Goal: Task Accomplishment & Management: Use online tool/utility

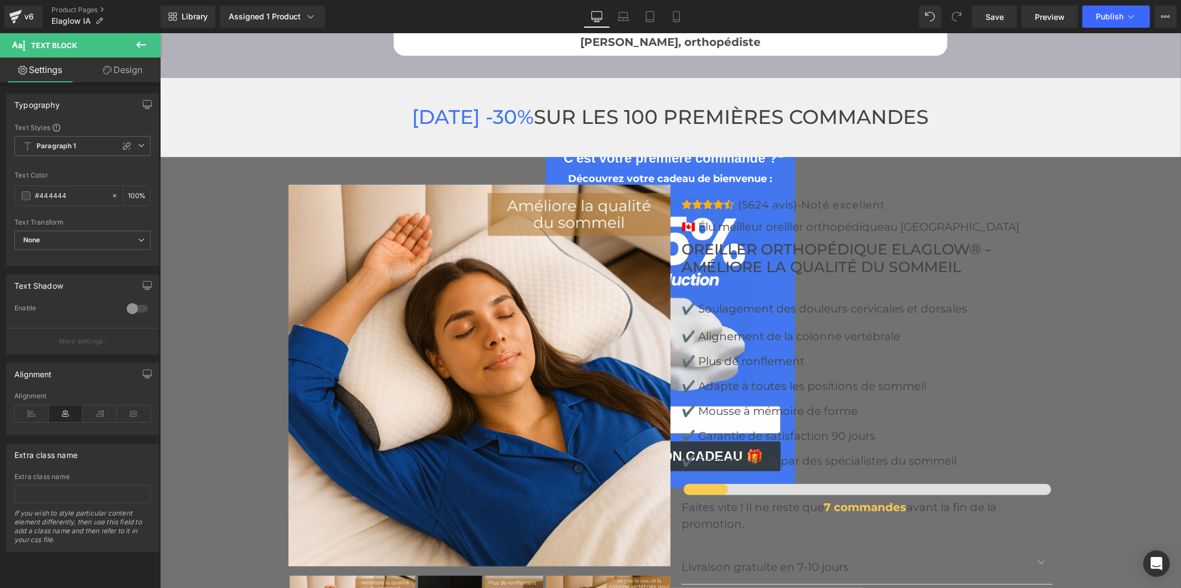
scroll to position [3997, 0]
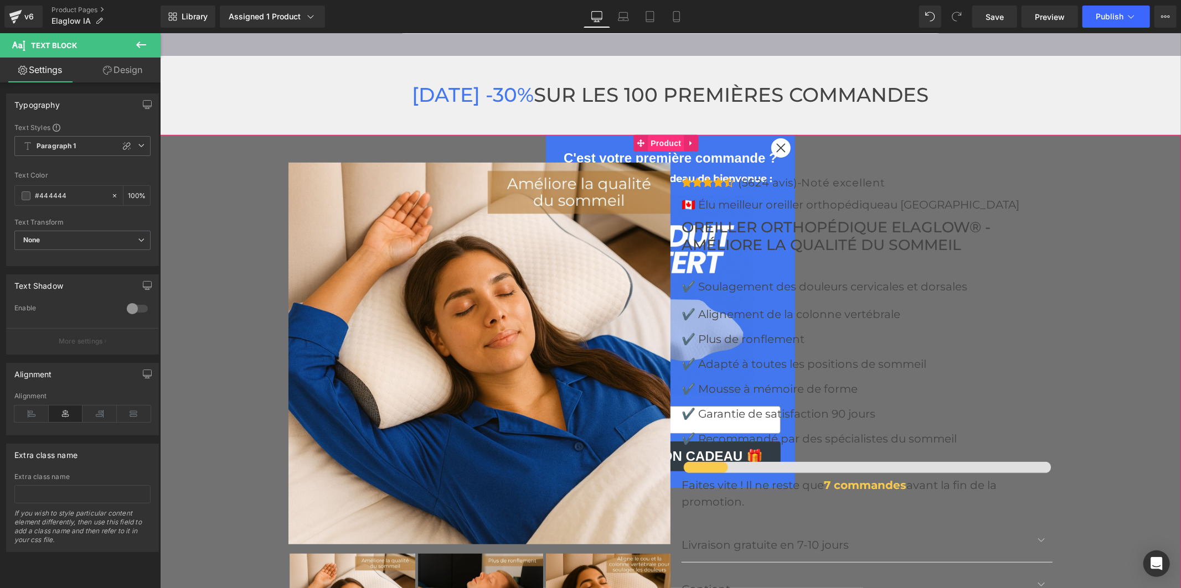
click at [653, 135] on span "Product" at bounding box center [665, 143] width 36 height 17
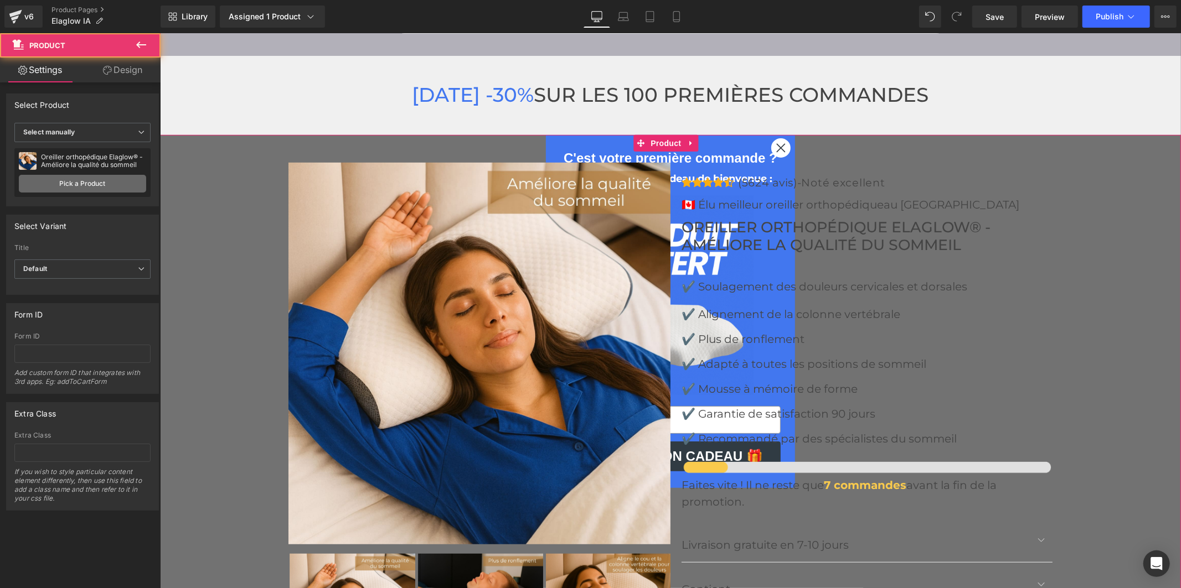
click at [107, 185] on link "Pick a Product" at bounding box center [82, 184] width 127 height 18
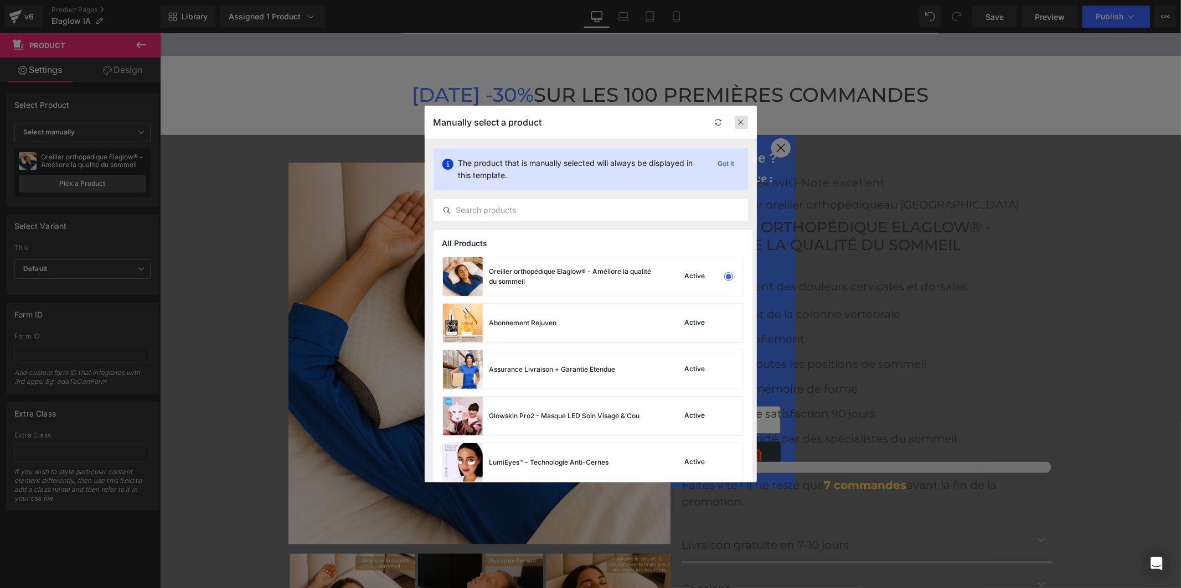
click at [738, 120] on icon at bounding box center [741, 122] width 8 height 8
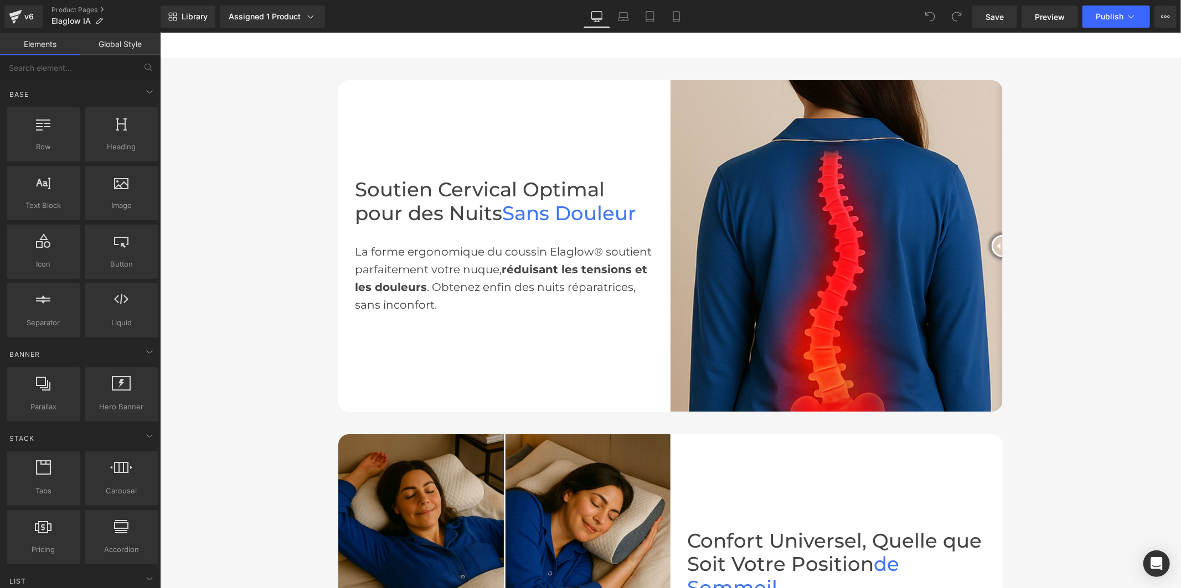
scroll to position [861, 0]
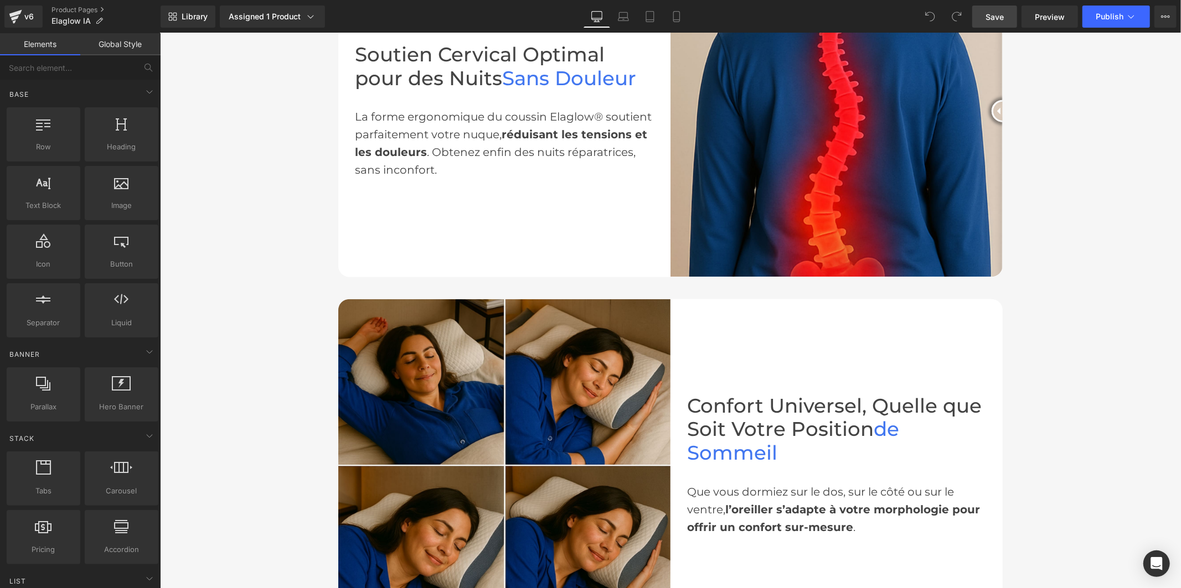
drag, startPoint x: 1012, startPoint y: 18, endPoint x: 845, endPoint y: 373, distance: 392.5
click at [1012, 18] on link "Save" at bounding box center [994, 17] width 45 height 22
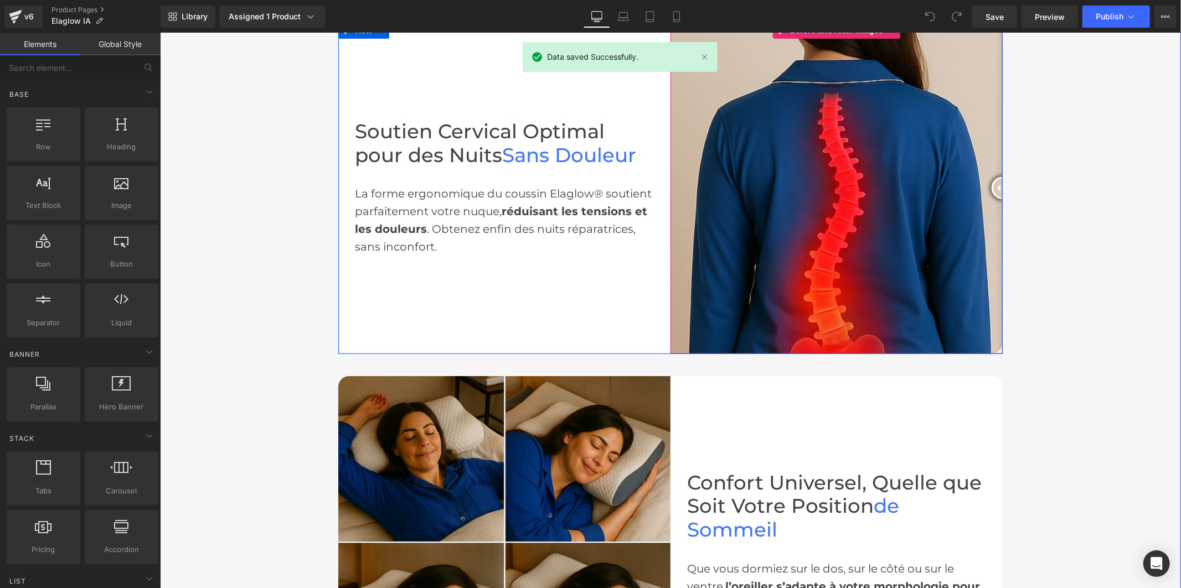
scroll to position [676, 0]
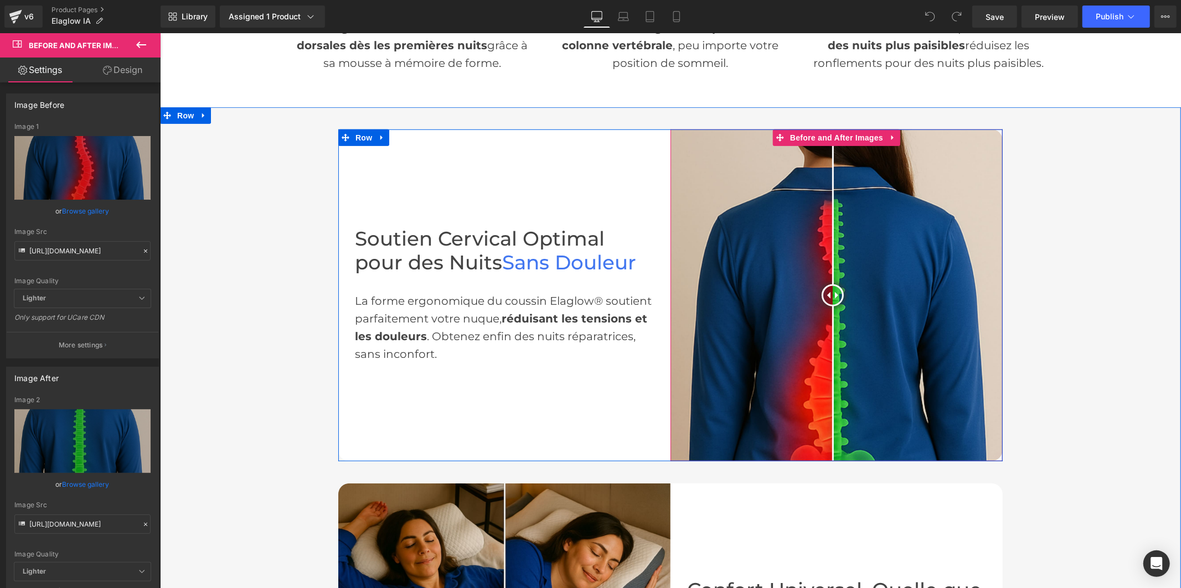
drag, startPoint x: 991, startPoint y: 291, endPoint x: 827, endPoint y: 299, distance: 163.5
click at [827, 299] on div at bounding box center [832, 295] width 22 height 22
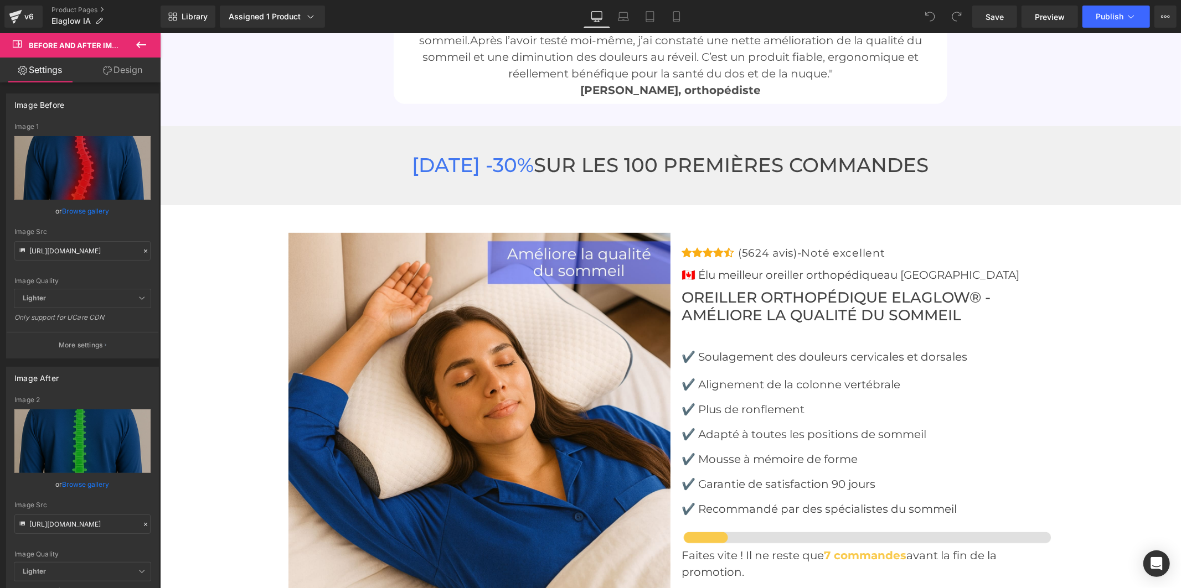
scroll to position [4120, 0]
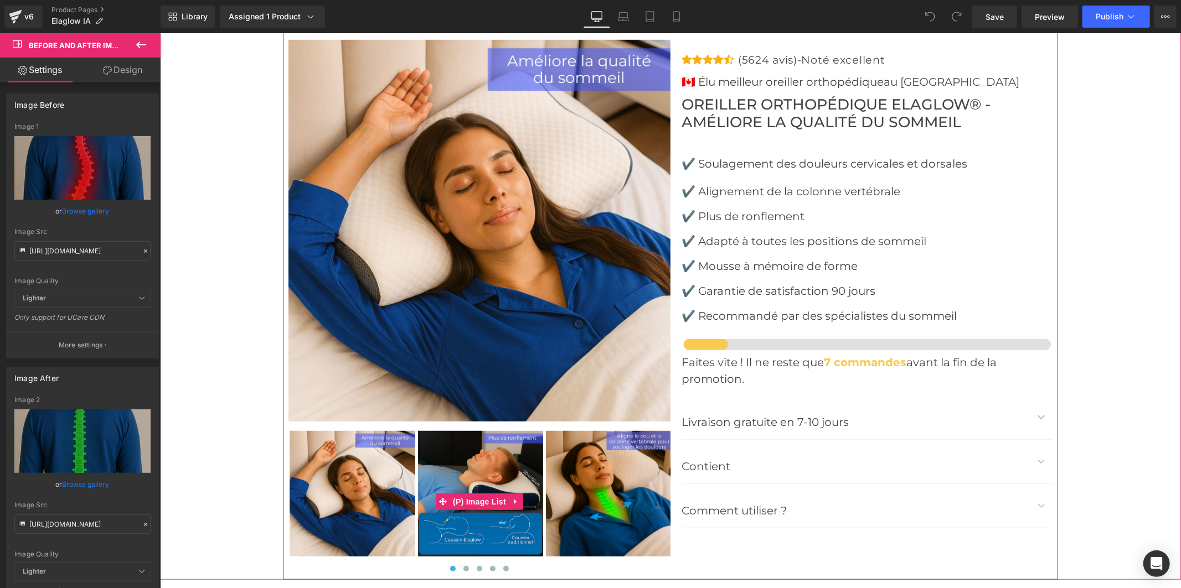
click at [489, 460] on img at bounding box center [480, 494] width 126 height 126
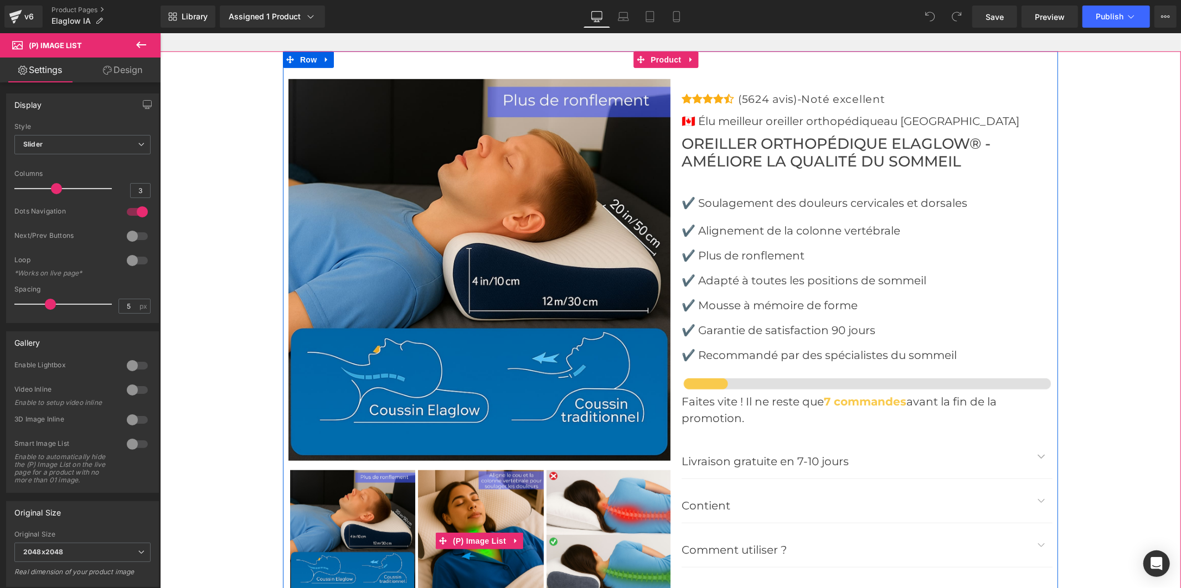
scroll to position [4059, 0]
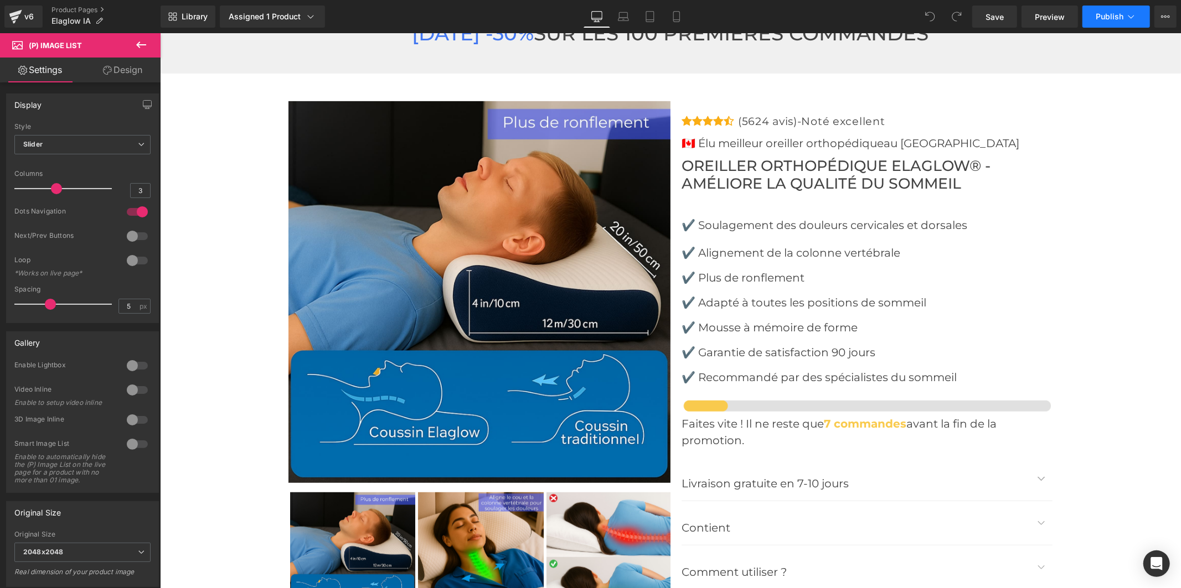
click at [1115, 23] on button "Publish" at bounding box center [1116, 17] width 68 height 22
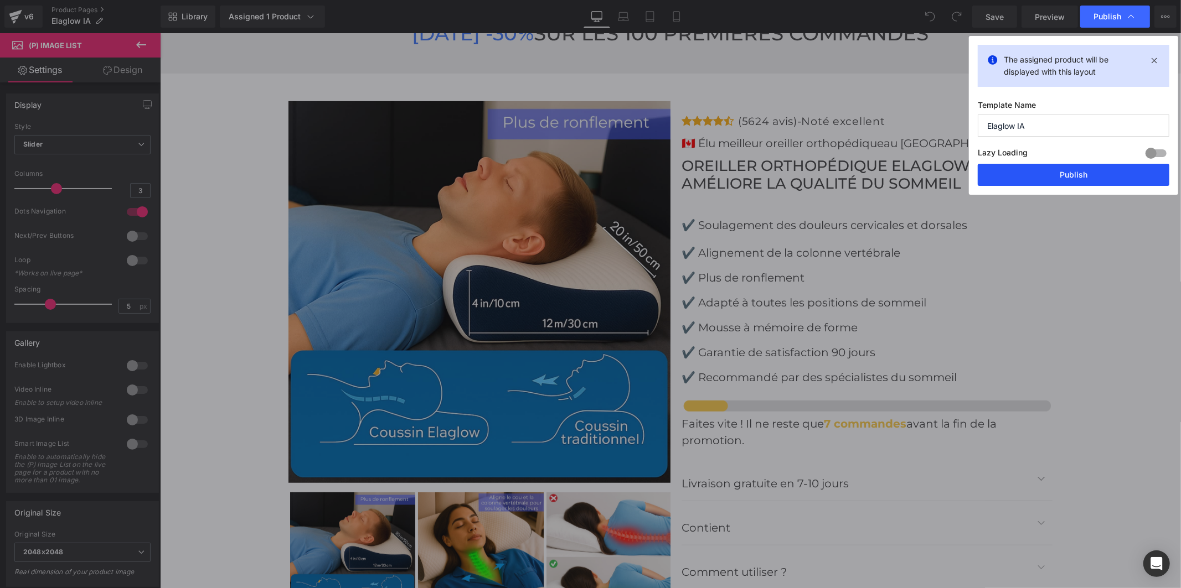
click at [1089, 175] on button "Publish" at bounding box center [1073, 175] width 192 height 22
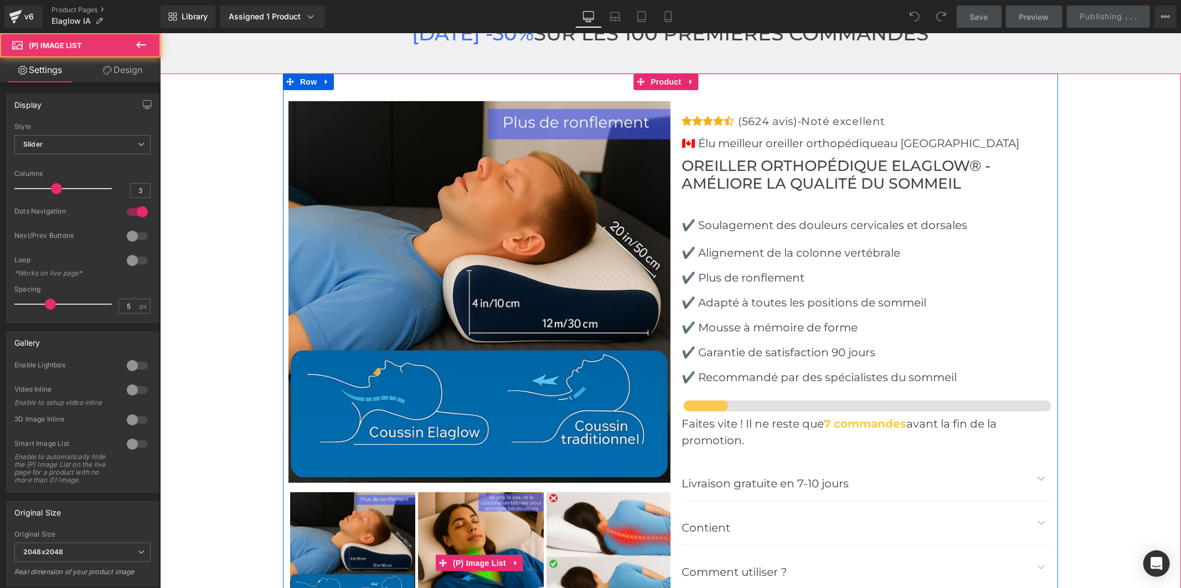
click at [493, 534] on img at bounding box center [480, 555] width 126 height 126
click at [485, 528] on img at bounding box center [480, 555] width 126 height 126
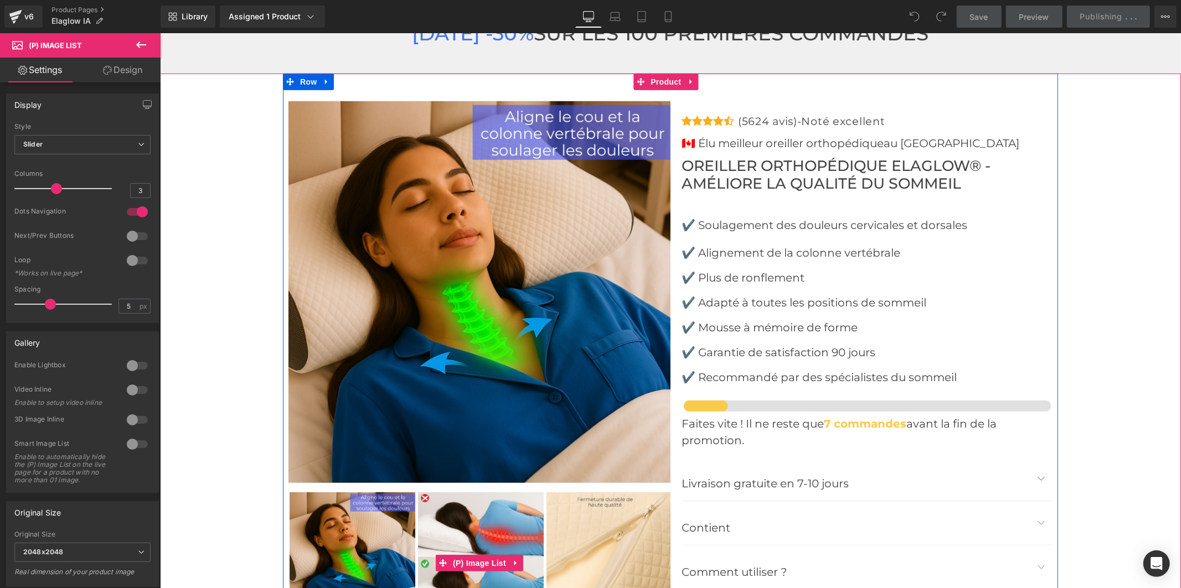
click at [485, 515] on img at bounding box center [480, 555] width 126 height 126
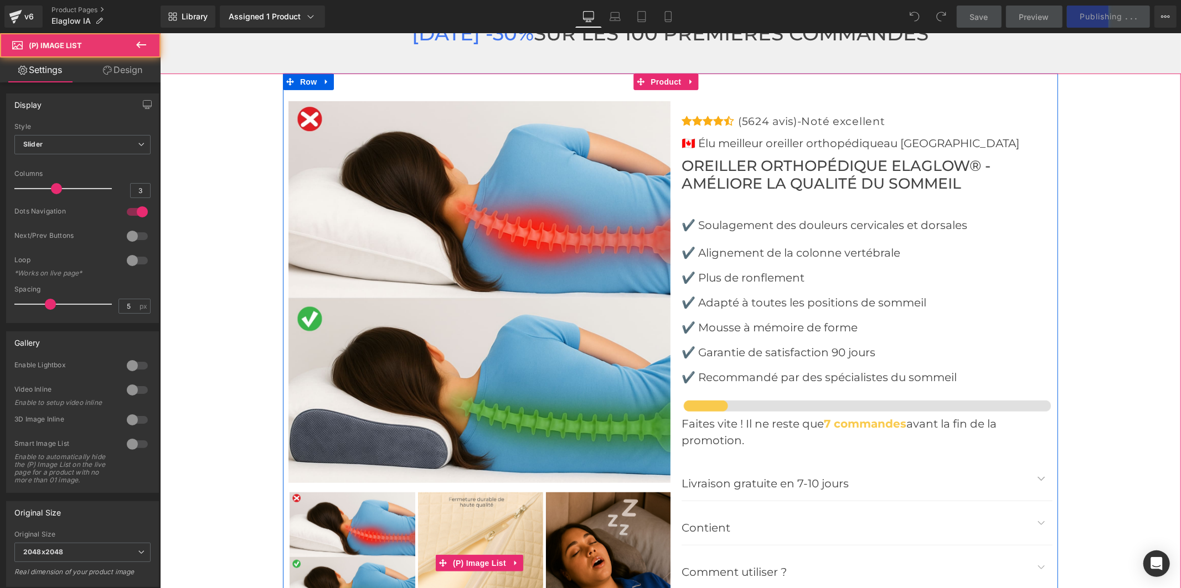
click at [485, 513] on img at bounding box center [480, 555] width 126 height 126
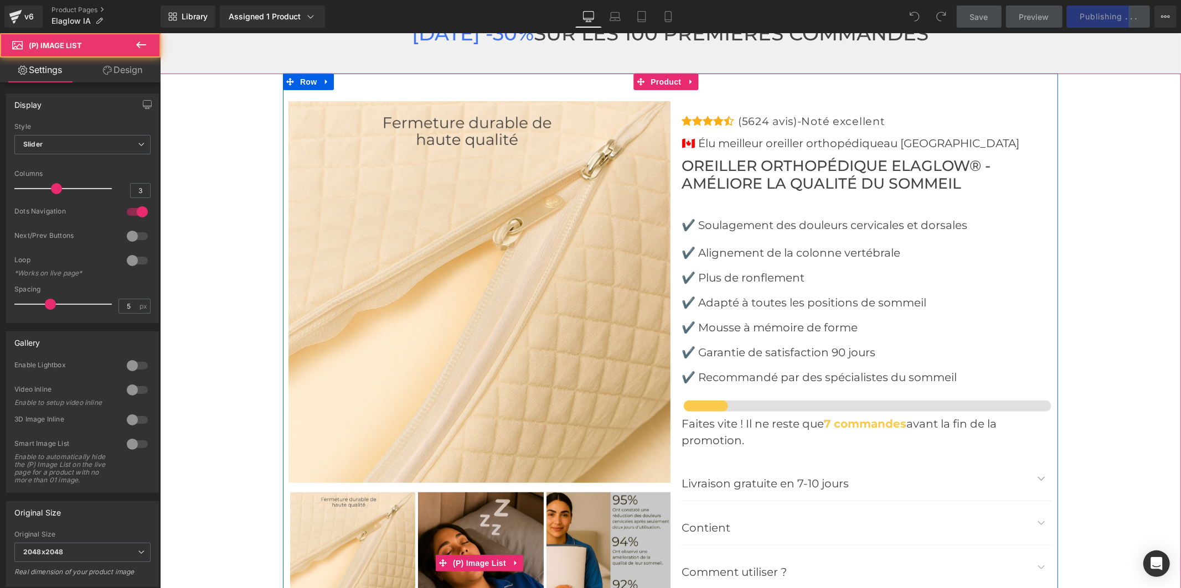
click at [485, 515] on img at bounding box center [480, 555] width 126 height 126
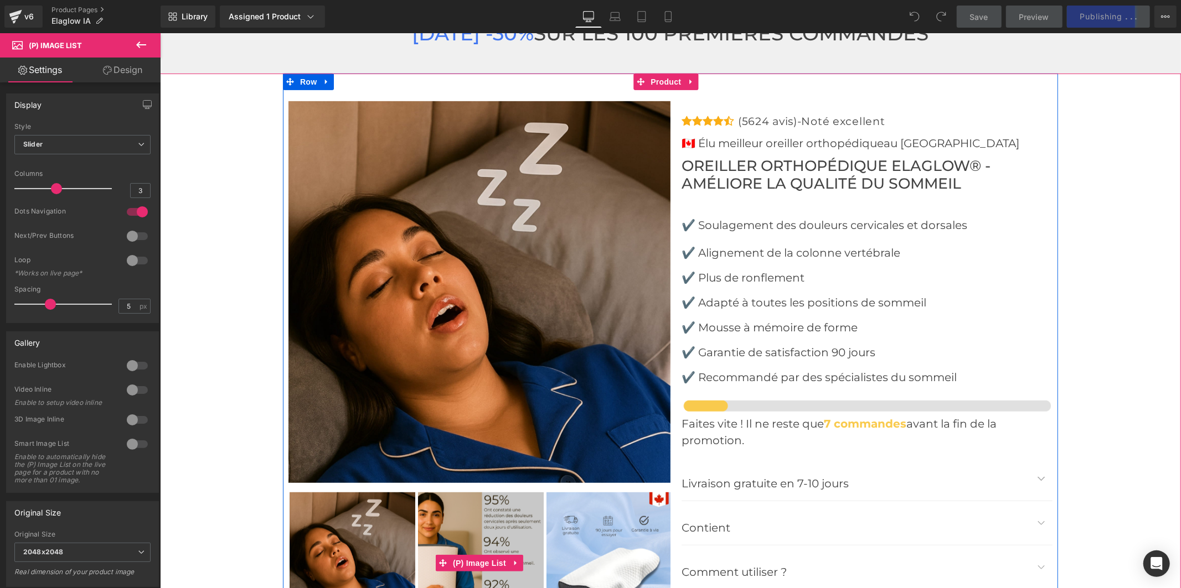
click at [506, 503] on img at bounding box center [480, 555] width 126 height 126
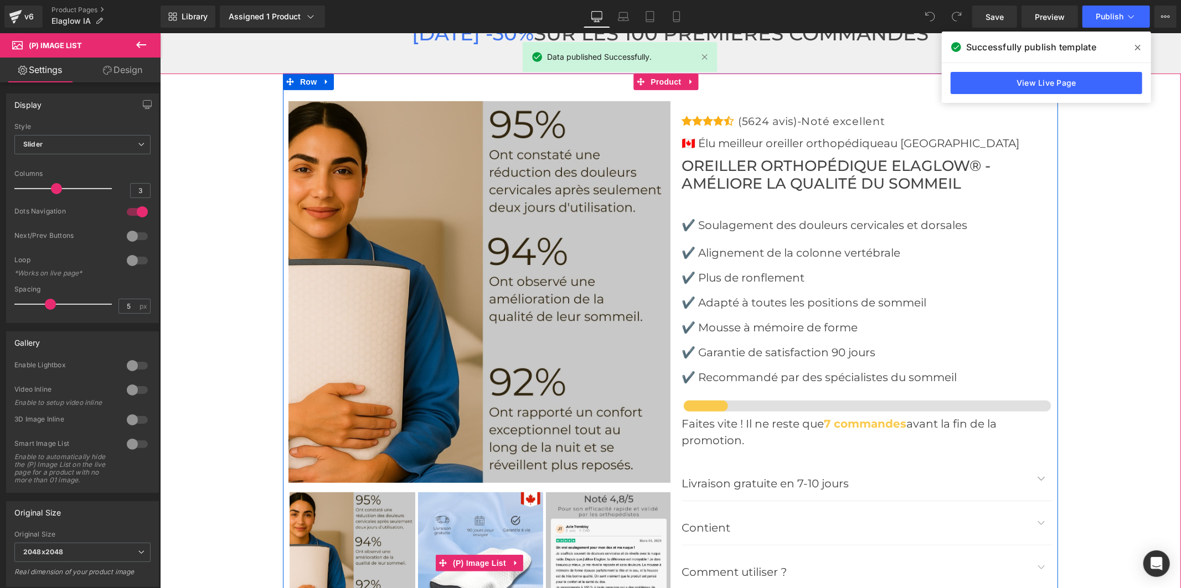
click at [477, 510] on img at bounding box center [480, 555] width 126 height 126
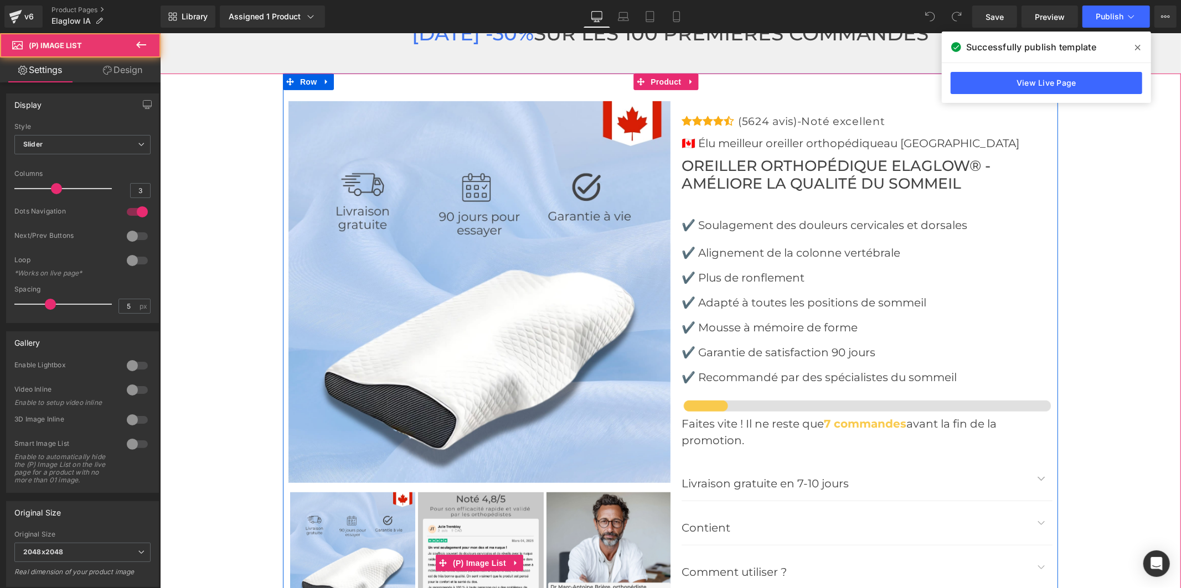
click at [479, 513] on img at bounding box center [480, 555] width 126 height 126
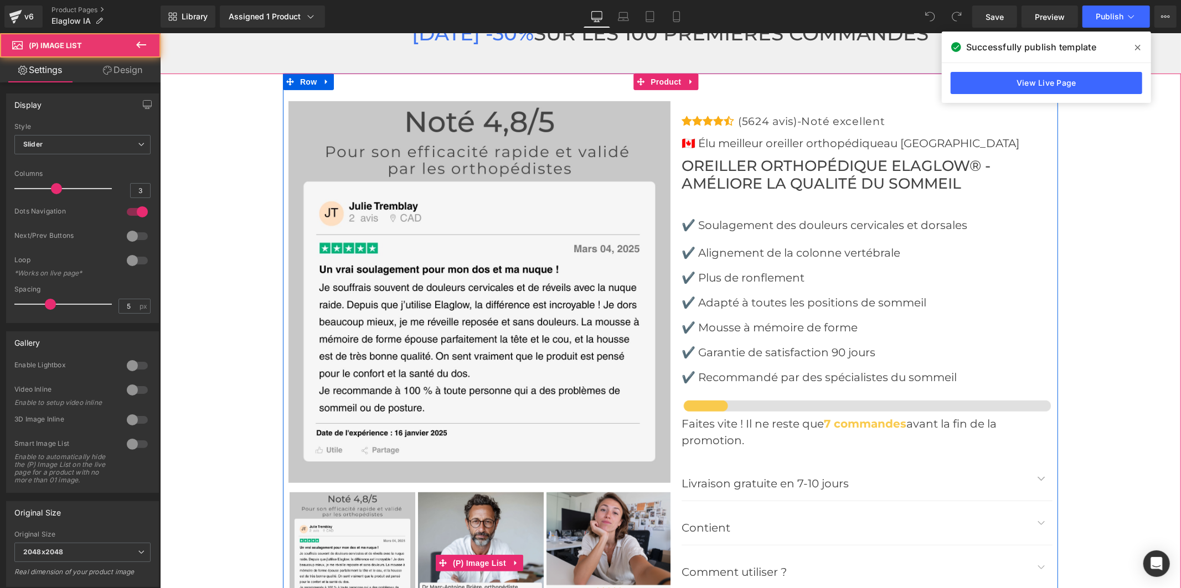
click at [482, 514] on img at bounding box center [480, 555] width 126 height 126
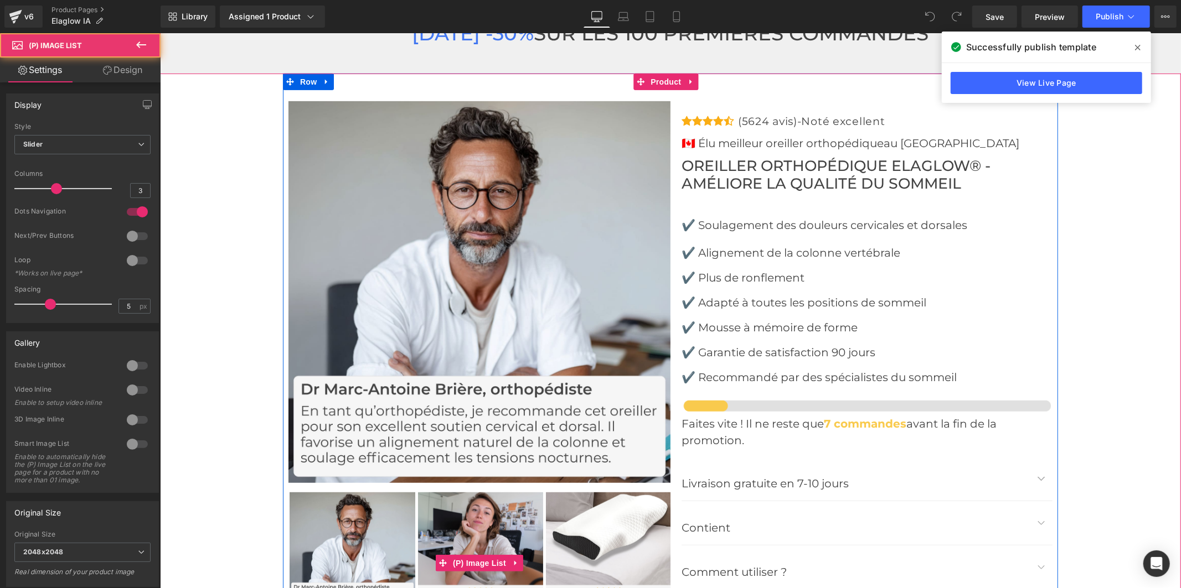
click at [482, 514] on img at bounding box center [480, 555] width 126 height 126
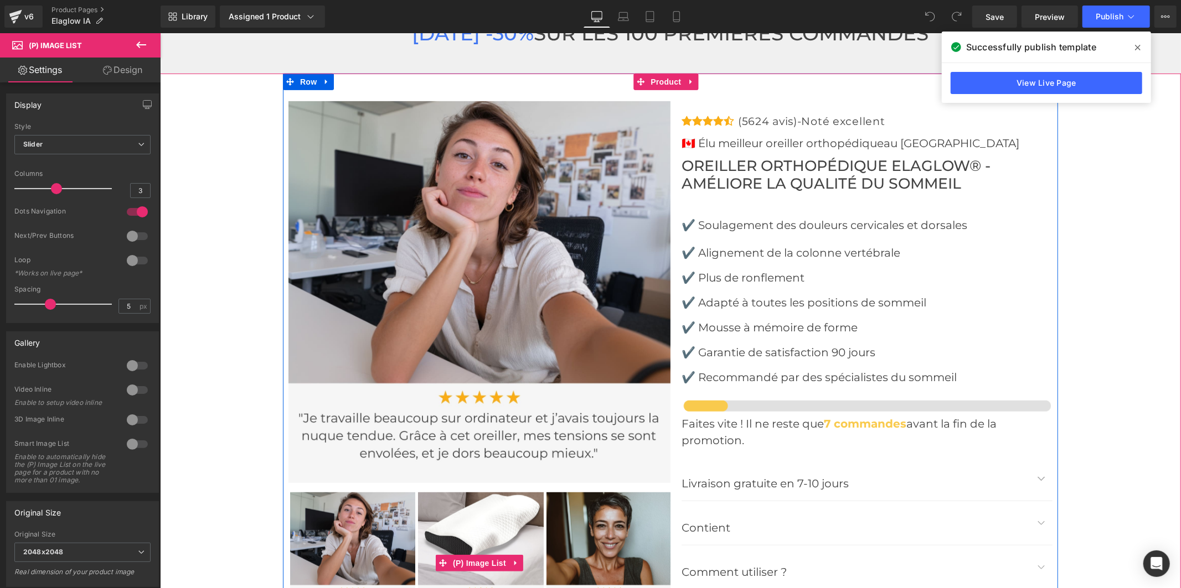
click at [482, 514] on img at bounding box center [480, 555] width 126 height 126
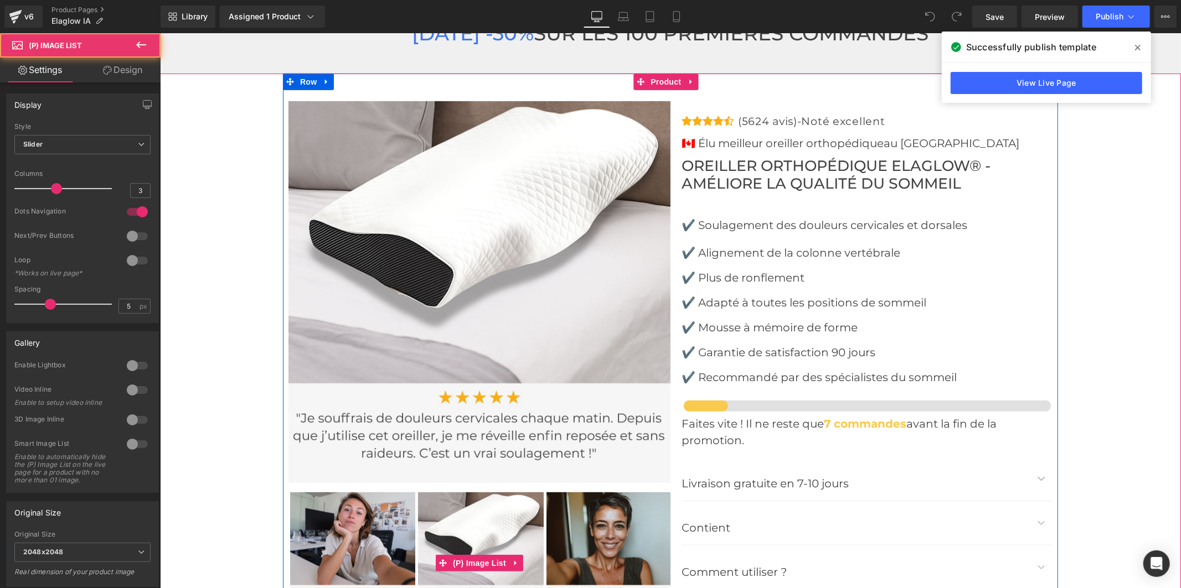
click at [628, 523] on img at bounding box center [609, 555] width 126 height 126
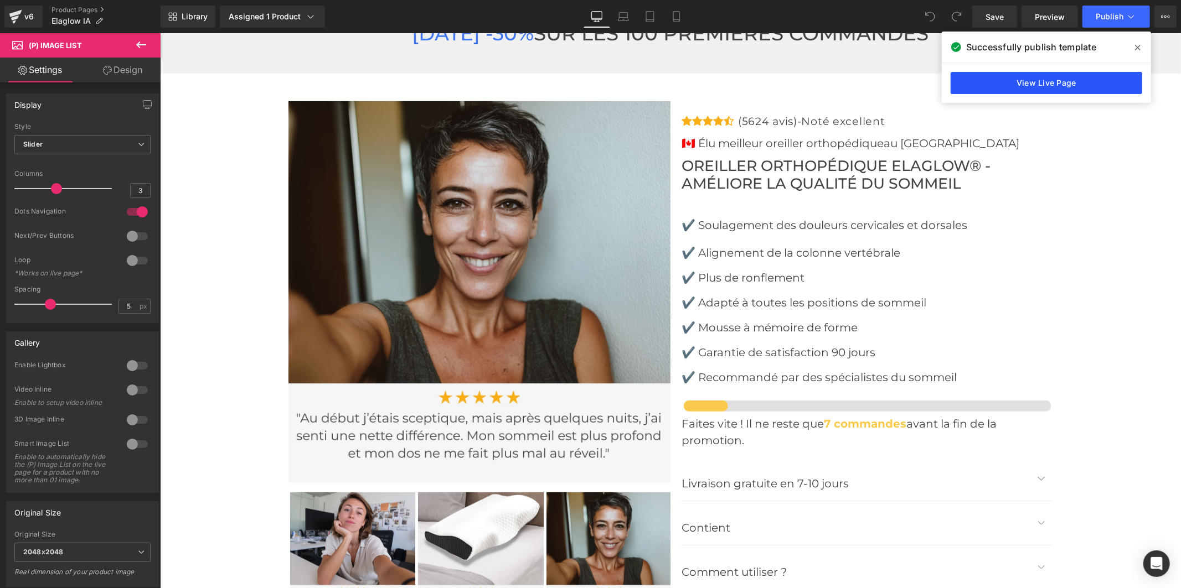
click at [966, 81] on link "View Live Page" at bounding box center [1046, 83] width 192 height 22
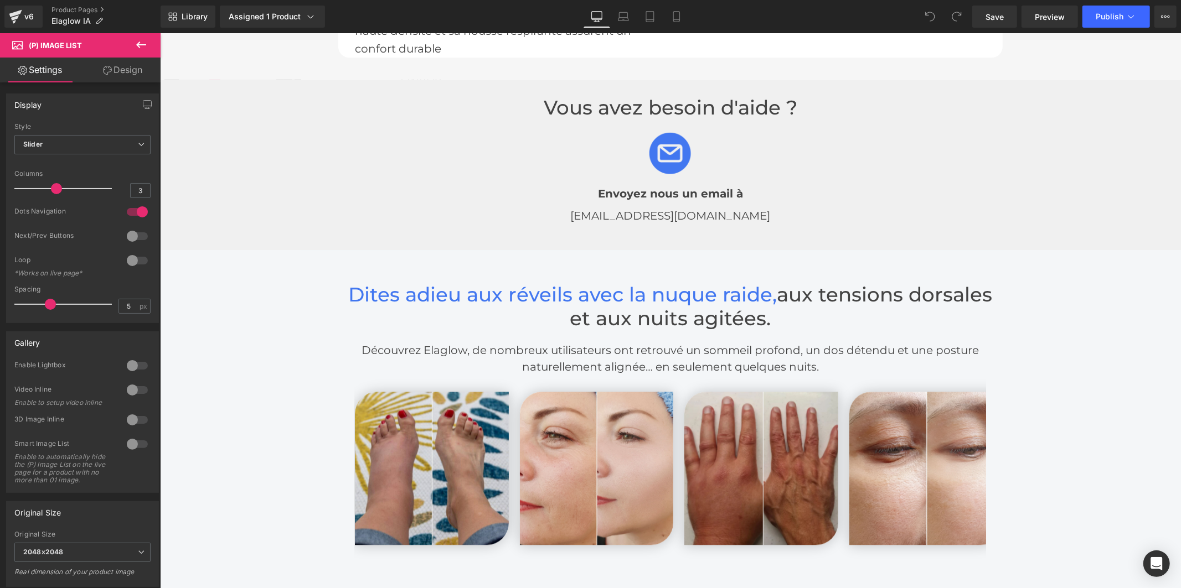
scroll to position [2521, 0]
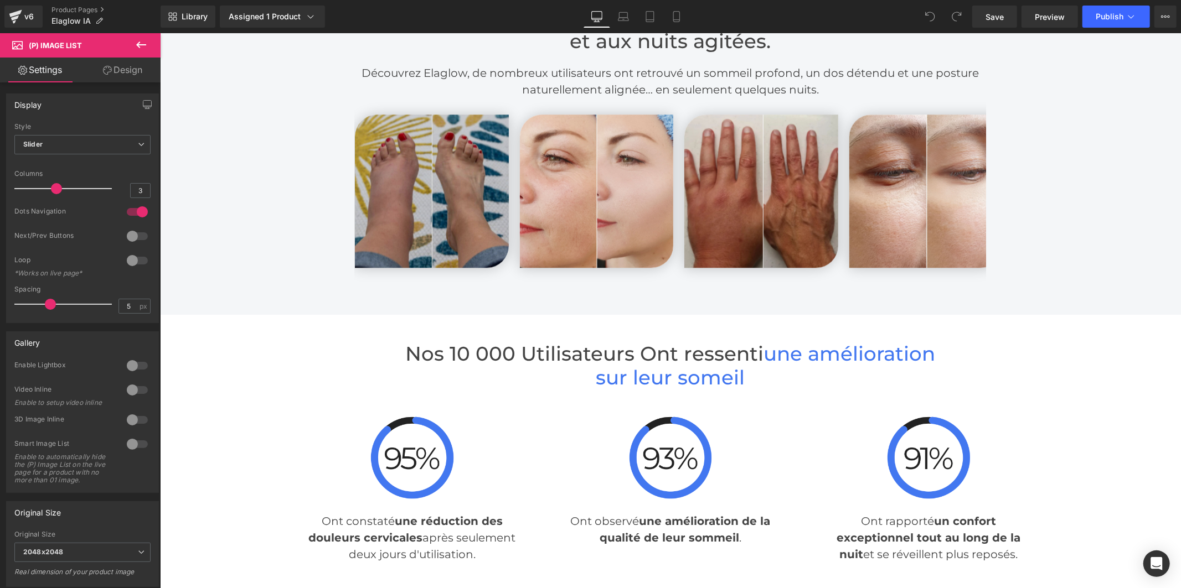
click at [443, 183] on img at bounding box center [431, 191] width 154 height 154
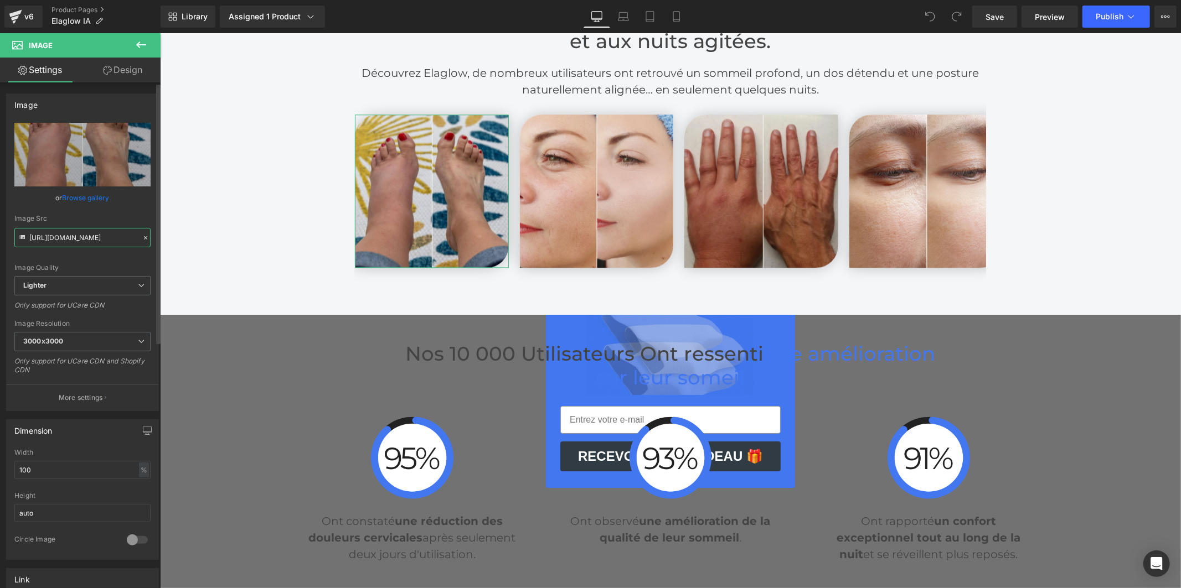
click at [57, 235] on input "https://ucarecdn.com/879a7143-4e14-472b-a398-1ab3b9149f0a/-/format/auto/-/previ…" at bounding box center [82, 237] width 136 height 19
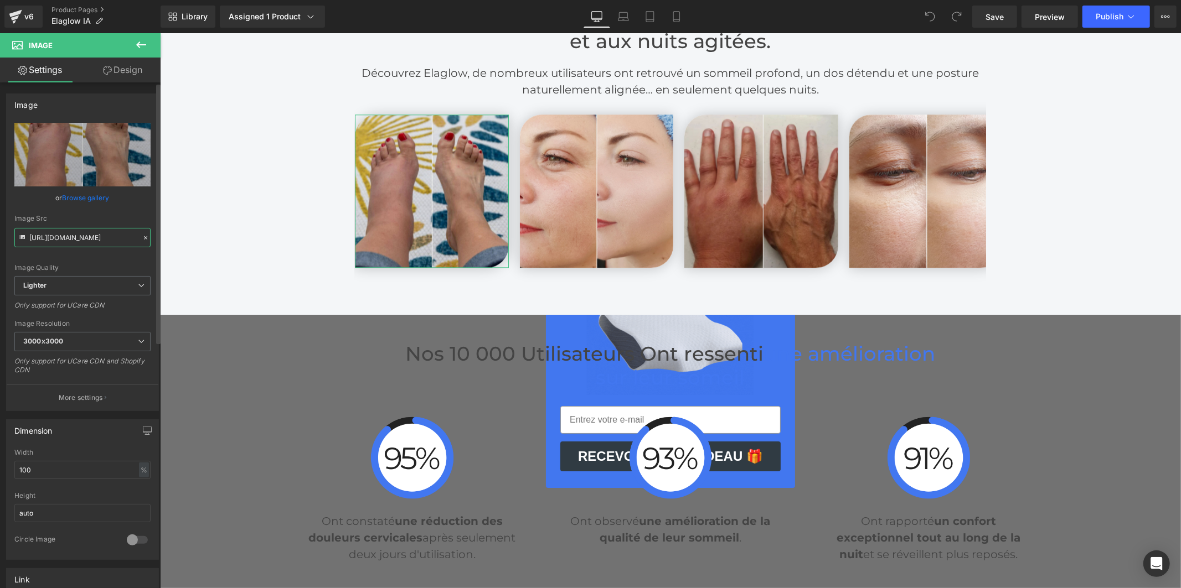
click at [57, 235] on input "https://ucarecdn.com/879a7143-4e14-472b-a398-1ab3b9149f0a/-/format/auto/-/previ…" at bounding box center [82, 237] width 136 height 19
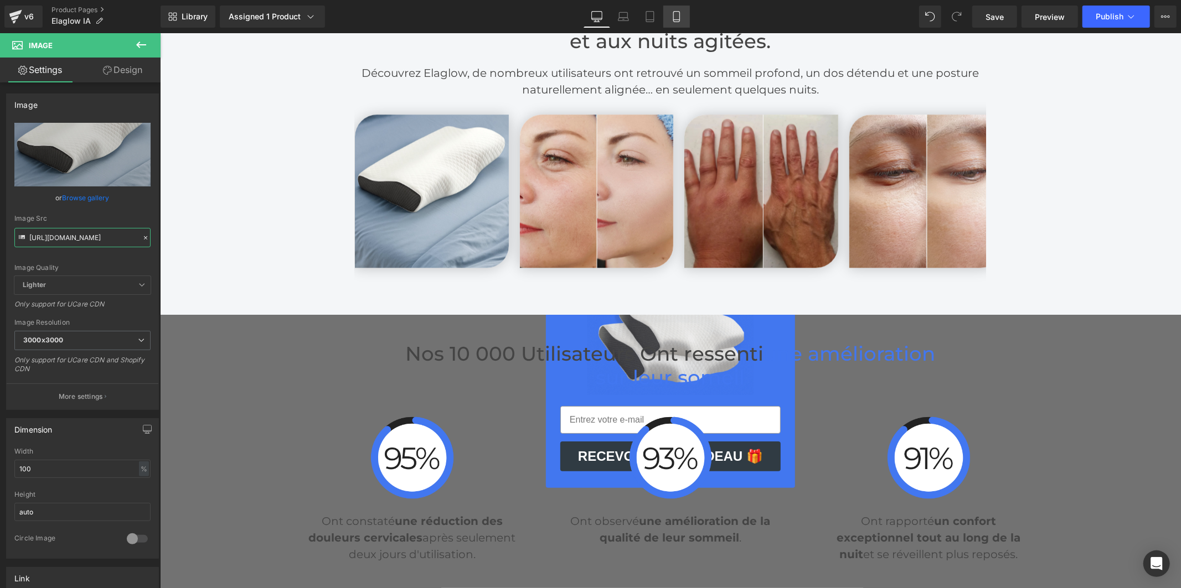
type input "https://cdn.shopify.com/s/files/1/0956/7564/6289/files/17_3000x3000.jpg?v=17556…"
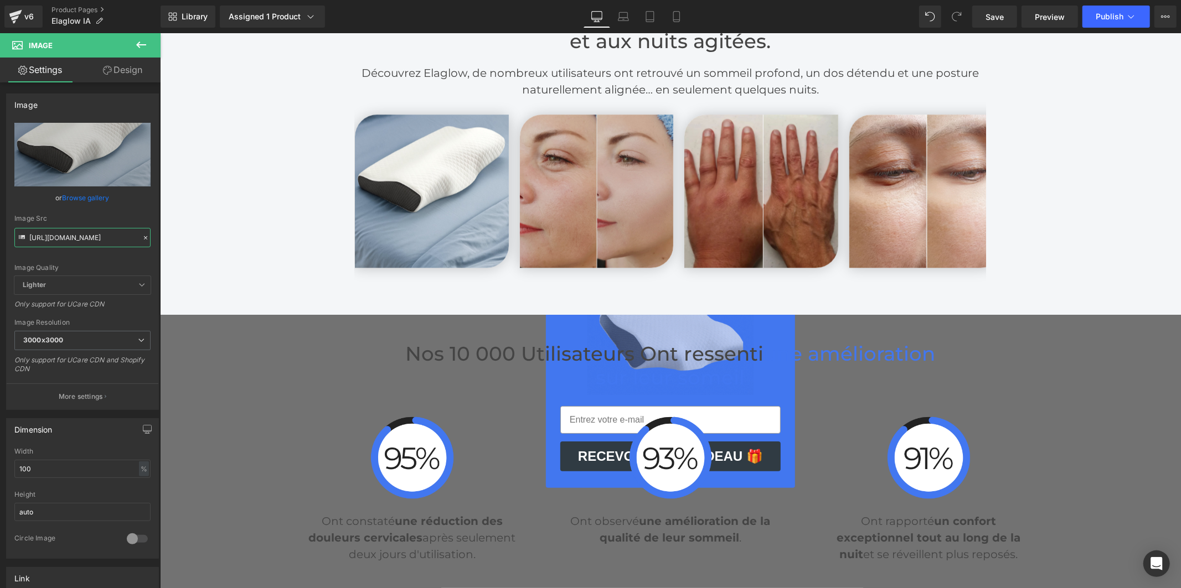
scroll to position [0, 0]
click at [601, 183] on img at bounding box center [596, 191] width 154 height 154
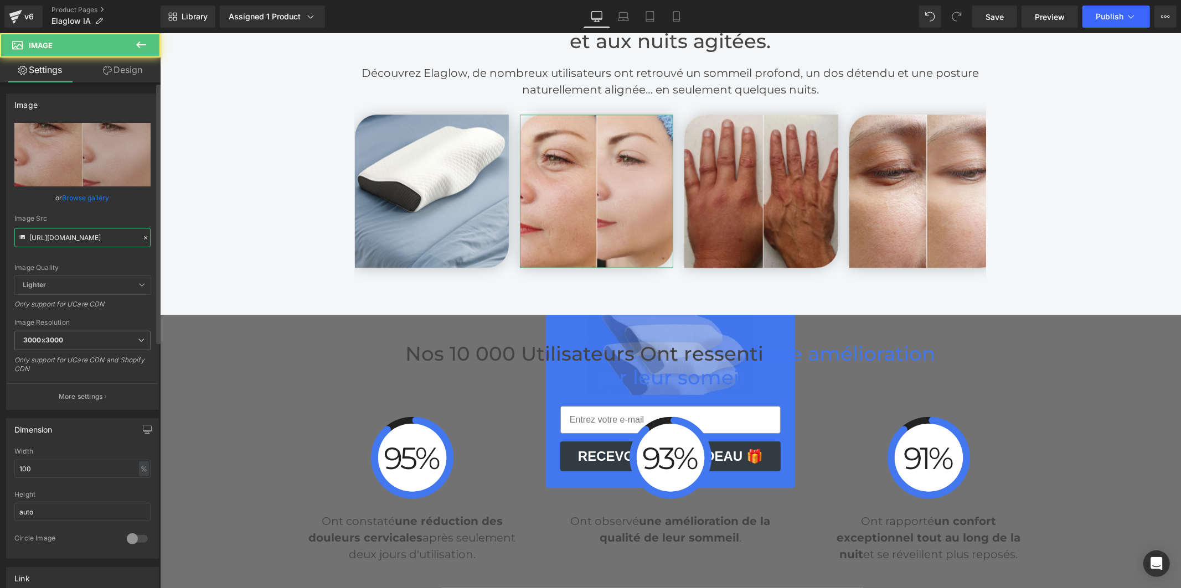
click at [59, 234] on input "https://cdn.shopify.com/s/files/1/0897/6806/7397/files/8_2a917434-6b5a-4002-8e4…" at bounding box center [82, 237] width 136 height 19
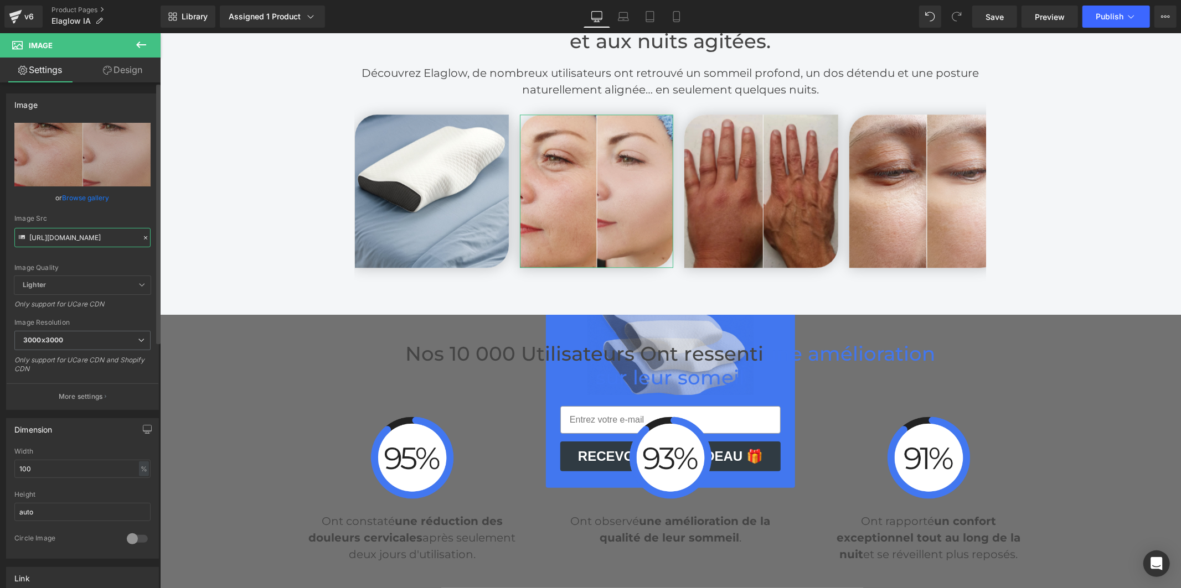
click at [59, 234] on input "https://cdn.shopify.com/s/files/1/0897/6806/7397/files/8_2a917434-6b5a-4002-8e4…" at bounding box center [82, 237] width 136 height 19
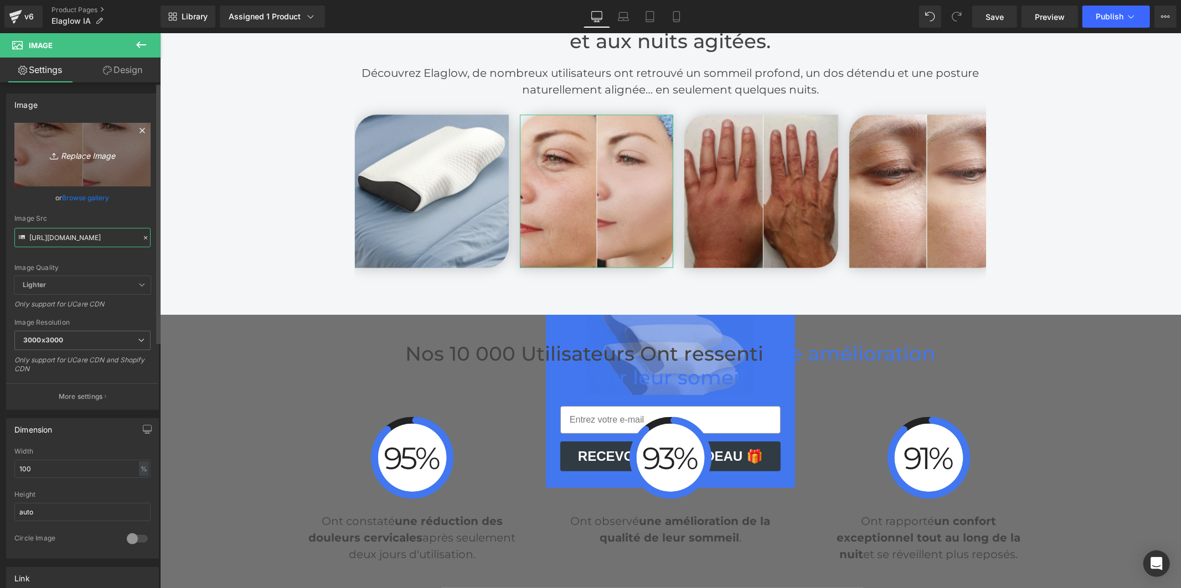
scroll to position [0, 142]
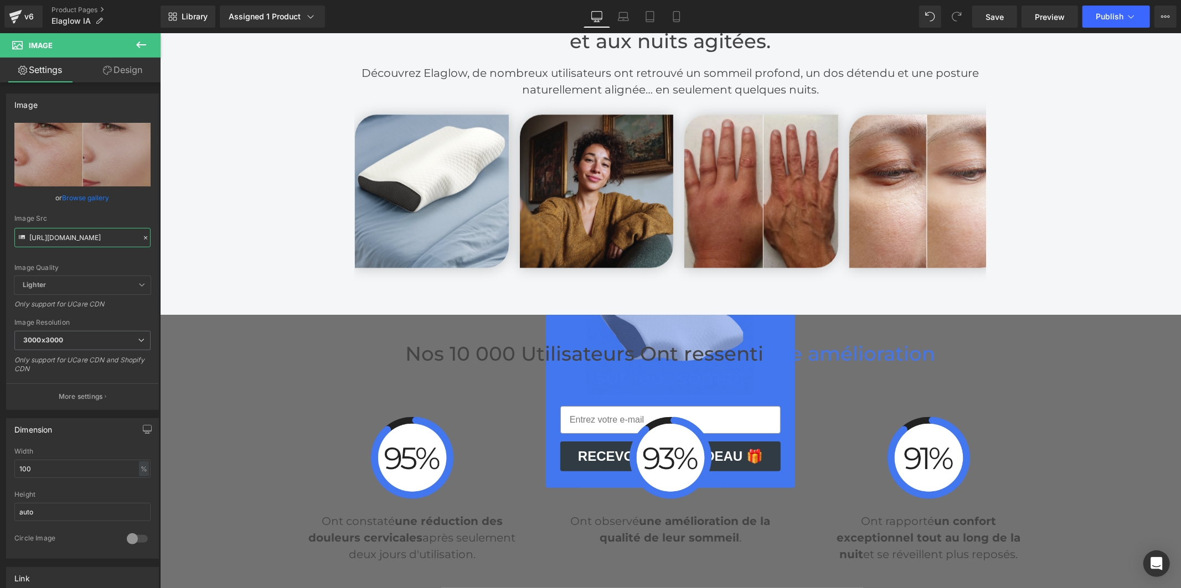
type input "https://cdn.shopify.com/s/files/1/0956/7564/6289/files/18.jpg?v=1755604289"
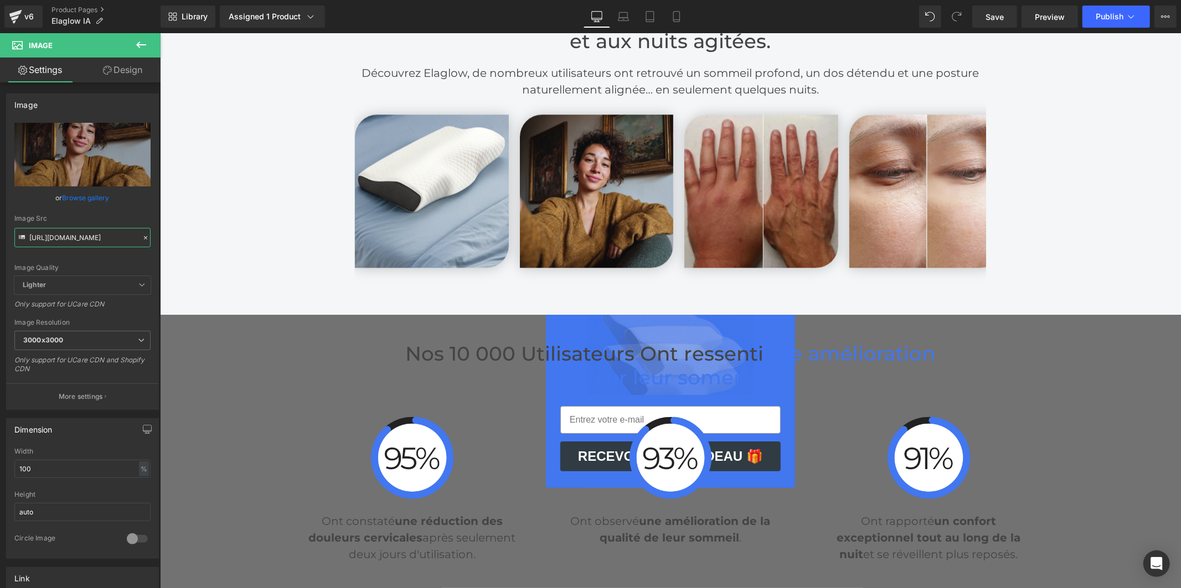
scroll to position [0, 0]
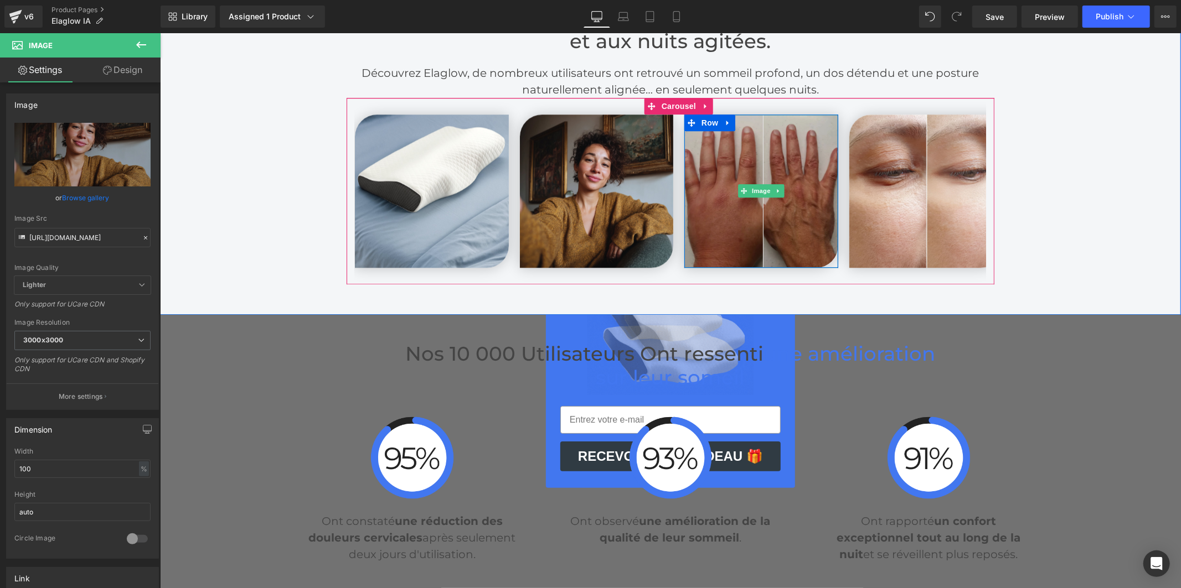
click at [751, 213] on img at bounding box center [761, 191] width 154 height 154
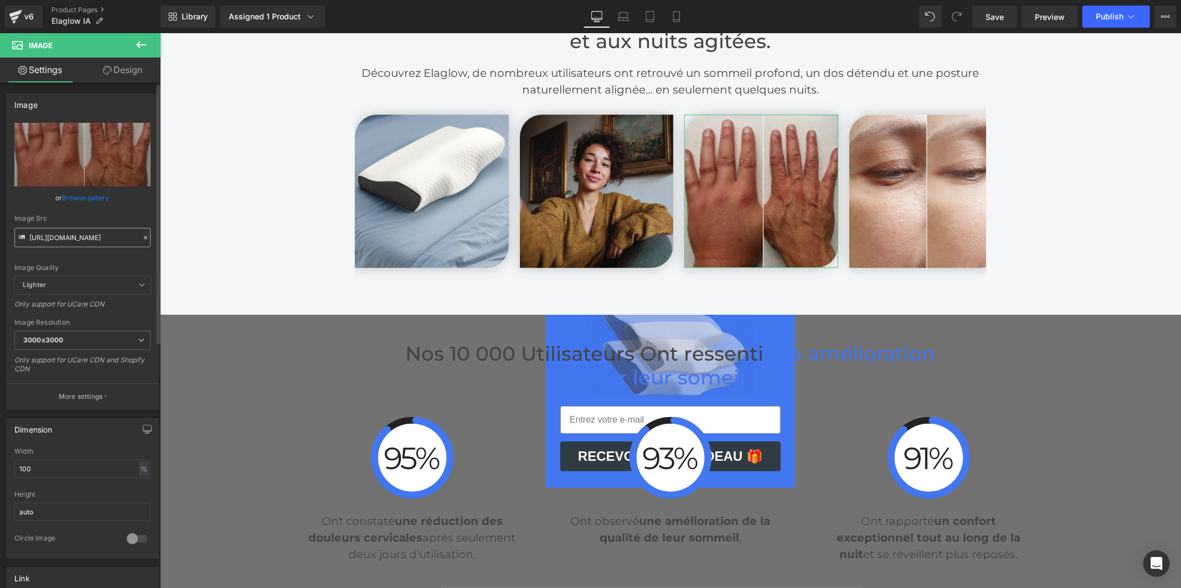
click at [115, 236] on input "https://cdn.shopify.com/s/files/1/0897/6806/7397/files/10_9c8a6033-8be3-4954-a7…" at bounding box center [82, 237] width 136 height 19
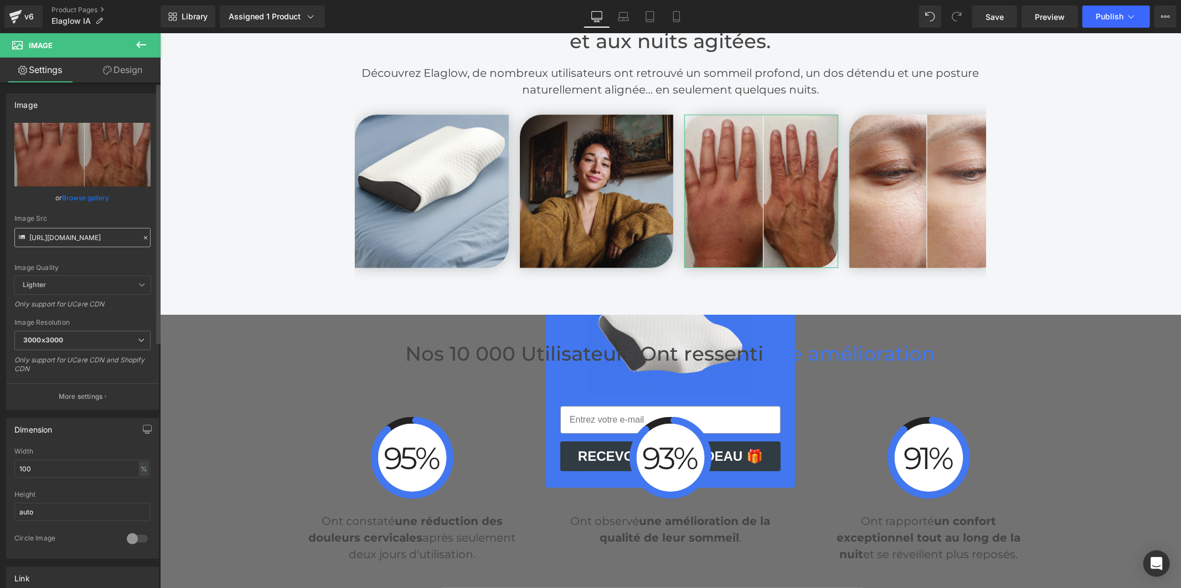
click at [115, 236] on input "https://cdn.shopify.com/s/files/1/0897/6806/7397/files/10_9c8a6033-8be3-4954-a7…" at bounding box center [82, 237] width 136 height 19
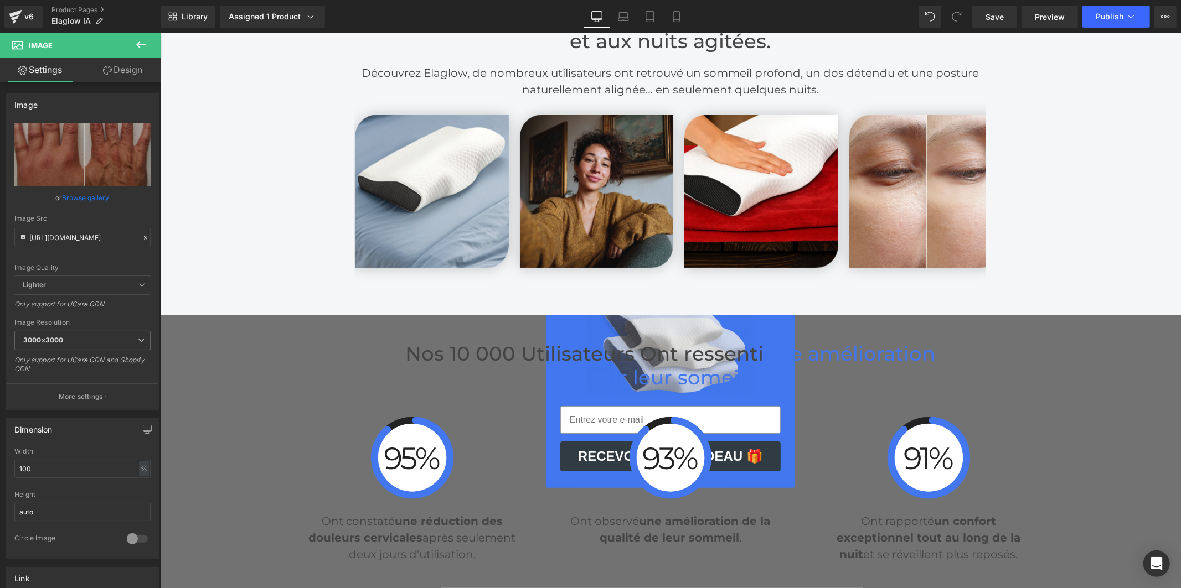
type input "https://cdn.shopify.com/s/files/1/0956/7564/6289/files/19_3000x3000.jpg?v=17556…"
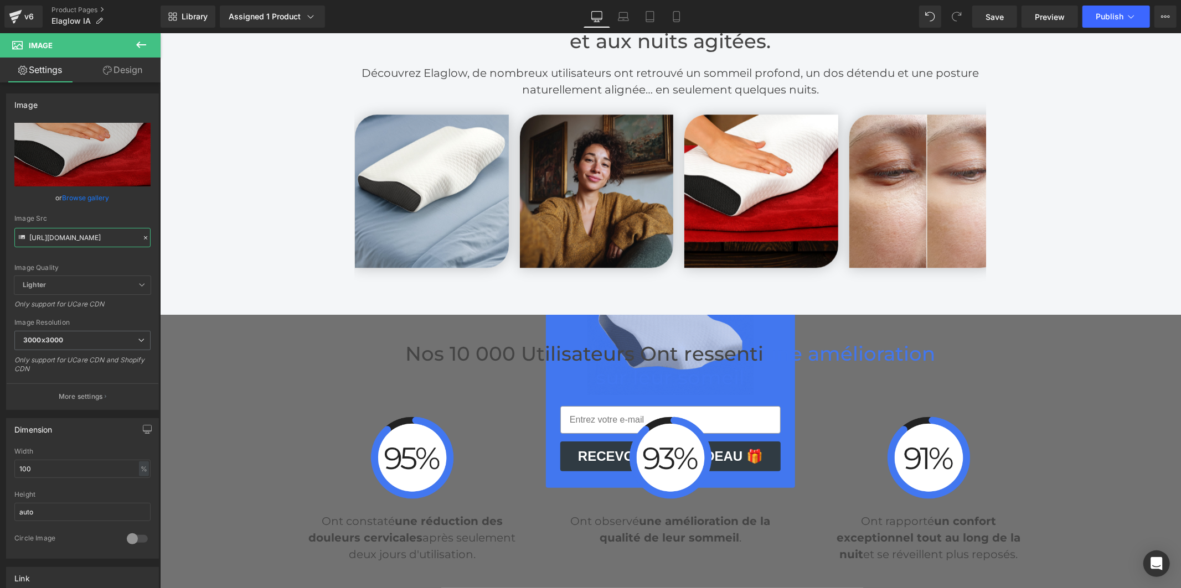
scroll to position [0, 0]
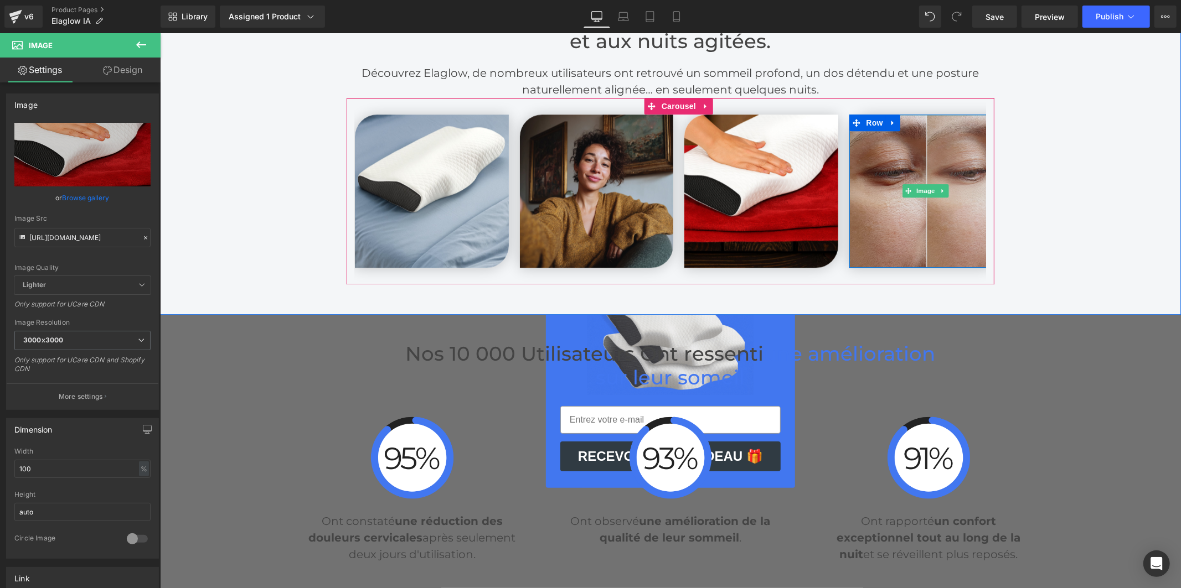
click at [868, 227] on img at bounding box center [926, 191] width 154 height 154
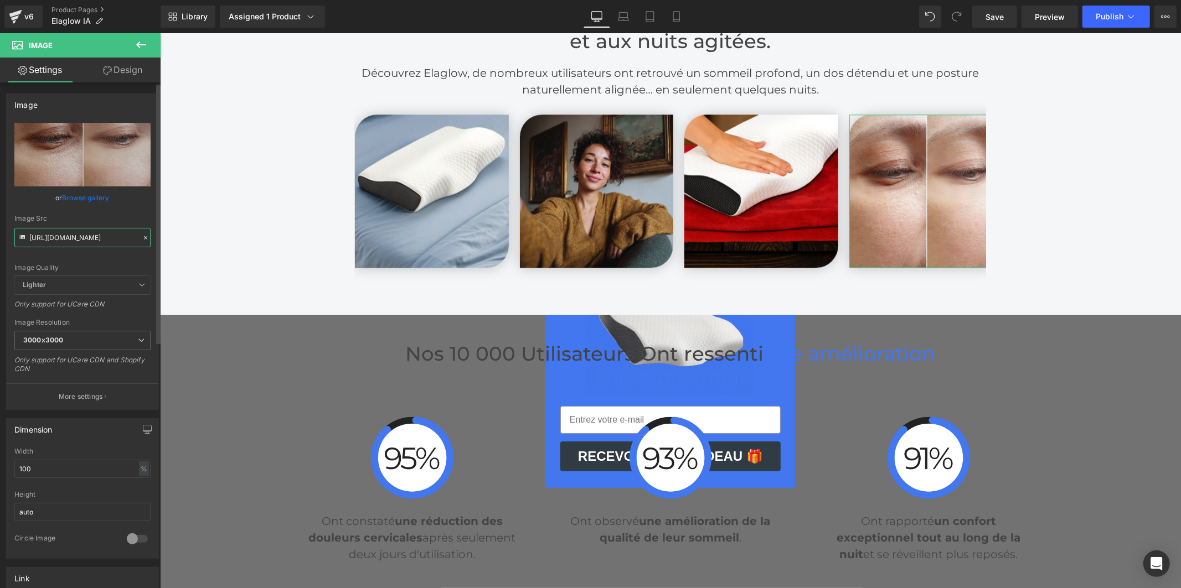
click at [92, 238] on input "https://cdn.shopify.com/s/files/1/0897/6806/7397/files/5_1_3000x3000.jpg?v=1747…" at bounding box center [82, 237] width 136 height 19
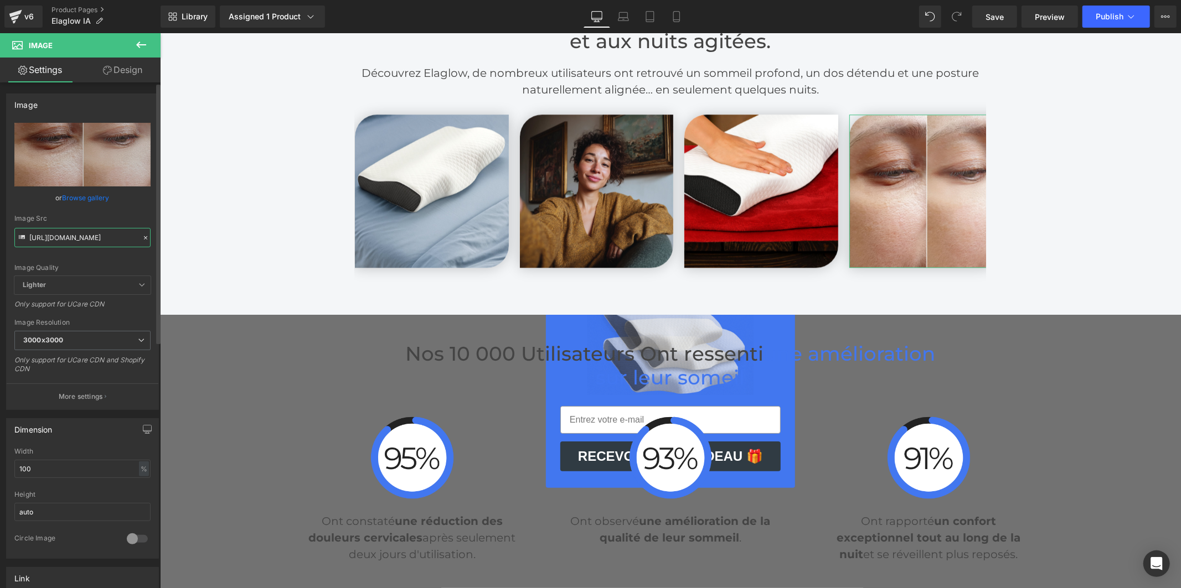
click at [92, 238] on input "https://cdn.shopify.com/s/files/1/0897/6806/7397/files/5_1_3000x3000.jpg?v=1747…" at bounding box center [82, 237] width 136 height 19
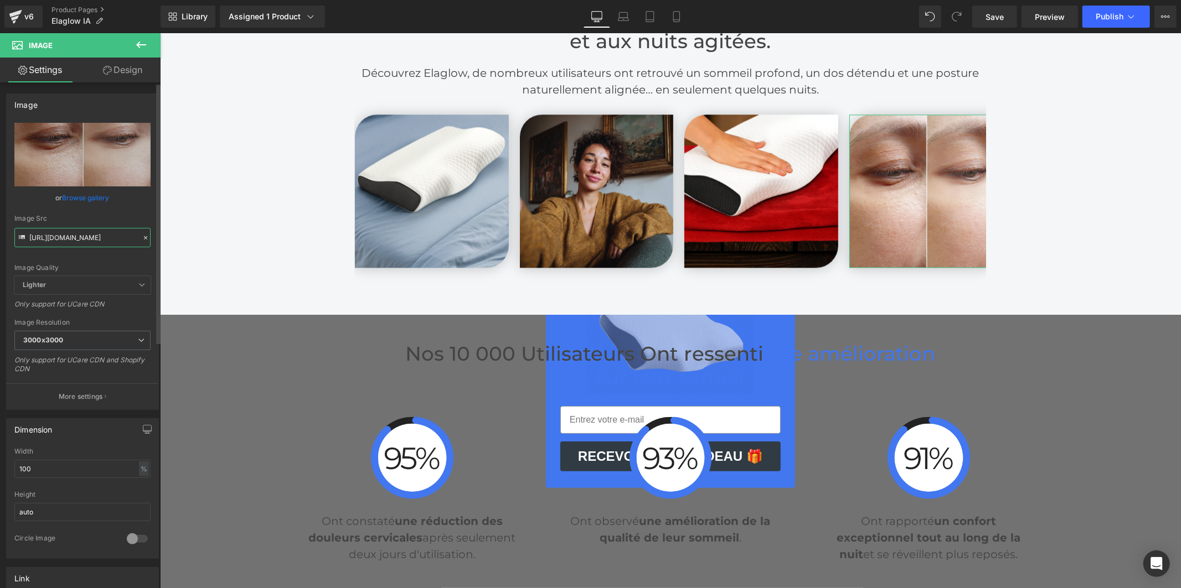
scroll to position [0, 144]
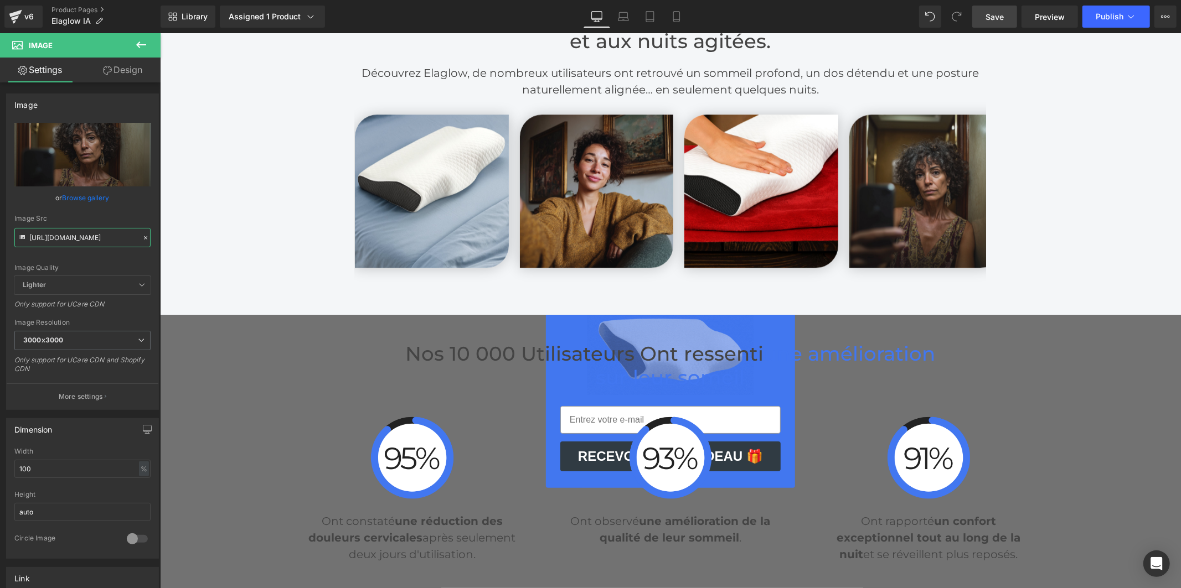
type input "https://cdn.shopify.com/s/files/1/0956/7564/6289/files/20_3000x3000.jpg?v=17556…"
click at [1004, 15] on span "Save" at bounding box center [994, 17] width 18 height 12
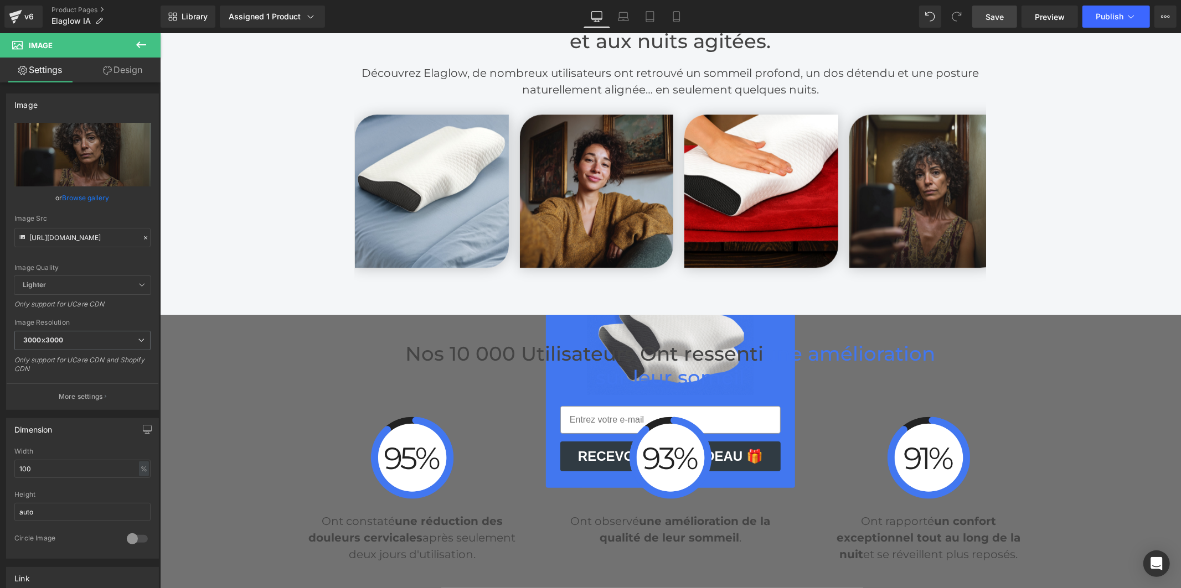
scroll to position [0, 0]
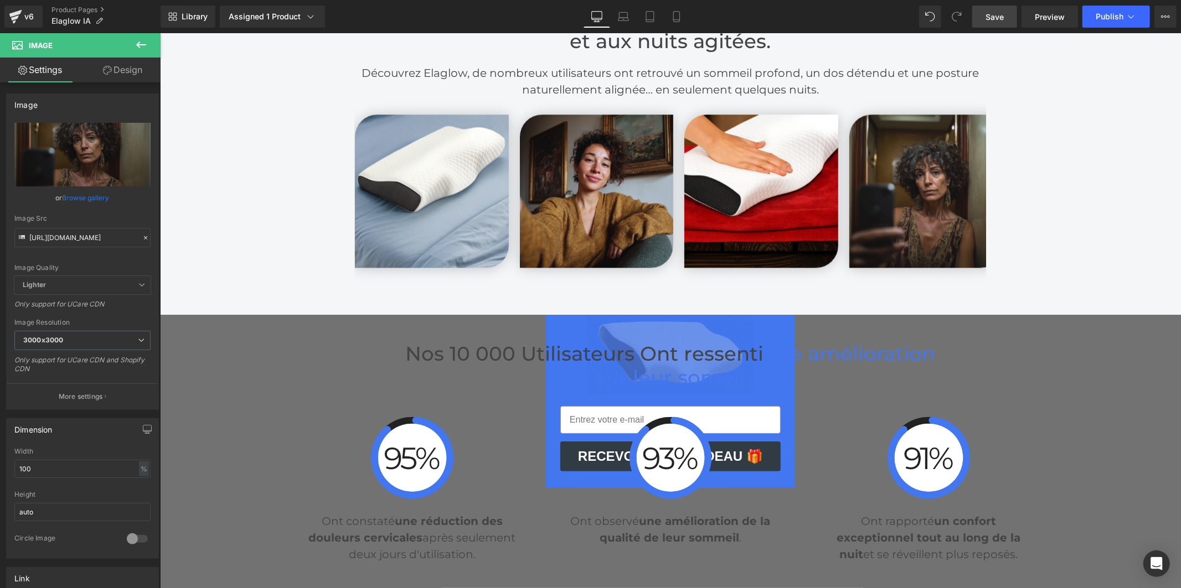
click at [1000, 14] on span "Save" at bounding box center [994, 17] width 18 height 12
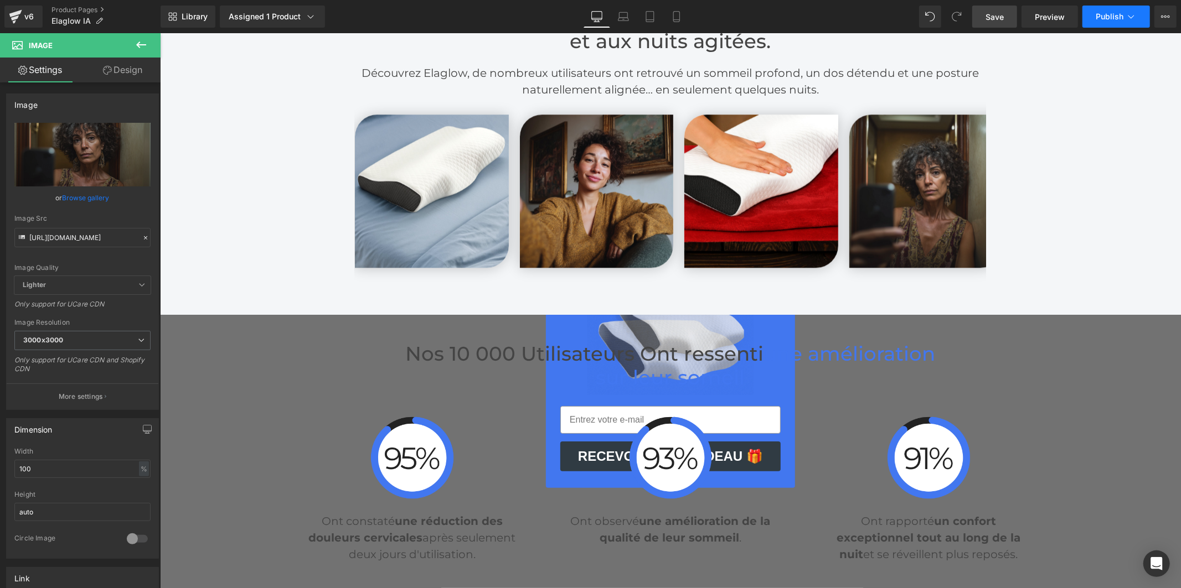
click at [1092, 21] on button "Publish" at bounding box center [1116, 17] width 68 height 22
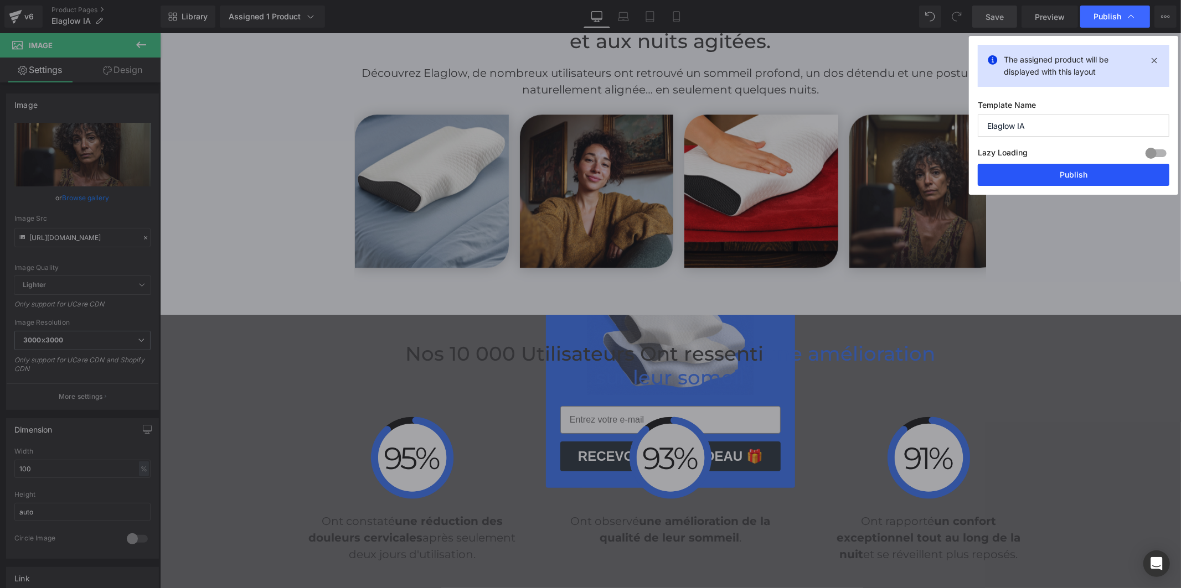
click at [1034, 174] on button "Publish" at bounding box center [1073, 175] width 192 height 22
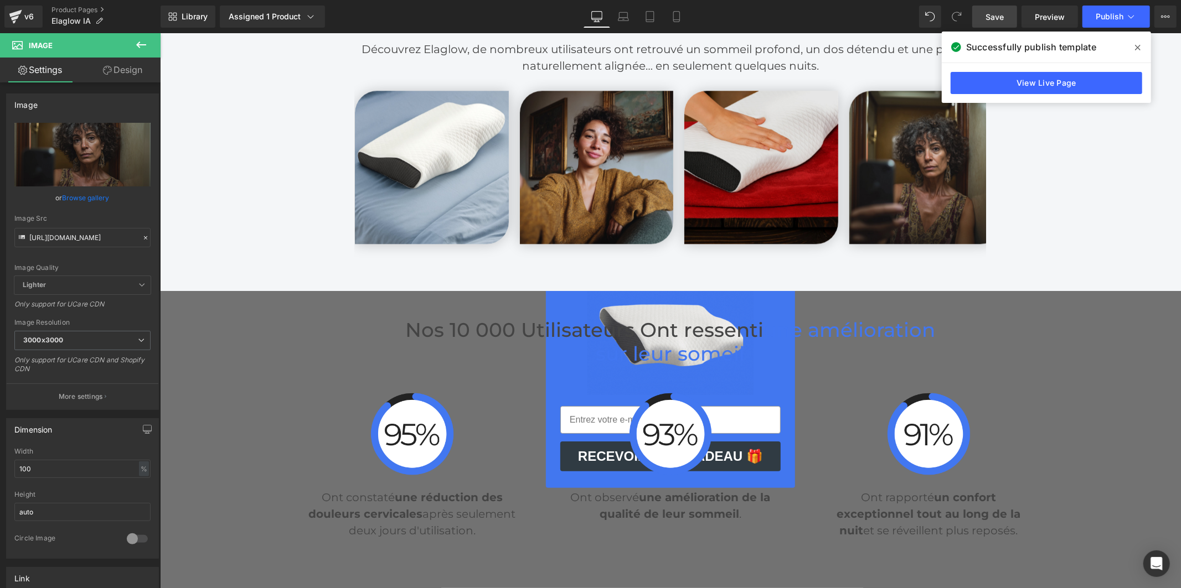
scroll to position [2521, 0]
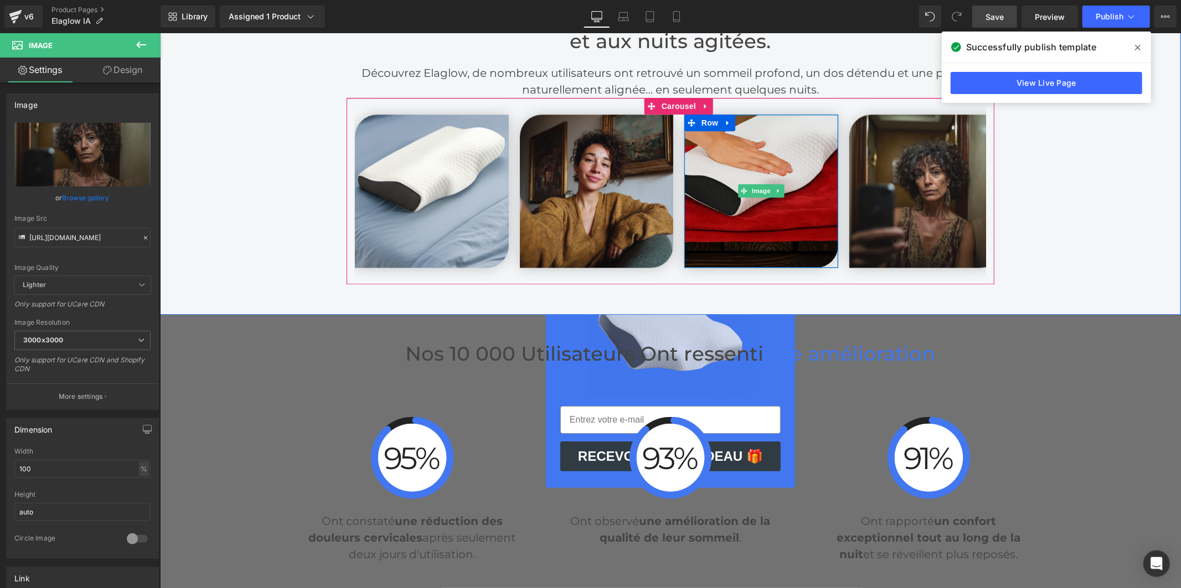
click at [773, 180] on img at bounding box center [761, 191] width 154 height 154
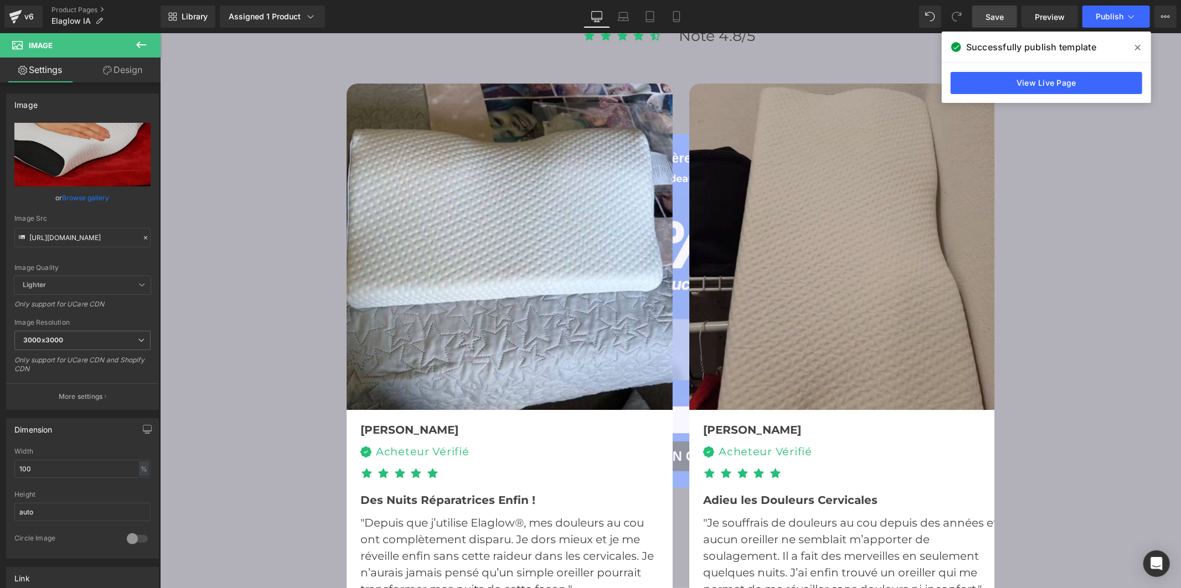
scroll to position [3198, 0]
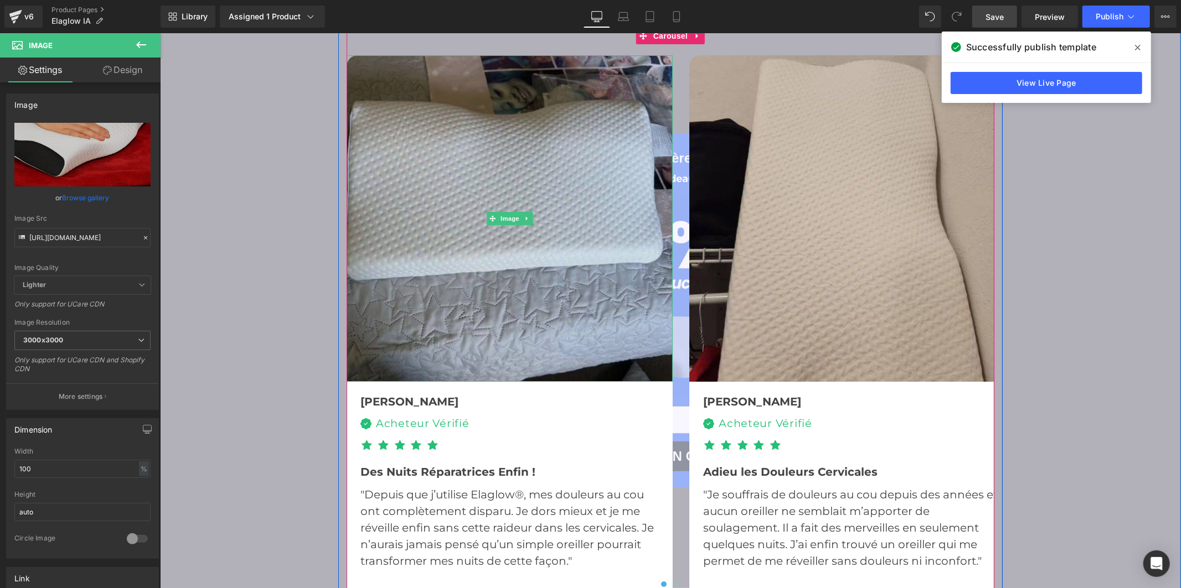
click at [464, 188] on img at bounding box center [509, 218] width 326 height 326
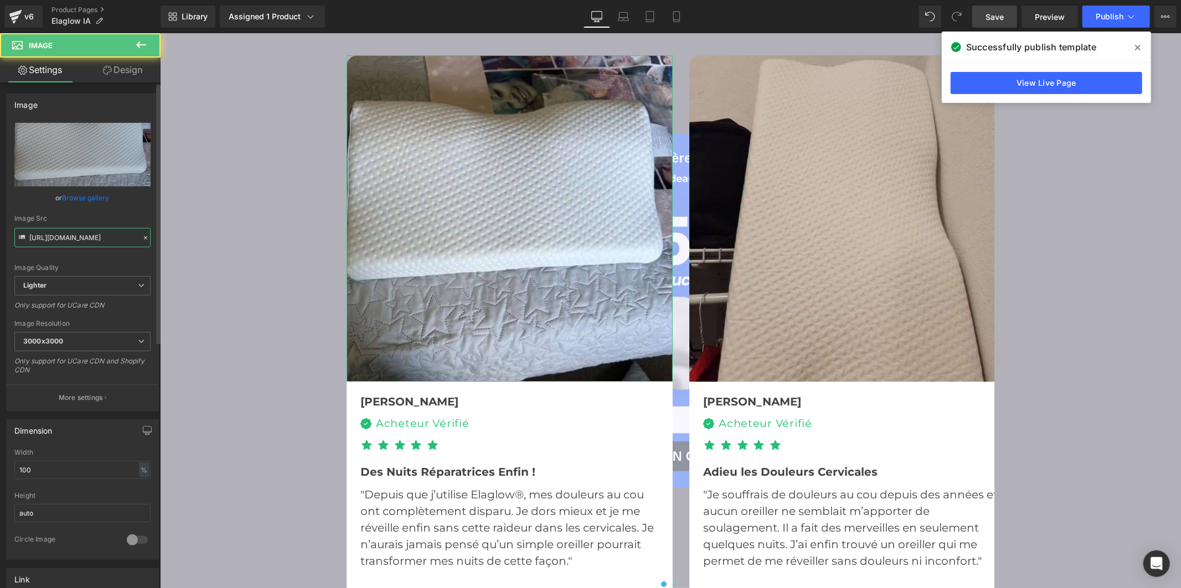
click at [80, 239] on input "https://ucarecdn.com/9d3c4ad0-a357-45ae-a47e-576431e680ab/-/format/auto/-/previ…" at bounding box center [82, 237] width 136 height 19
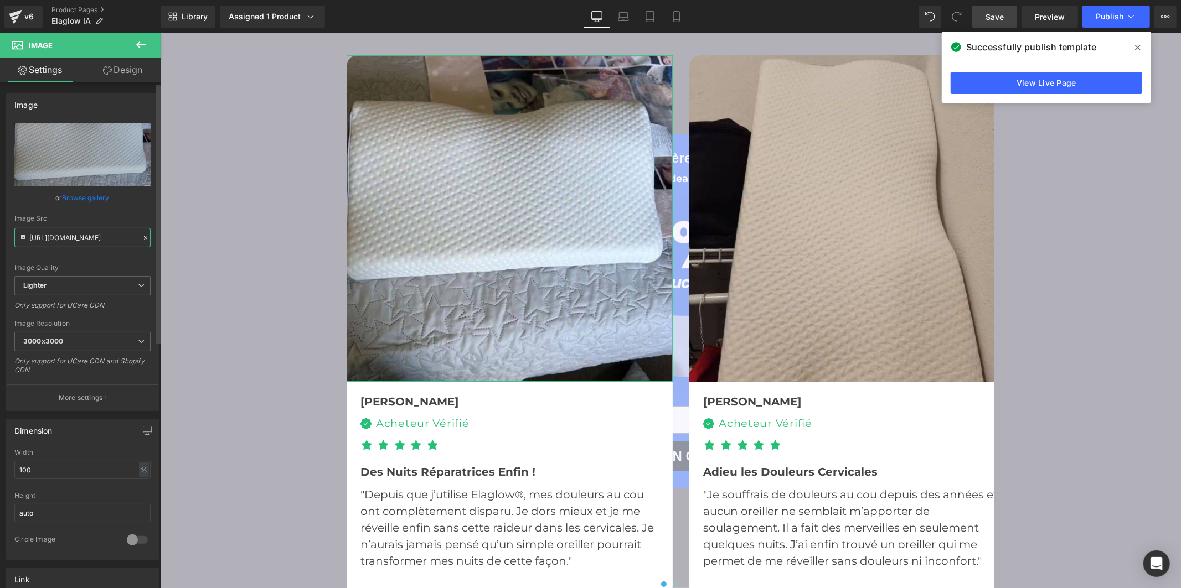
click at [80, 239] on input "https://ucarecdn.com/9d3c4ad0-a357-45ae-a47e-576431e680ab/-/format/auto/-/previ…" at bounding box center [82, 237] width 136 height 19
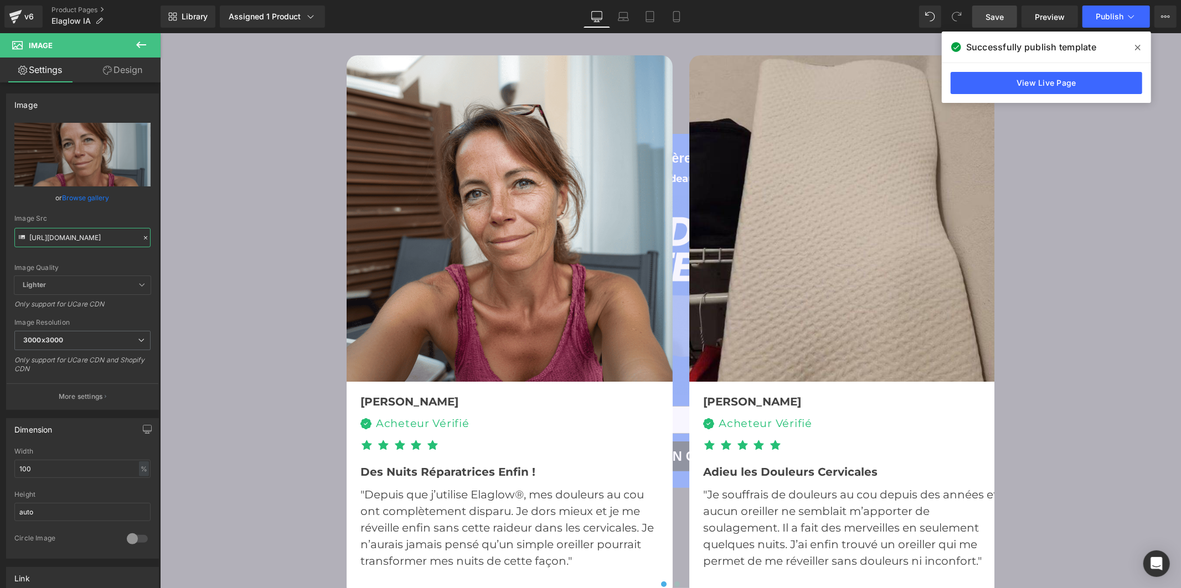
scroll to position [0, 0]
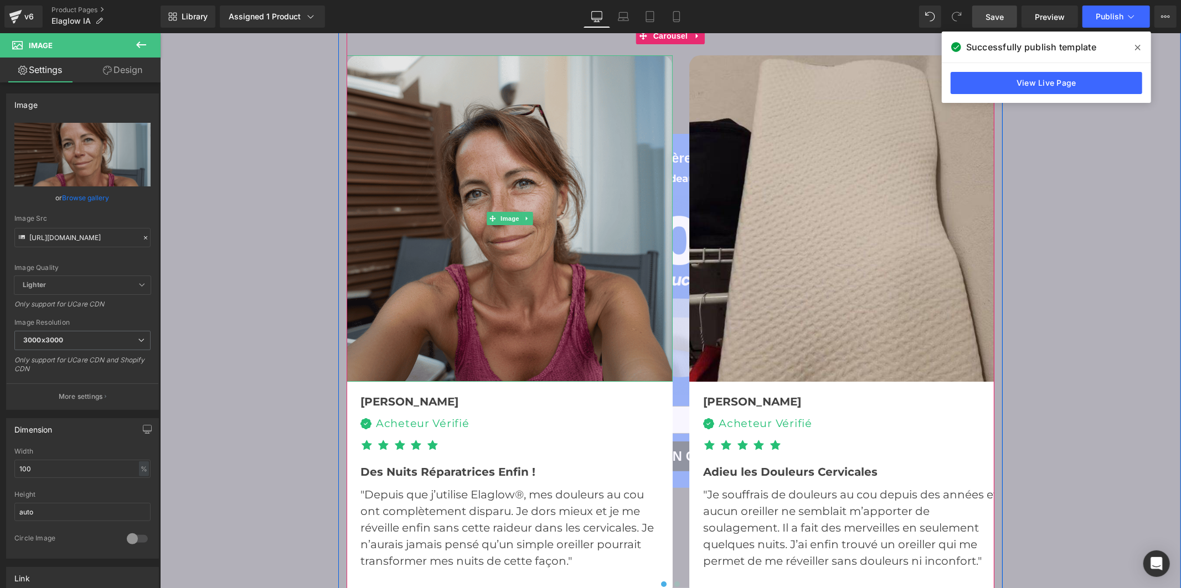
click at [491, 206] on img at bounding box center [509, 218] width 326 height 326
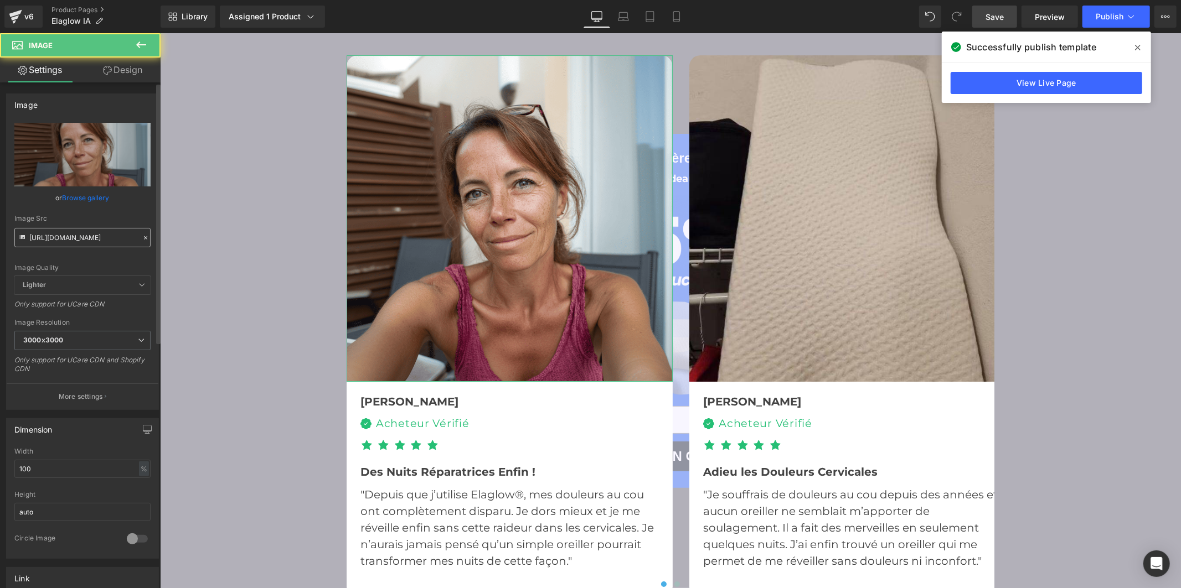
click at [37, 231] on input "https://cdn.shopify.com/s/files/1/0956/7564/6289/files/u3294629457_selfie_dune_…" at bounding box center [82, 237] width 136 height 19
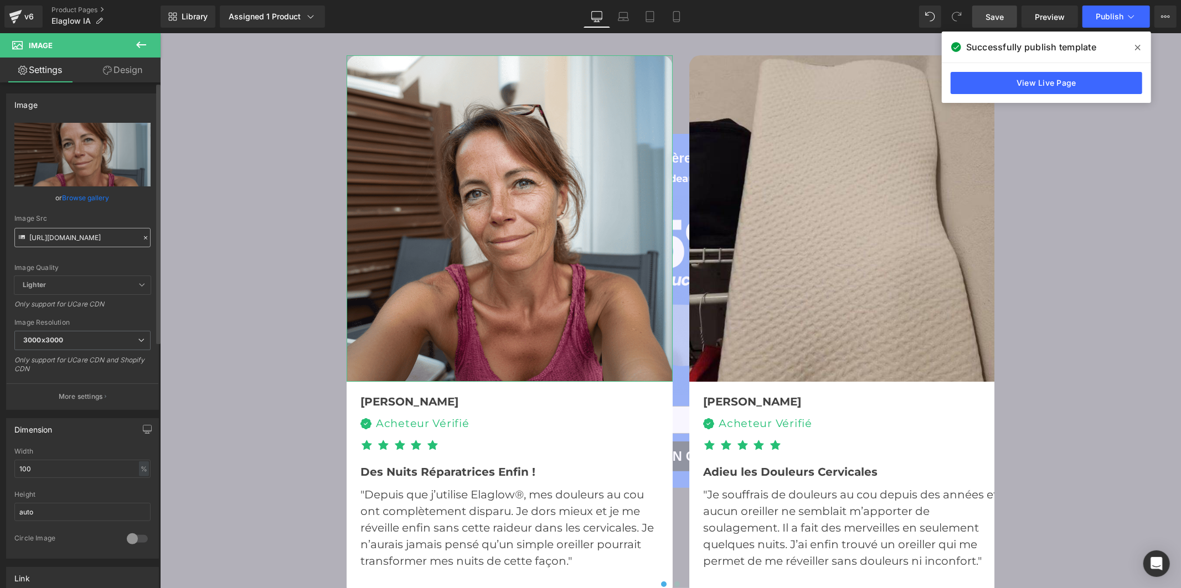
click at [37, 231] on input "https://cdn.shopify.com/s/files/1/0956/7564/6289/files/u3294629457_selfie_dune_…" at bounding box center [82, 237] width 136 height 19
type input "https://cdn.shopify.com/s/files/1/0956/7564/6289/files/u3294629457_selfie_dune_…"
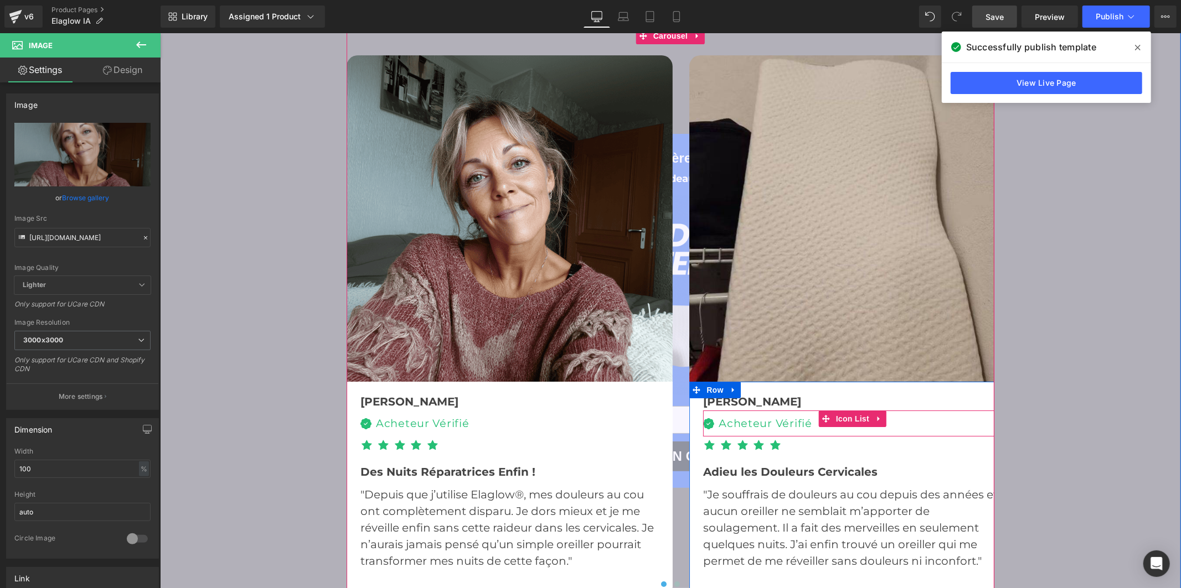
scroll to position [3075, 0]
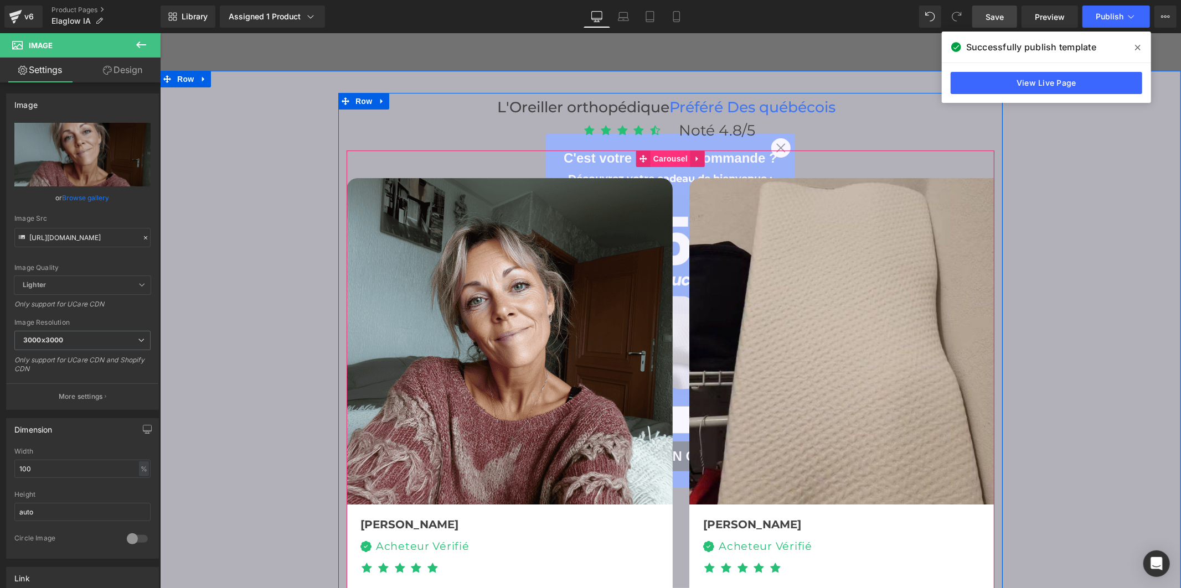
click at [656, 150] on span "Carousel" at bounding box center [670, 158] width 40 height 17
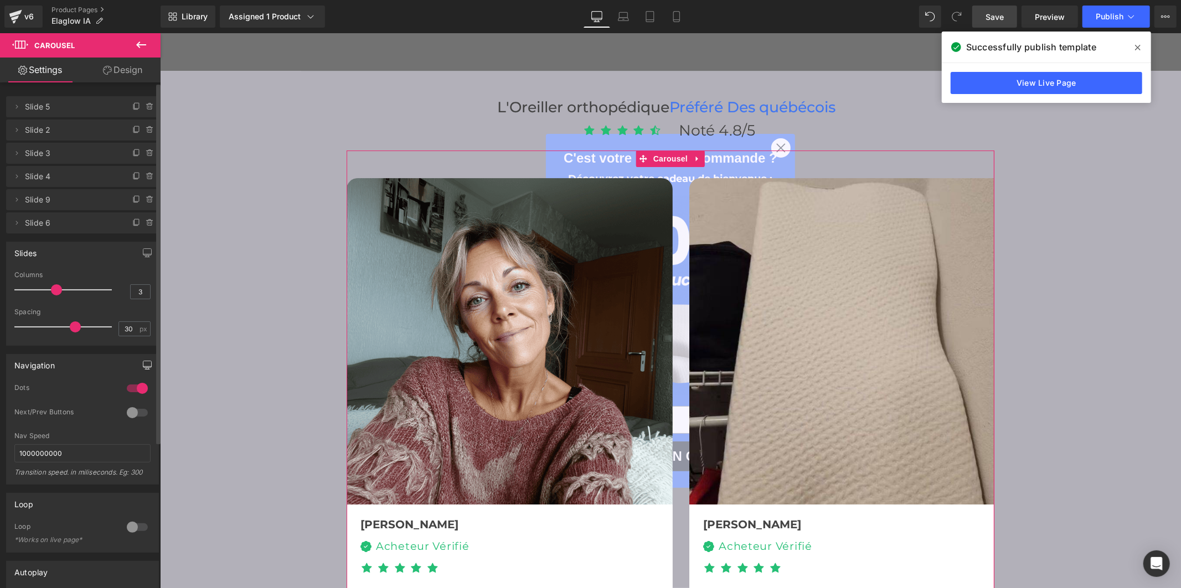
drag, startPoint x: 65, startPoint y: 287, endPoint x: 148, endPoint y: 356, distance: 108.1
click at [130, 289] on div "Columns 3" at bounding box center [82, 289] width 136 height 37
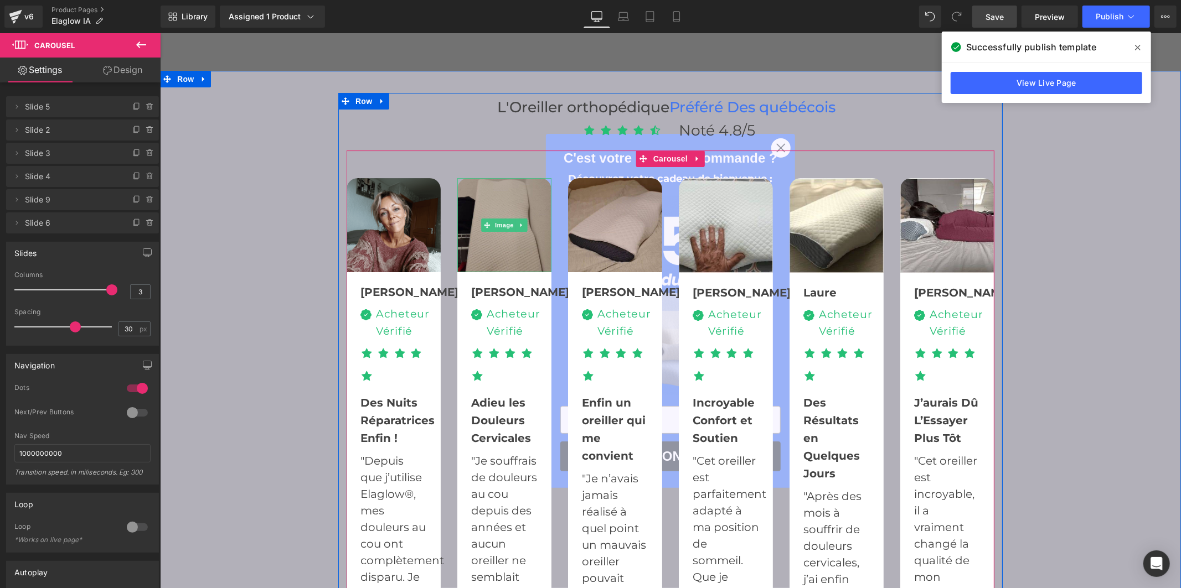
click at [473, 242] on img at bounding box center [504, 225] width 94 height 94
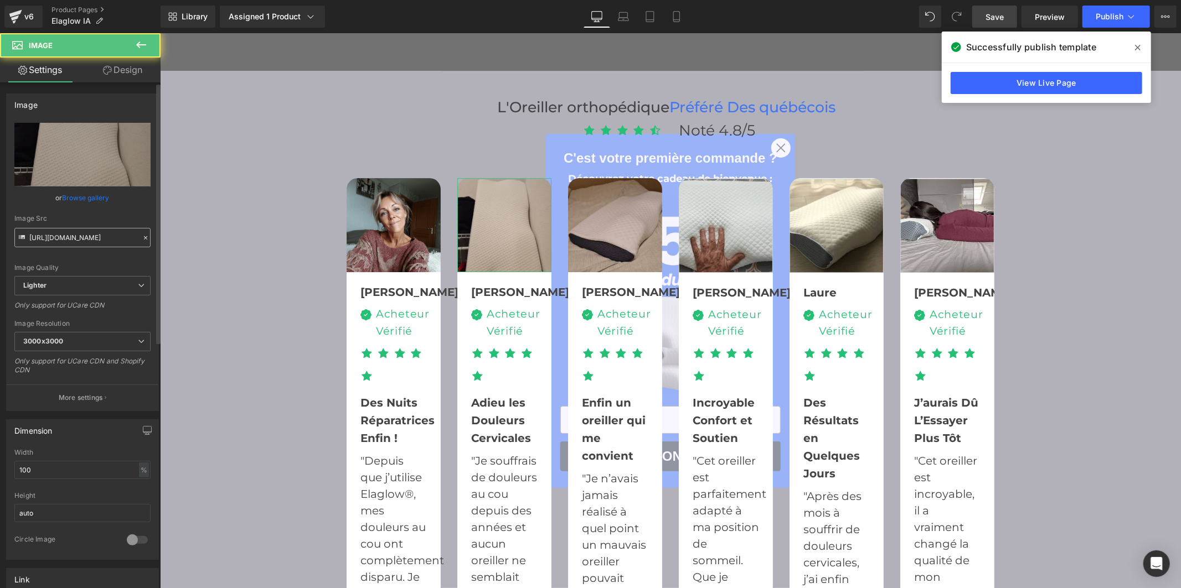
click at [65, 233] on input "https://ucarecdn.com/46d1736e-5976-4563-a439-9a116917d3d8/-/format/auto/-/previ…" at bounding box center [82, 237] width 136 height 19
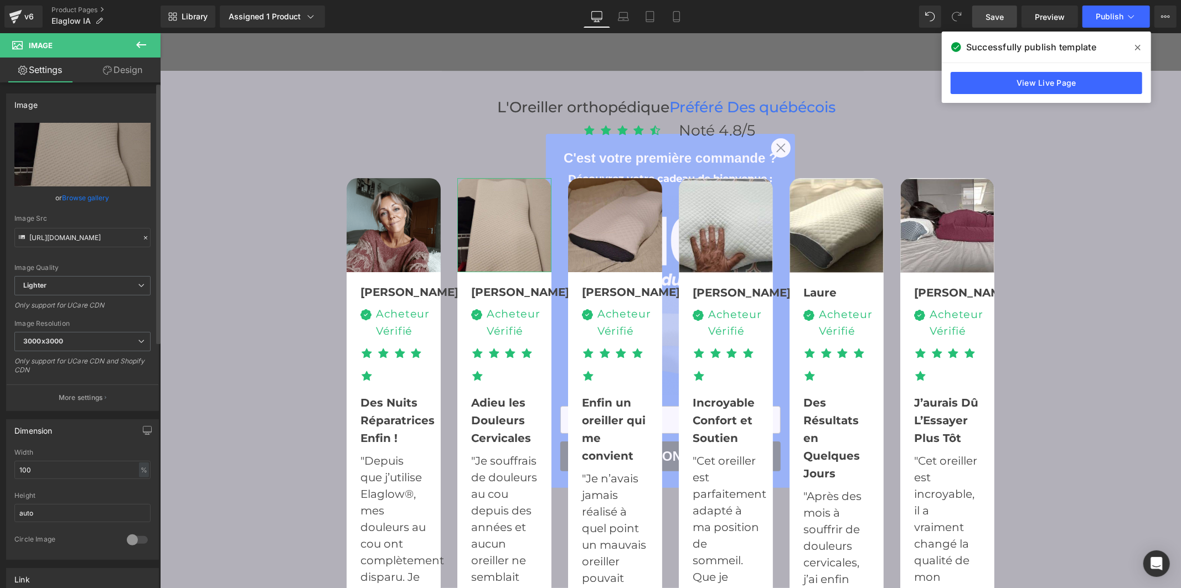
scroll to position [0, 379]
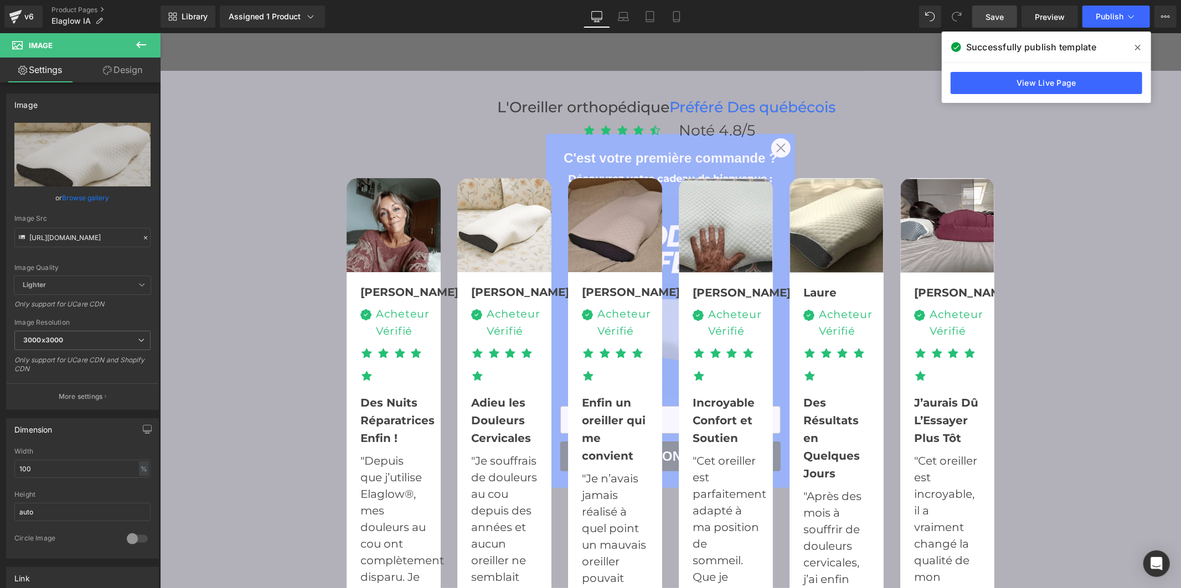
type input "https://cdn.shopify.com/s/files/1/0956/7564/6289/files/20250819_1400_Oreiller_s…"
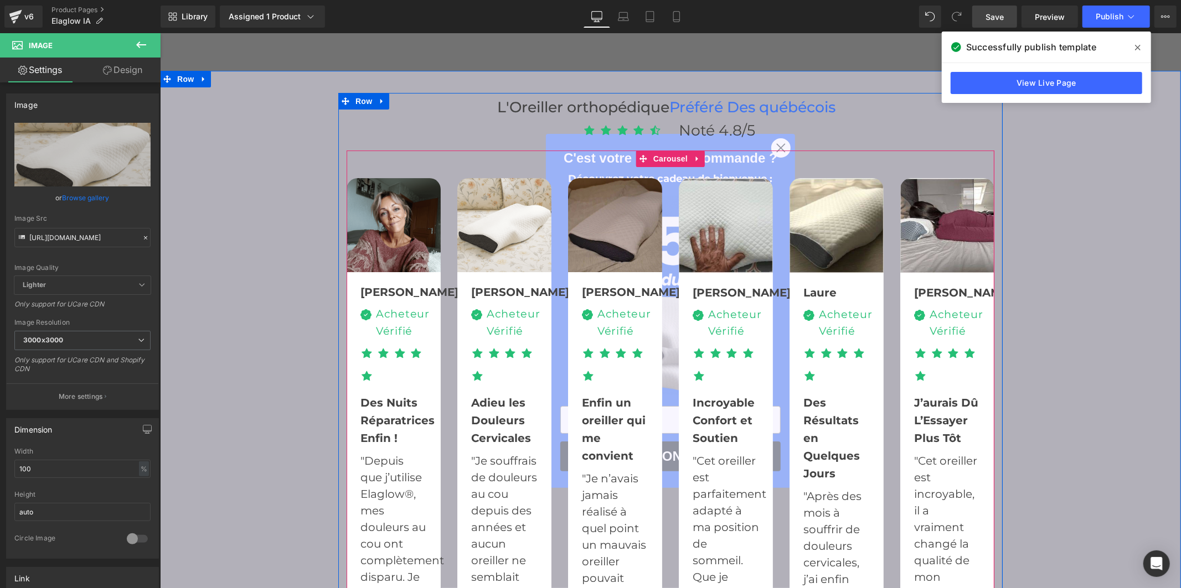
click at [595, 234] on img at bounding box center [614, 225] width 94 height 94
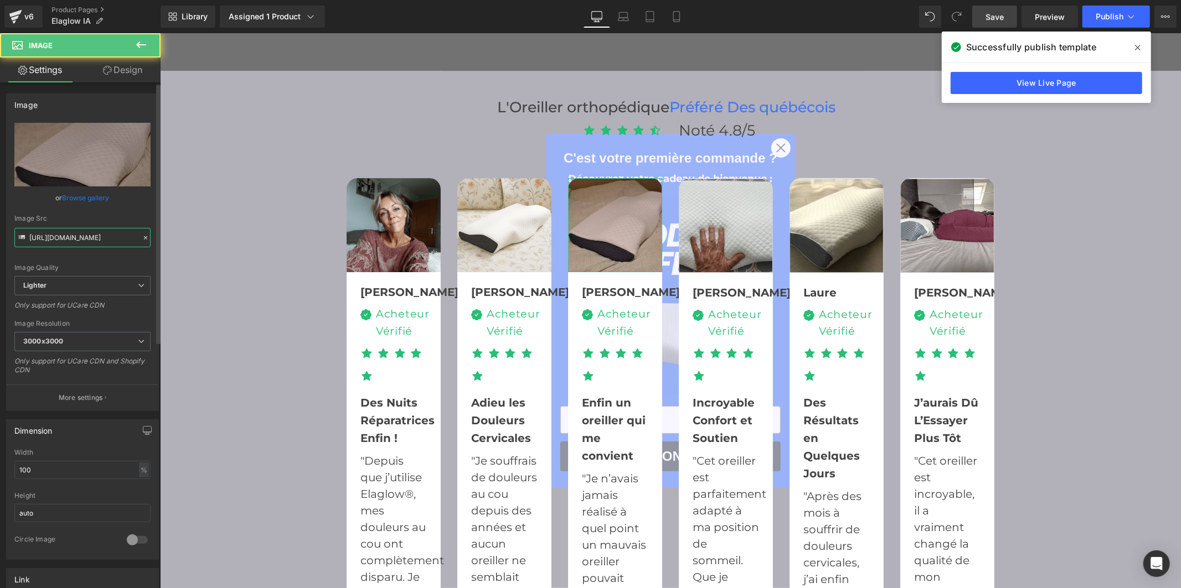
click at [71, 241] on input "https://ucarecdn.com/eec9991b-31fc-4656-a39e-791d7c4d5772/-/format/auto/-/previ…" at bounding box center [82, 237] width 136 height 19
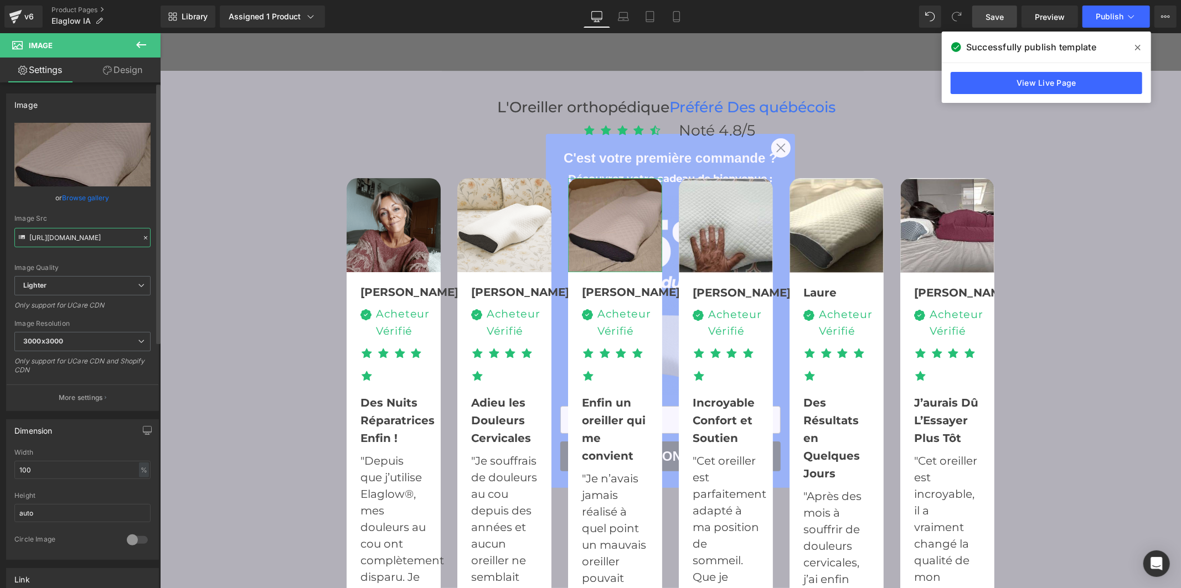
click at [71, 241] on input "https://ucarecdn.com/eec9991b-31fc-4656-a39e-791d7c4d5772/-/format/auto/-/previ…" at bounding box center [82, 237] width 136 height 19
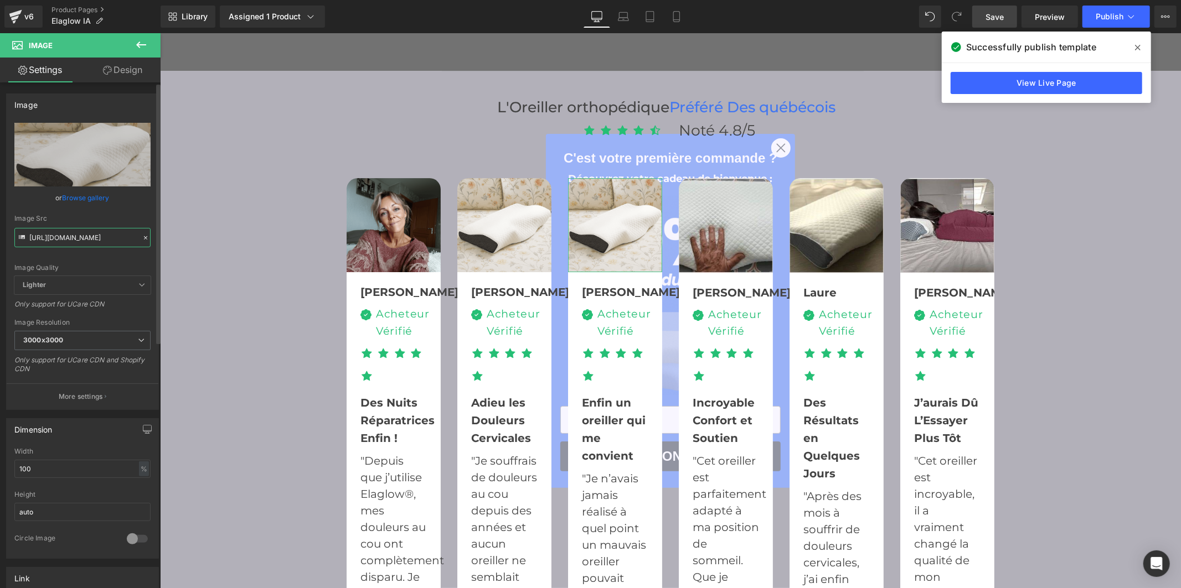
click at [81, 236] on input "https://cdn.shopify.com/s/files/1/0956/7564/6289/files/20250819_1400_Oreiller_s…" at bounding box center [82, 237] width 136 height 19
paste input "u3294629457_selfie_dune_femme_de_45_ans_tres_heureuse_sur_sa__5018563d-4223-4fb…"
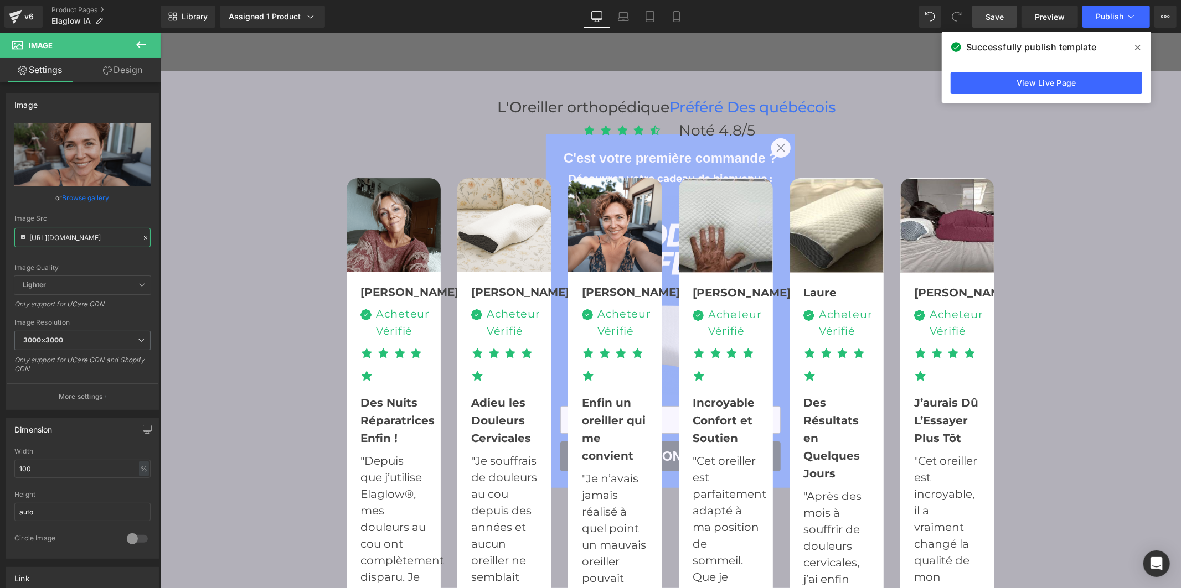
type input "https://cdn.shopify.com/s/files/1/0956/7564/6289/files/u3294629457_selfie_dune_…"
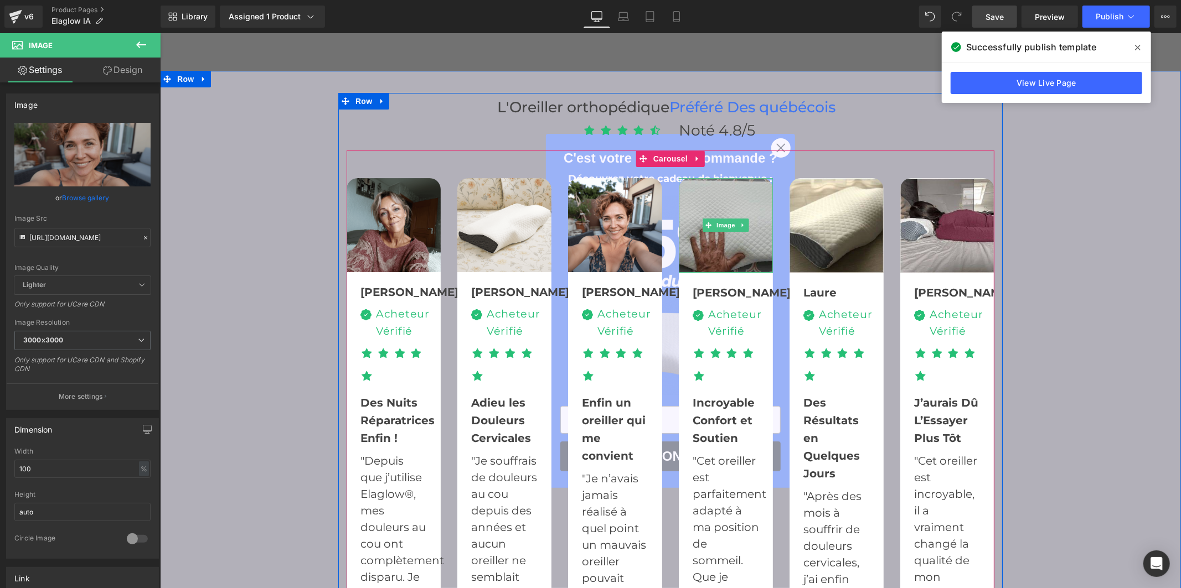
click at [738, 235] on img at bounding box center [725, 225] width 94 height 95
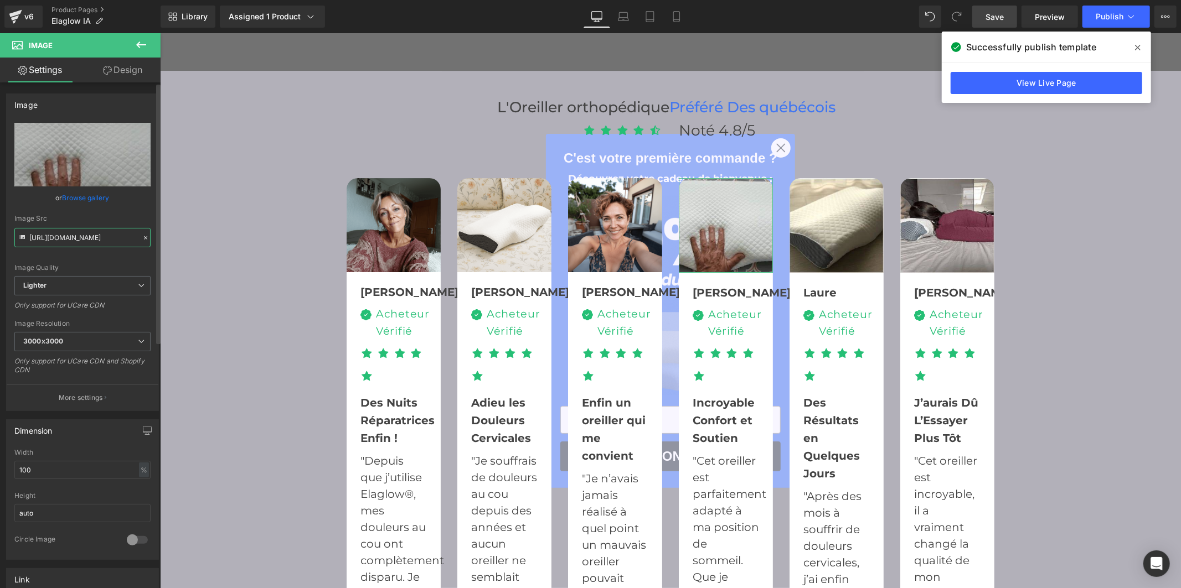
click at [90, 236] on input "https://ucarecdn.com/53ef6b87-1c38-4b57-9d9e-0e7d0b230adb/-/format/auto/-/previ…" at bounding box center [82, 237] width 136 height 19
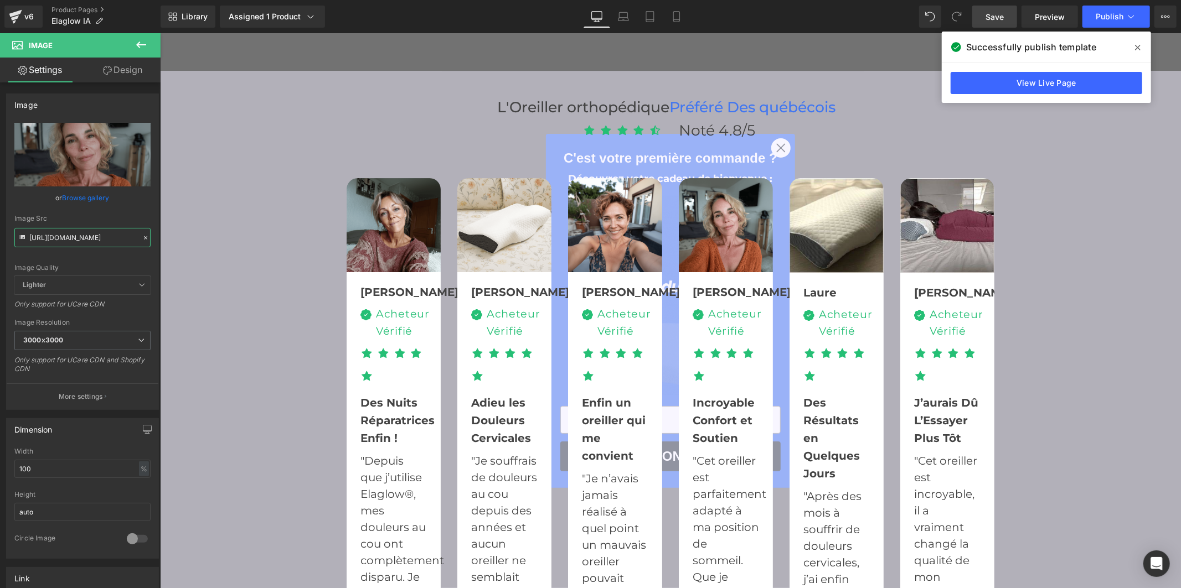
type input "https://cdn.shopify.com/s/files/1/0956/7564/6289/files/u3294629457_selfie_dune_…"
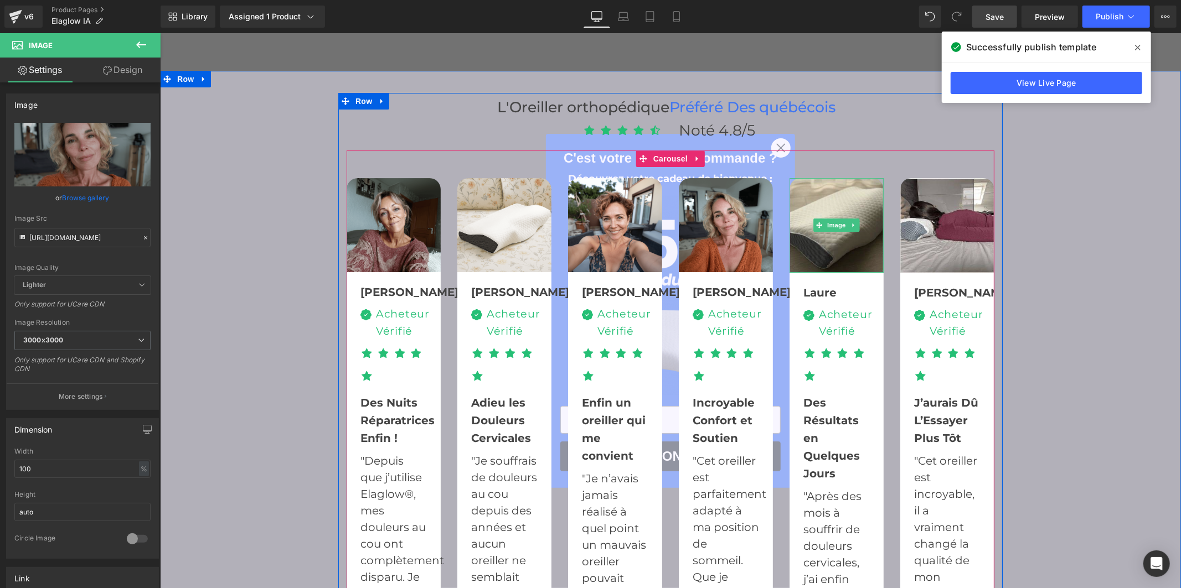
click at [801, 229] on img at bounding box center [836, 225] width 94 height 95
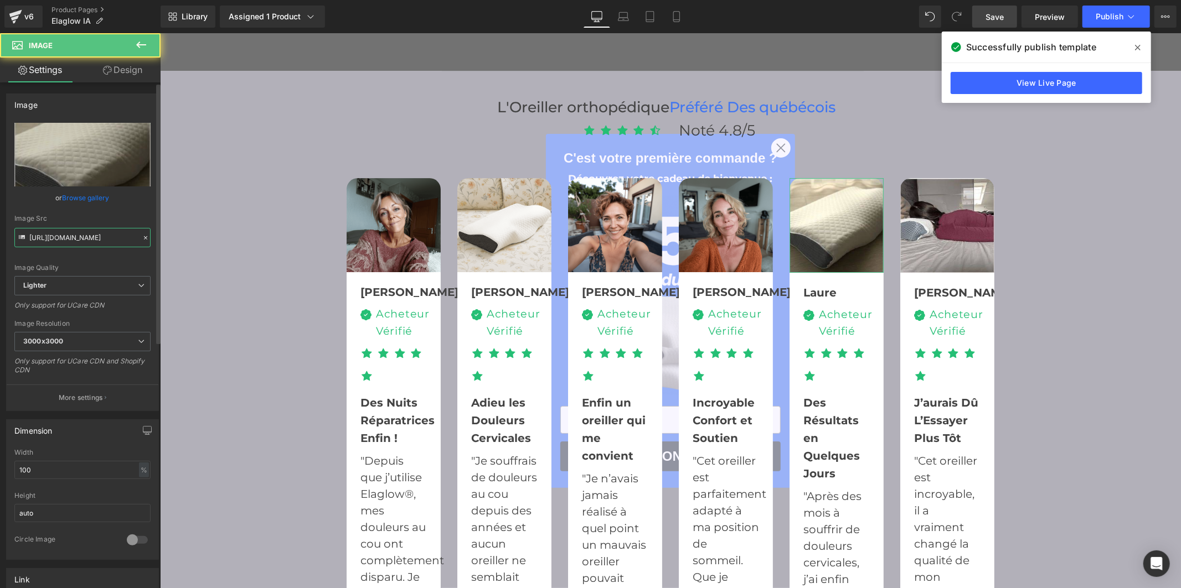
click at [85, 235] on input "https://ucarecdn.com/f8a74056-bd7a-4583-864c-93e5934cc9fc/-/format/auto/-/previ…" at bounding box center [82, 237] width 136 height 19
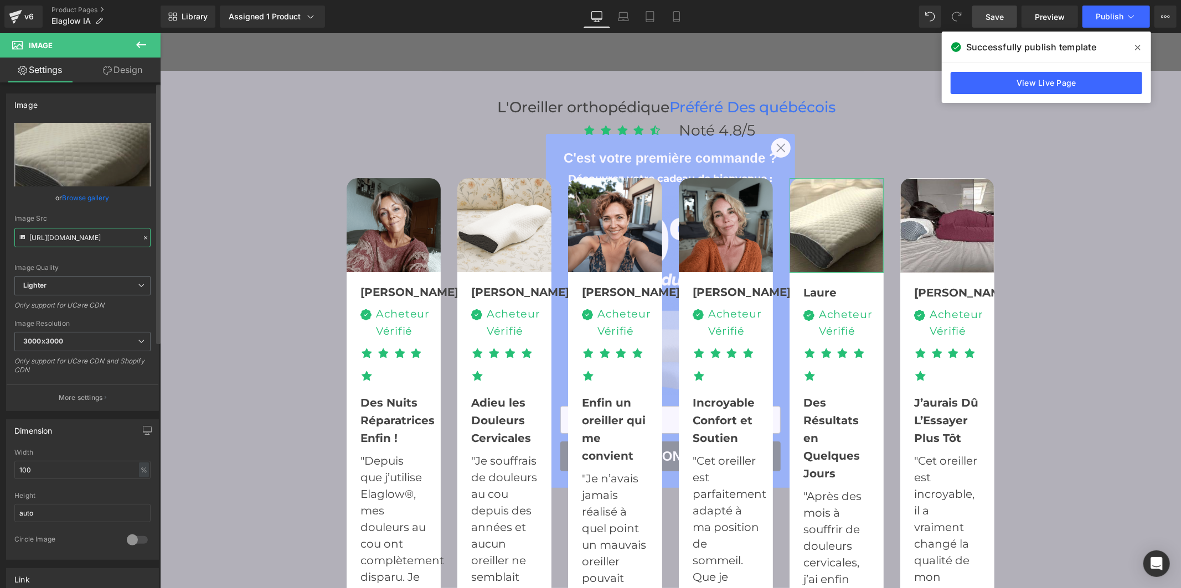
click at [85, 235] on input "https://ucarecdn.com/f8a74056-bd7a-4583-864c-93e5934cc9fc/-/format/auto/-/previ…" at bounding box center [82, 237] width 136 height 19
type input "https://cdn.shopify.com/s/files/1/0956/7564/6289/files/20250819_1355_Oreiller_s…"
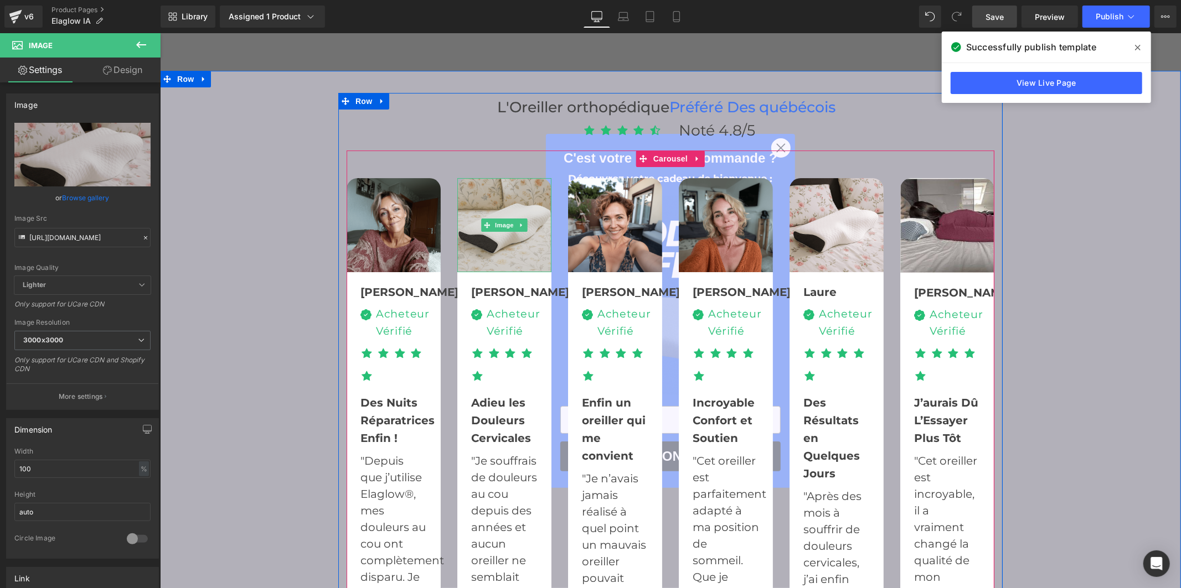
click at [470, 232] on img at bounding box center [504, 225] width 94 height 94
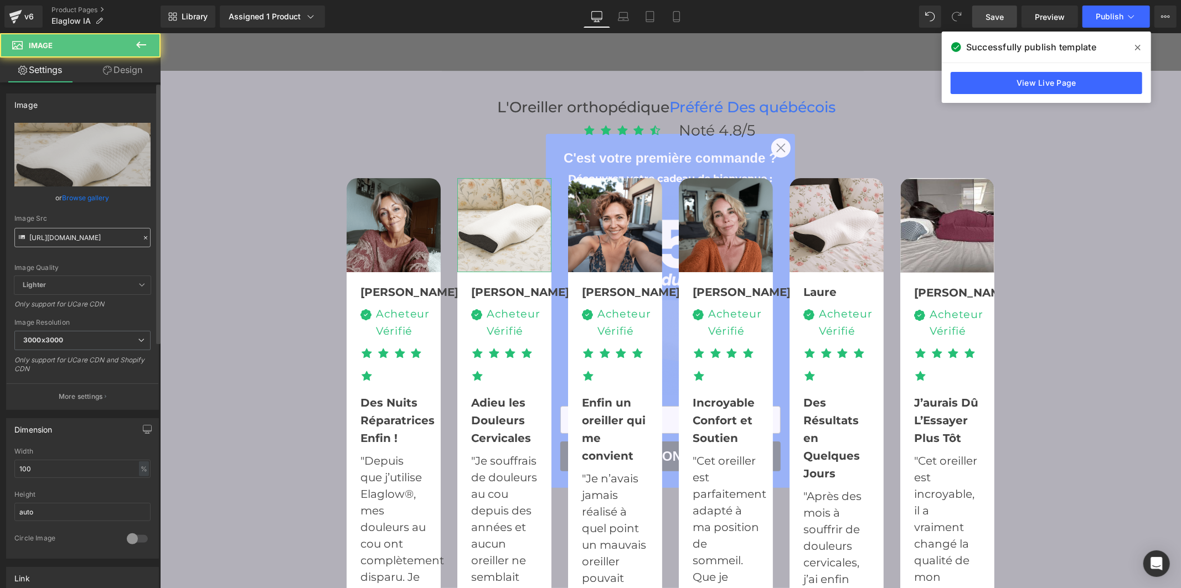
click at [75, 238] on input "https://cdn.shopify.com/s/files/1/0956/7564/6289/files/20250819_1400_Oreiller_s…" at bounding box center [82, 237] width 136 height 19
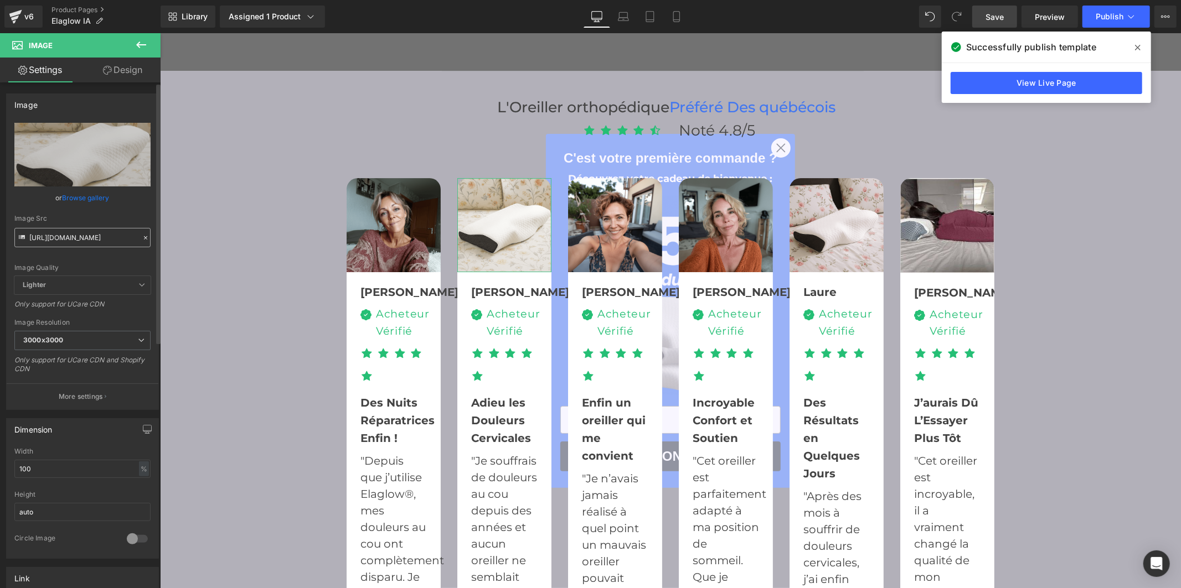
click at [74, 238] on input "https://cdn.shopify.com/s/files/1/0956/7564/6289/files/20250819_1400_Oreiller_s…" at bounding box center [82, 237] width 136 height 19
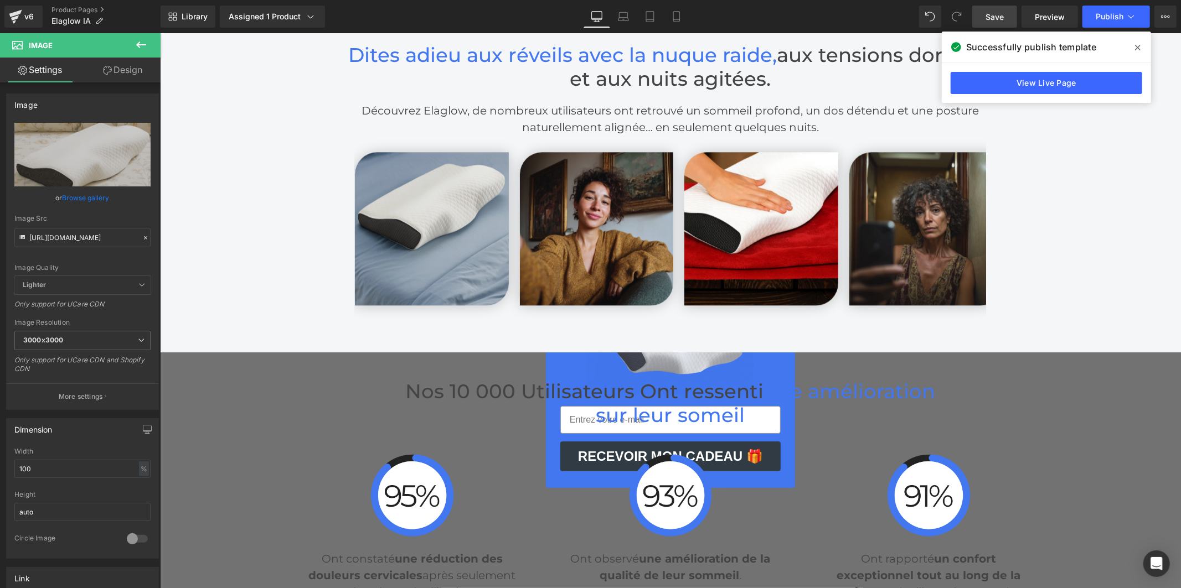
scroll to position [2460, 0]
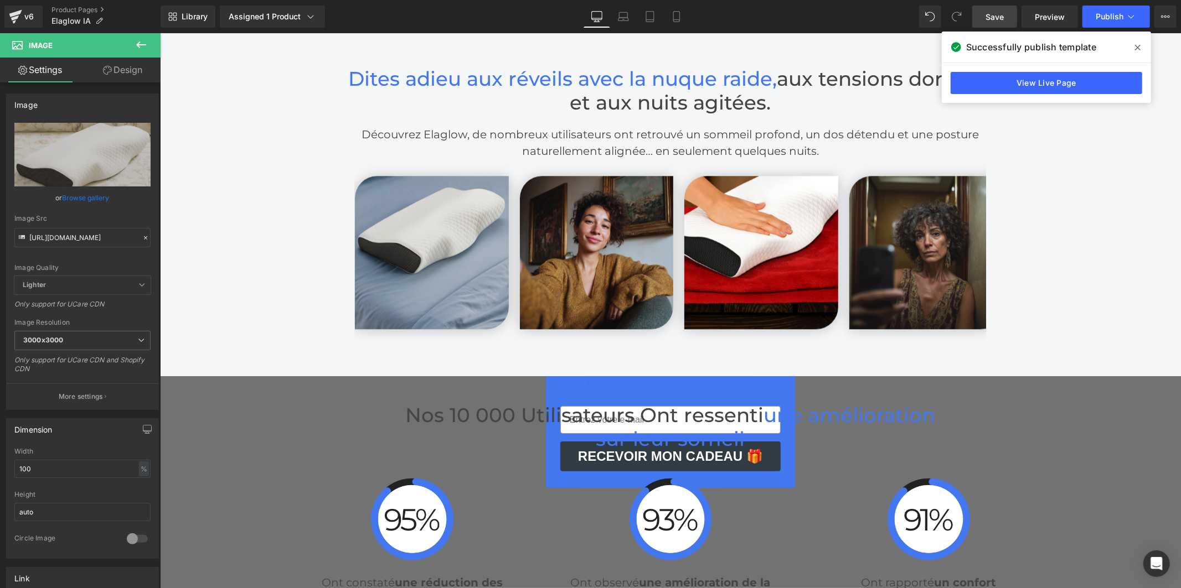
click at [414, 250] on img at bounding box center [431, 252] width 154 height 154
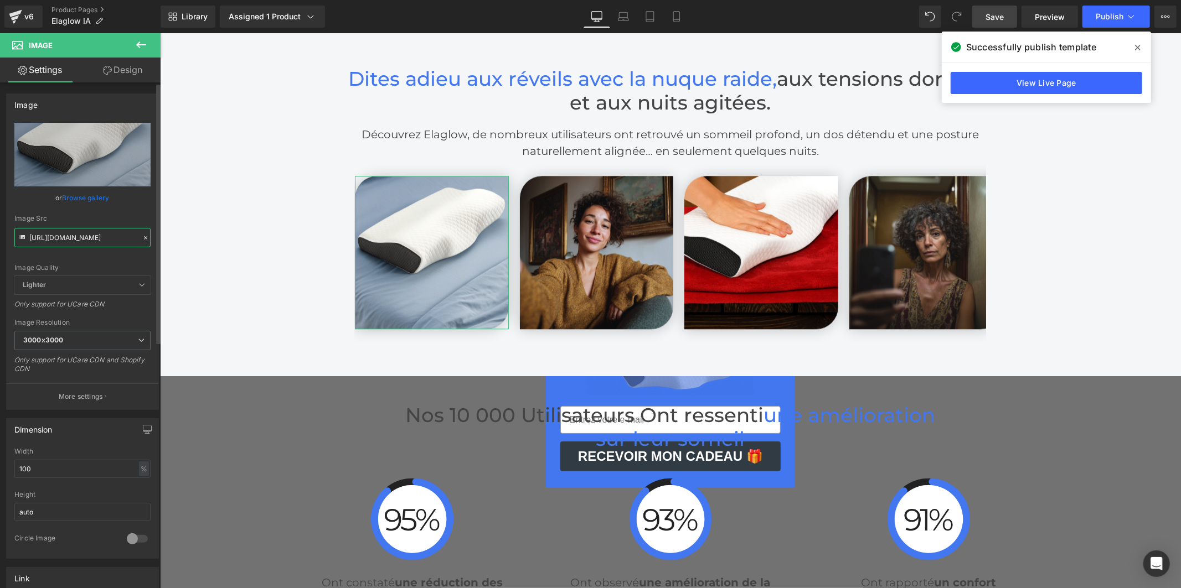
click at [96, 241] on input "https://cdn.shopify.com/s/files/1/0956/7564/6289/files/17_3000x3000.jpg?v=17556…" at bounding box center [82, 237] width 136 height 19
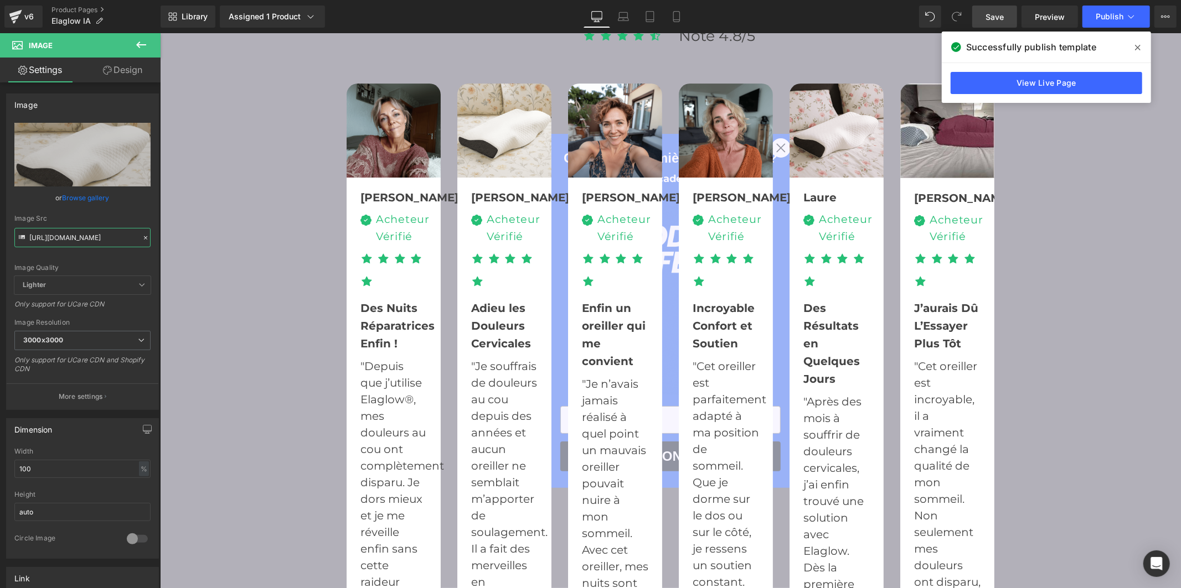
scroll to position [3075, 0]
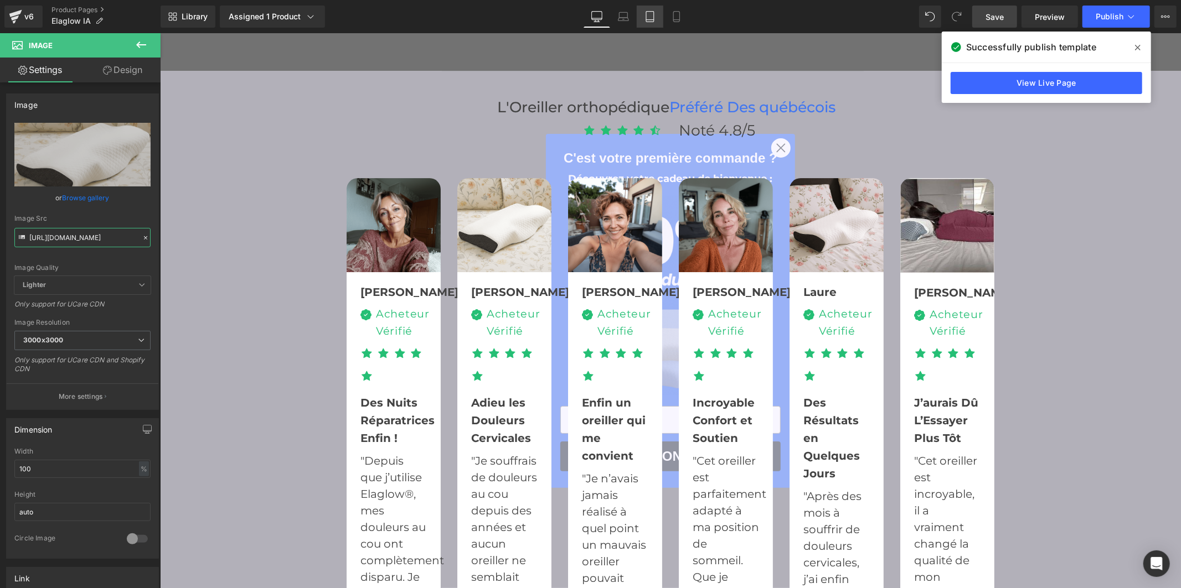
type input "https://cdn.shopify.com/s/files/1/0956/7564/6289/files/20250819_1400_Oreiller_s…"
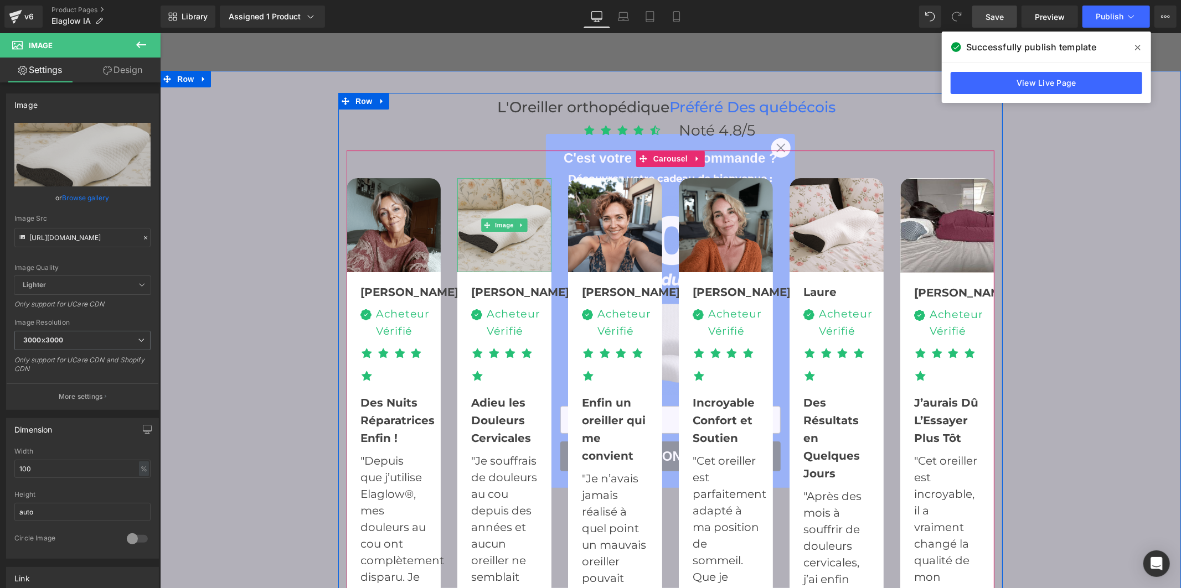
click at [510, 241] on img at bounding box center [504, 225] width 94 height 94
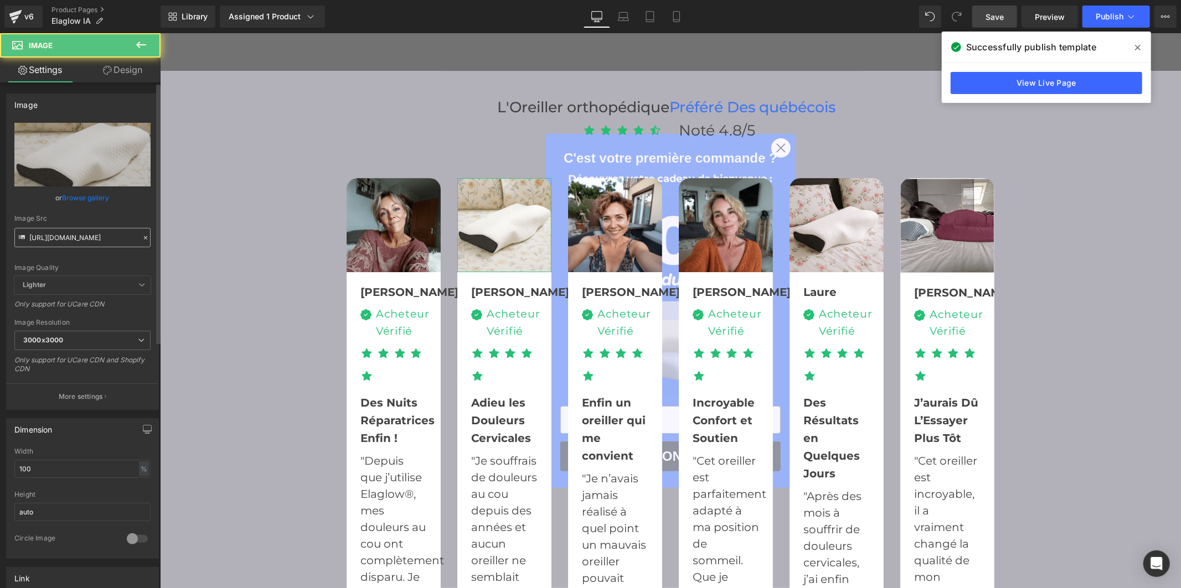
click at [81, 242] on input "https://cdn.shopify.com/s/files/1/0956/7564/6289/files/20250819_1400_Oreiller_s…" at bounding box center [82, 237] width 136 height 19
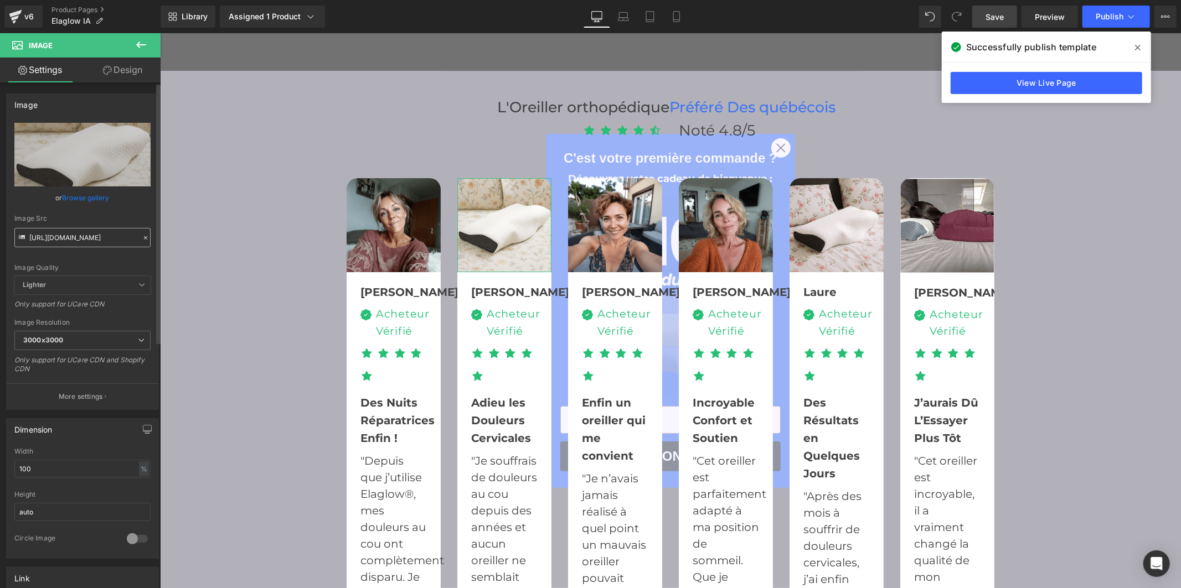
click at [81, 242] on input "https://cdn.shopify.com/s/files/1/0956/7564/6289/files/20250819_1400_Oreiller_s…" at bounding box center [82, 237] width 136 height 19
type input "https://cdn.shopify.com/s/files/1/0956/7564/6289/files/17.jpg?v=1755604289"
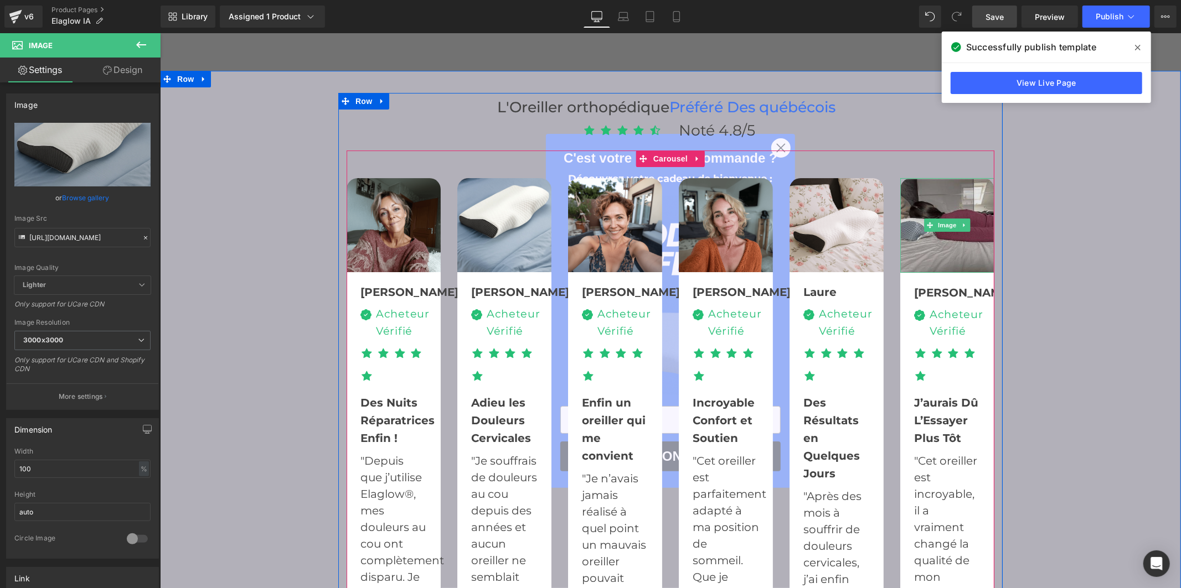
click at [920, 242] on img at bounding box center [946, 225] width 94 height 95
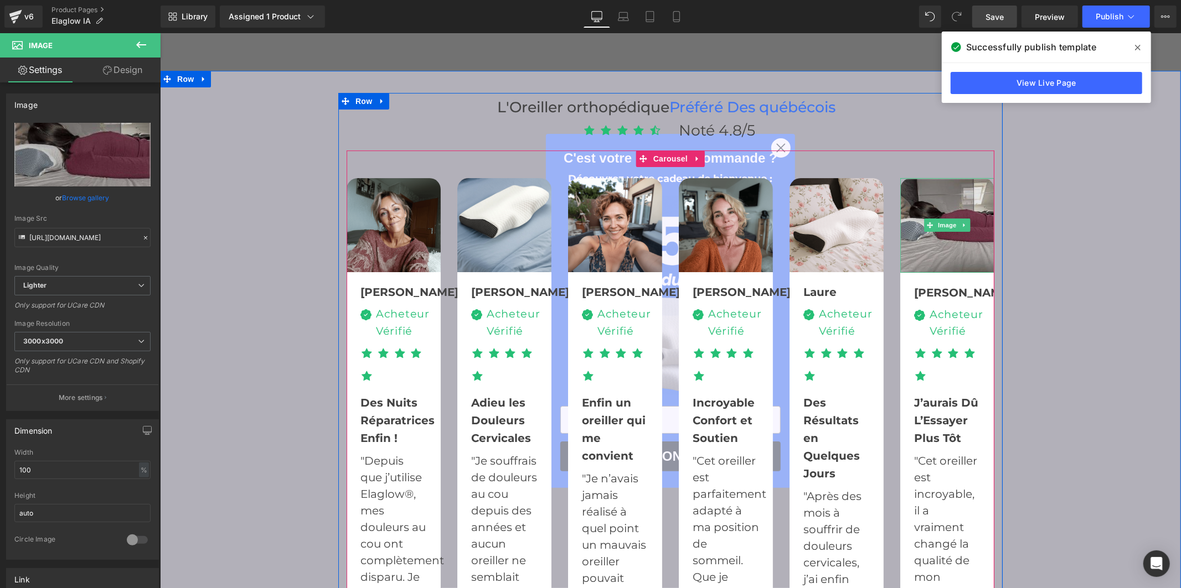
click at [969, 235] on img at bounding box center [946, 225] width 94 height 95
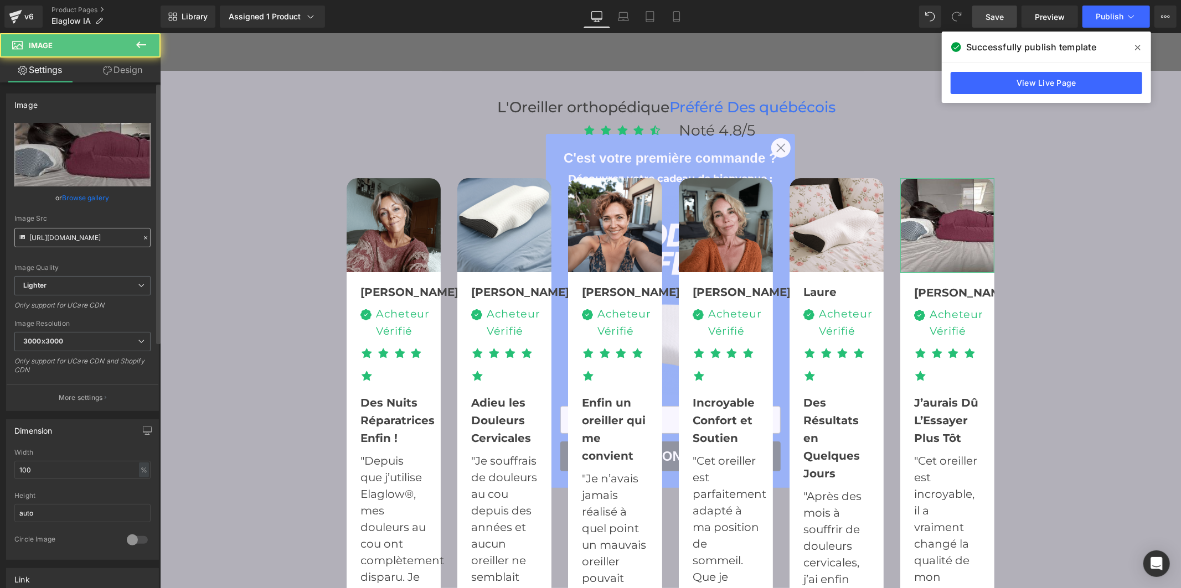
click at [74, 238] on input "https://ucarecdn.com/17f4c524-f8d7-43f5-92ef-42a55b0b9471/-/format/auto/-/previ…" at bounding box center [82, 237] width 136 height 19
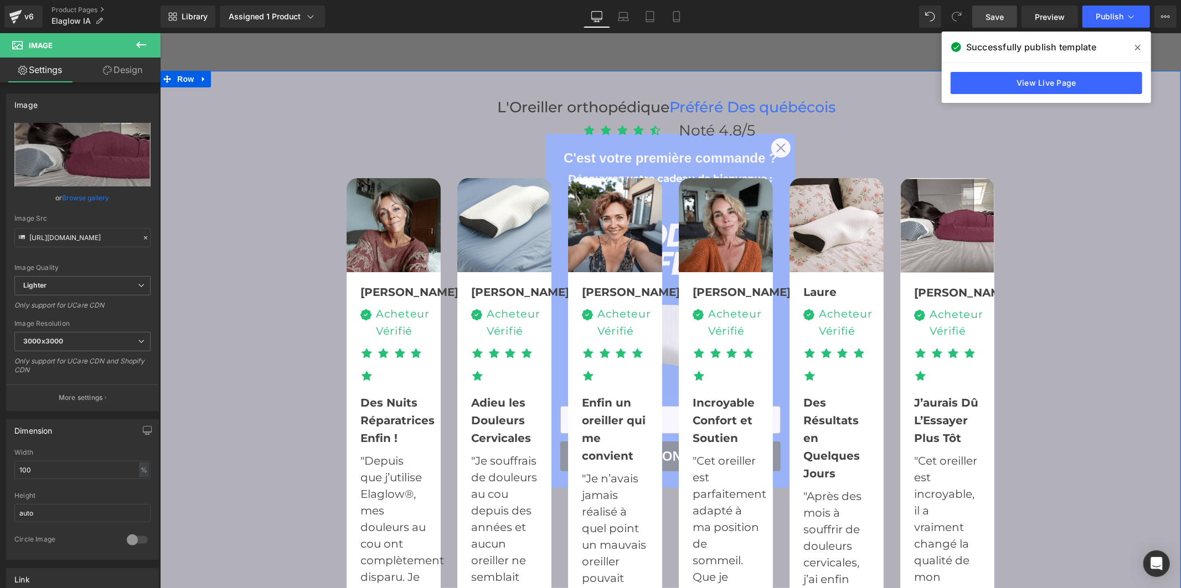
type input "https://cdn.shopify.com/s/files/1/0956/7564/6289/files/u3294629457_selfie_dune_…"
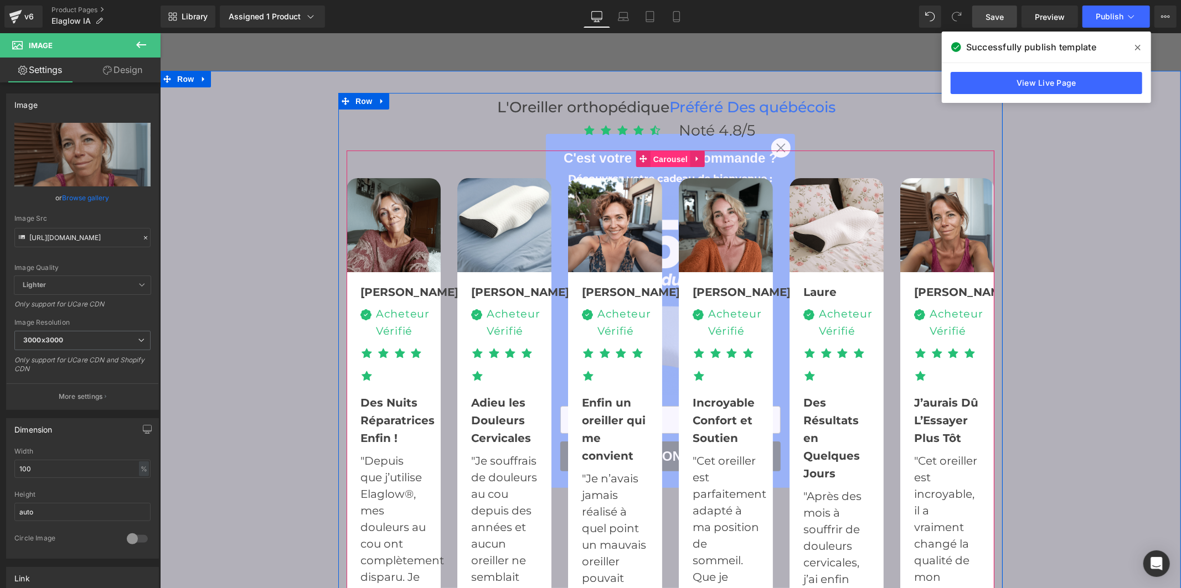
click at [667, 151] on span "Carousel" at bounding box center [670, 159] width 40 height 17
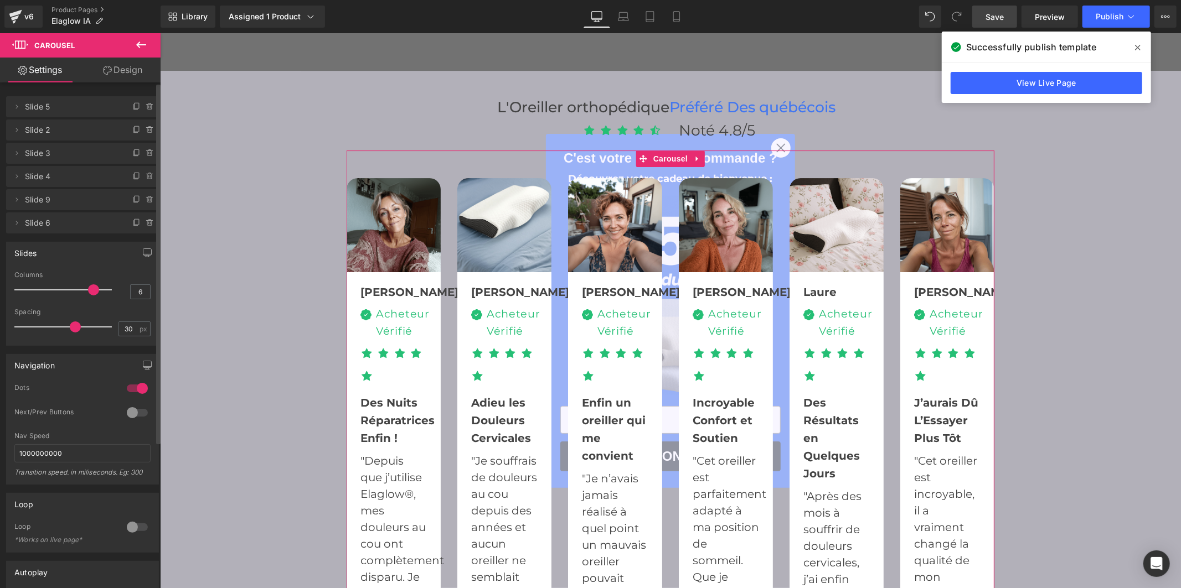
drag, startPoint x: 105, startPoint y: 291, endPoint x: 51, endPoint y: 291, distance: 53.7
click at [88, 291] on span at bounding box center [93, 290] width 11 height 11
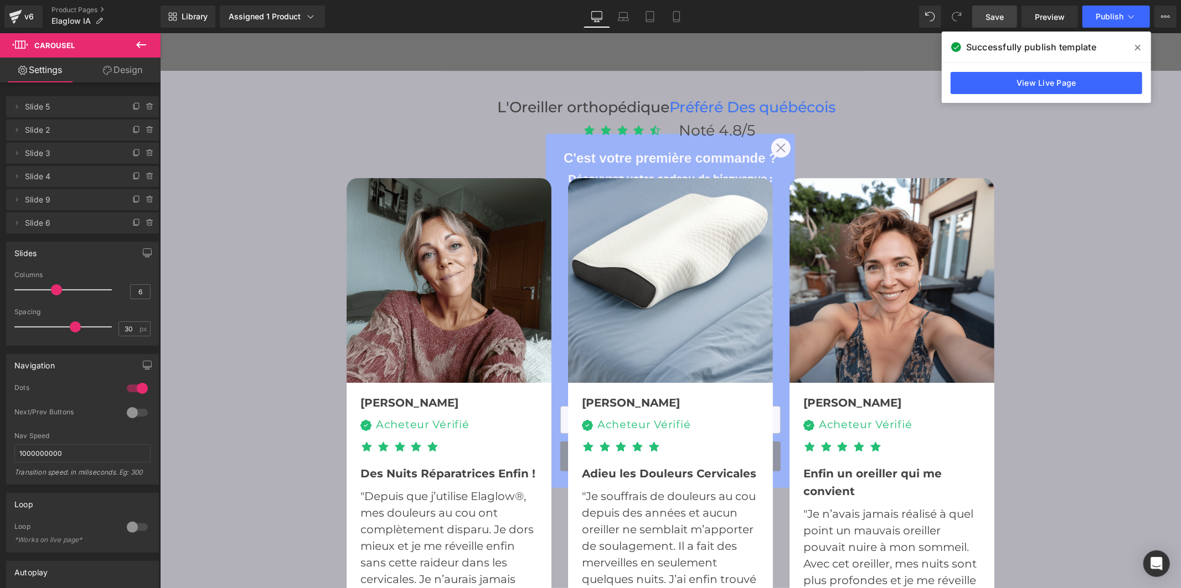
click at [1002, 17] on span "Save" at bounding box center [994, 17] width 18 height 12
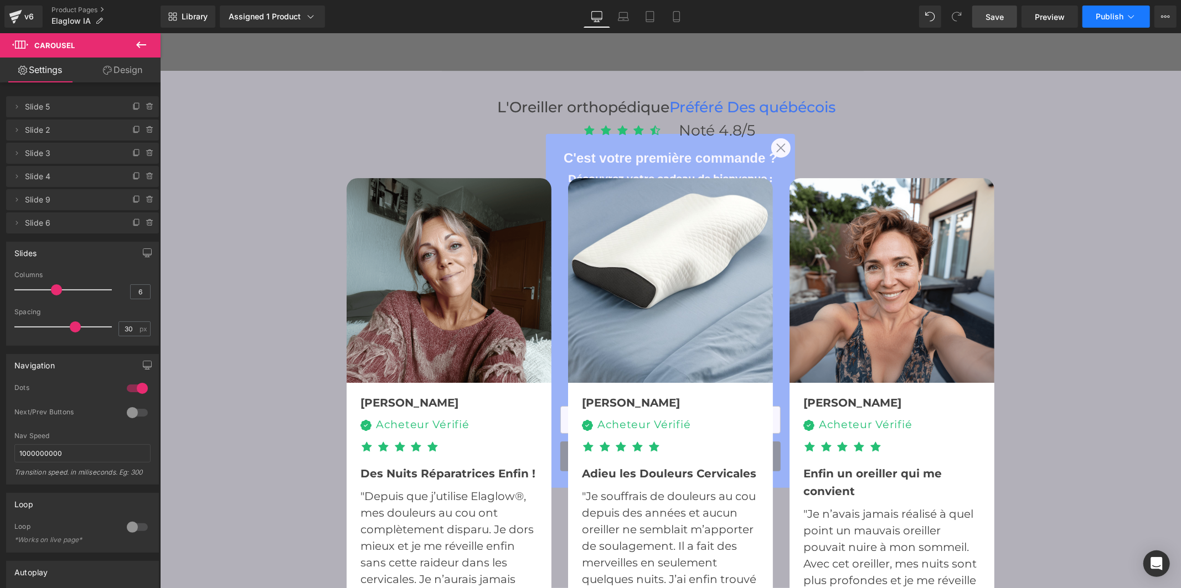
click at [1114, 12] on span "Publish" at bounding box center [1109, 16] width 28 height 9
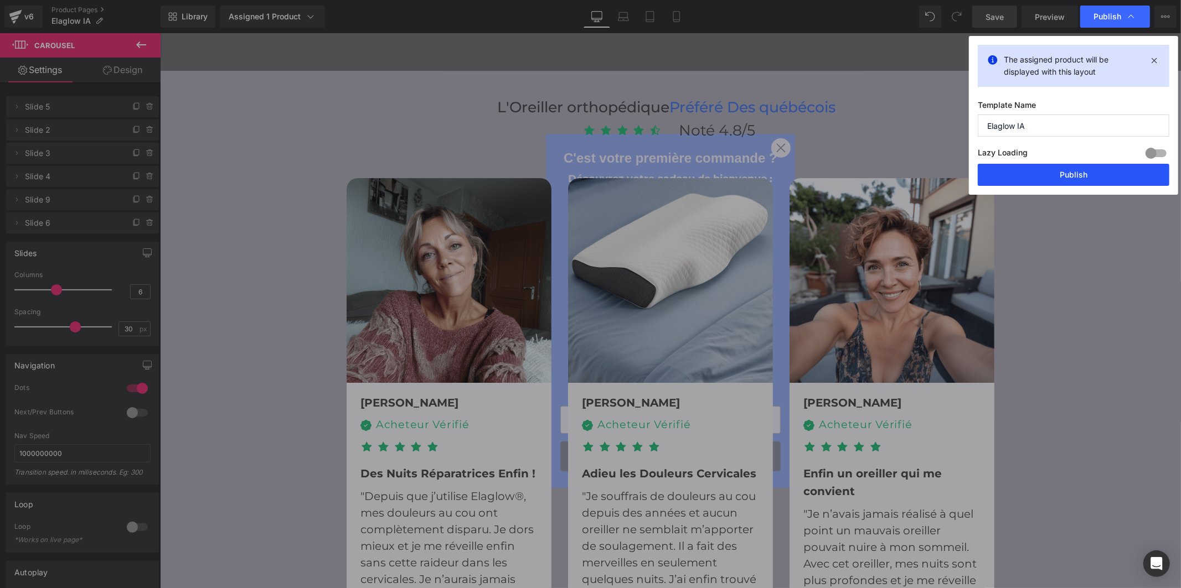
click at [1072, 180] on button "Publish" at bounding box center [1073, 175] width 192 height 22
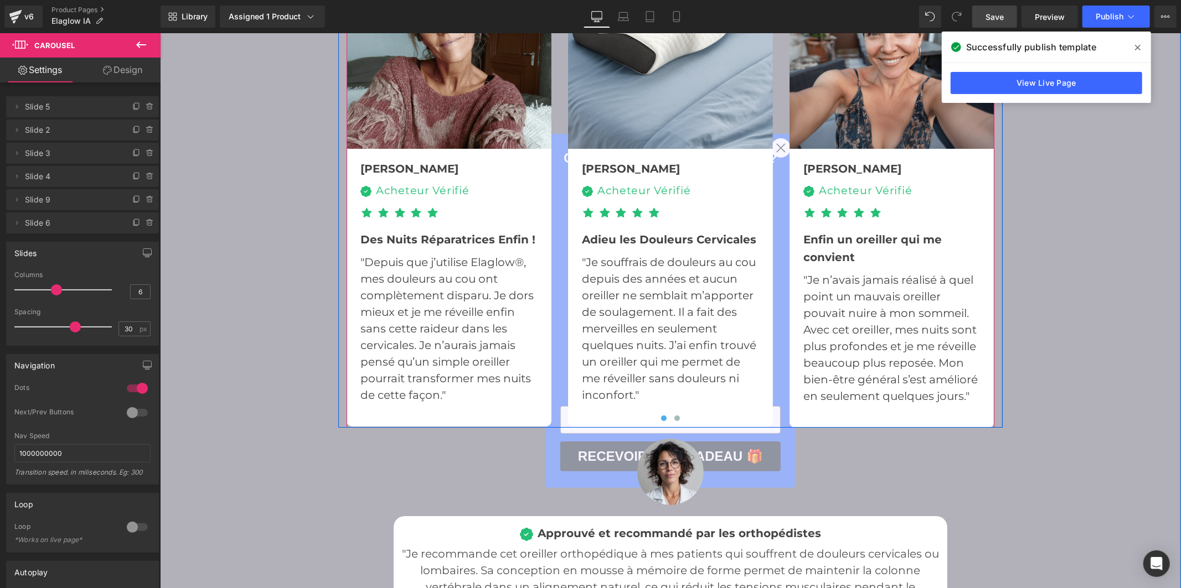
scroll to position [3321, 0]
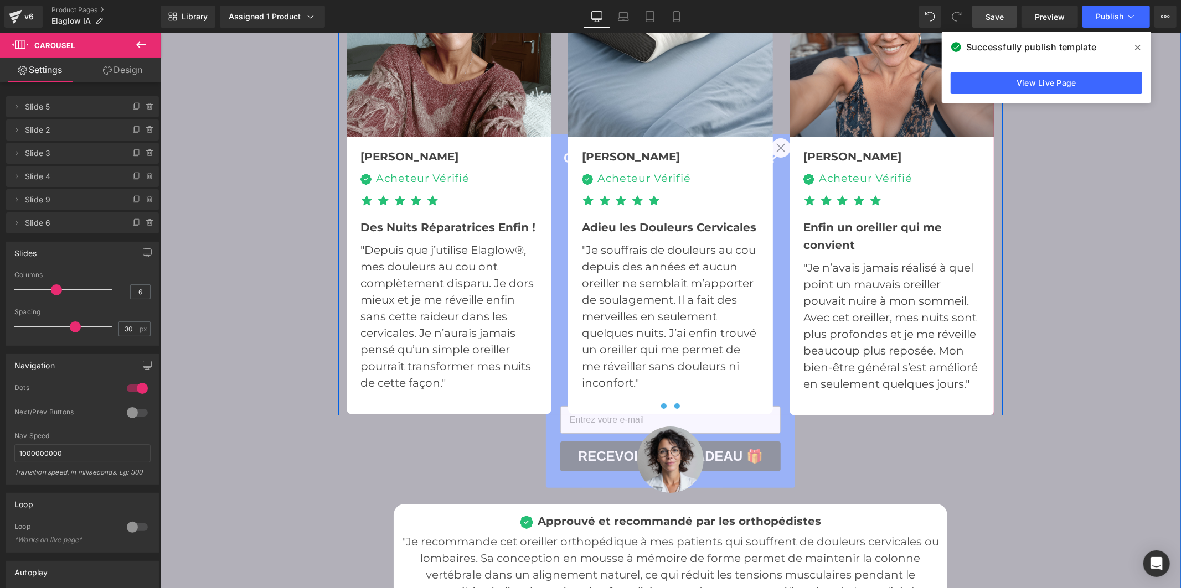
click at [674, 403] on span at bounding box center [677, 406] width 6 height 6
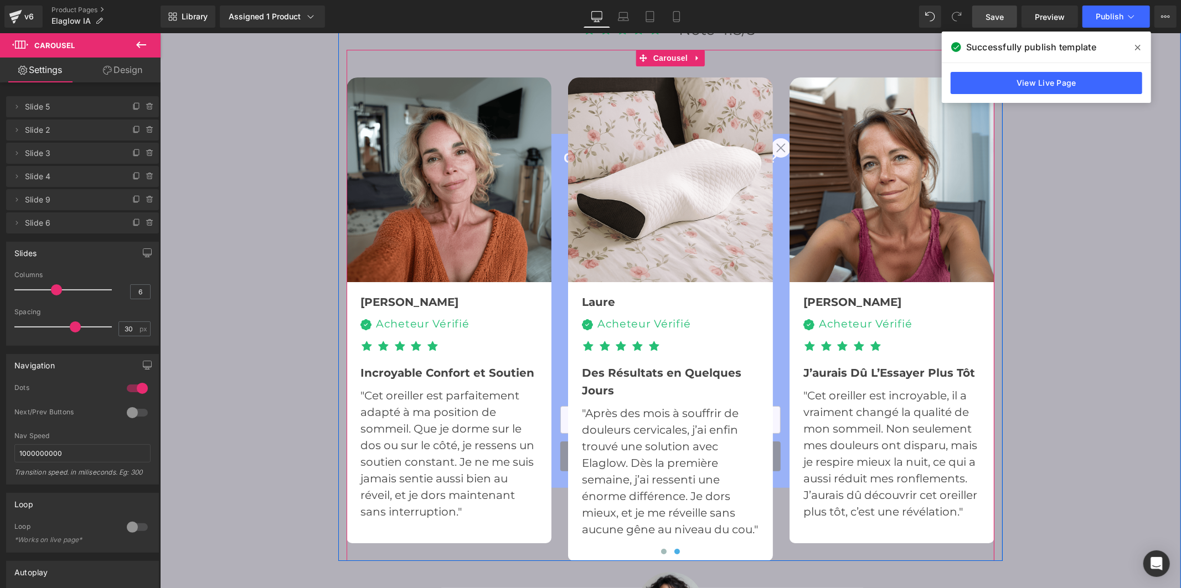
scroll to position [3198, 0]
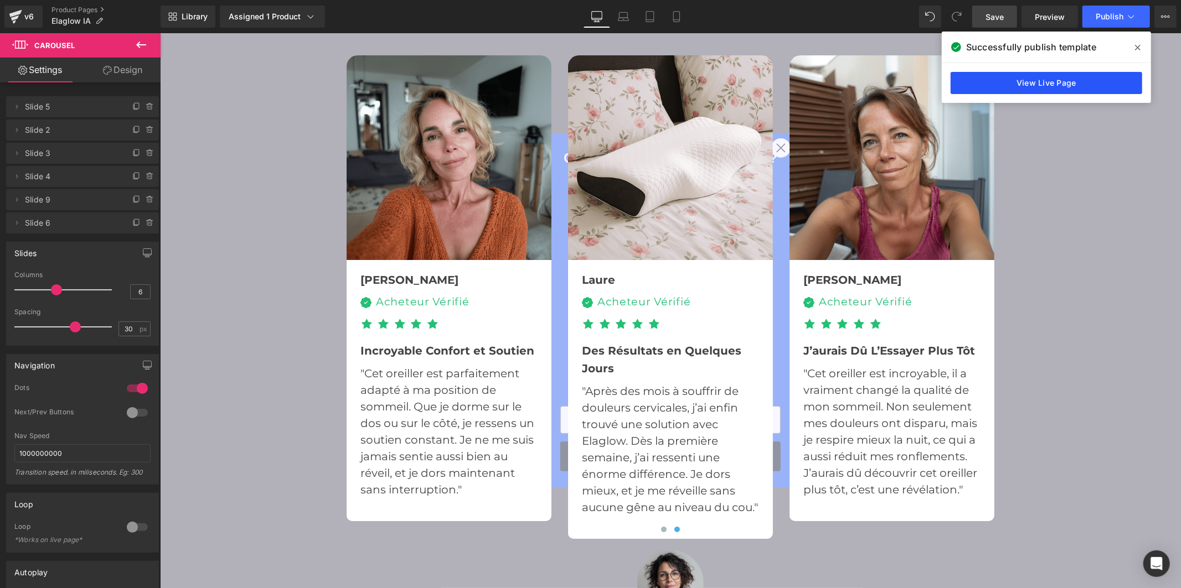
click at [1098, 81] on link "View Live Page" at bounding box center [1046, 83] width 192 height 22
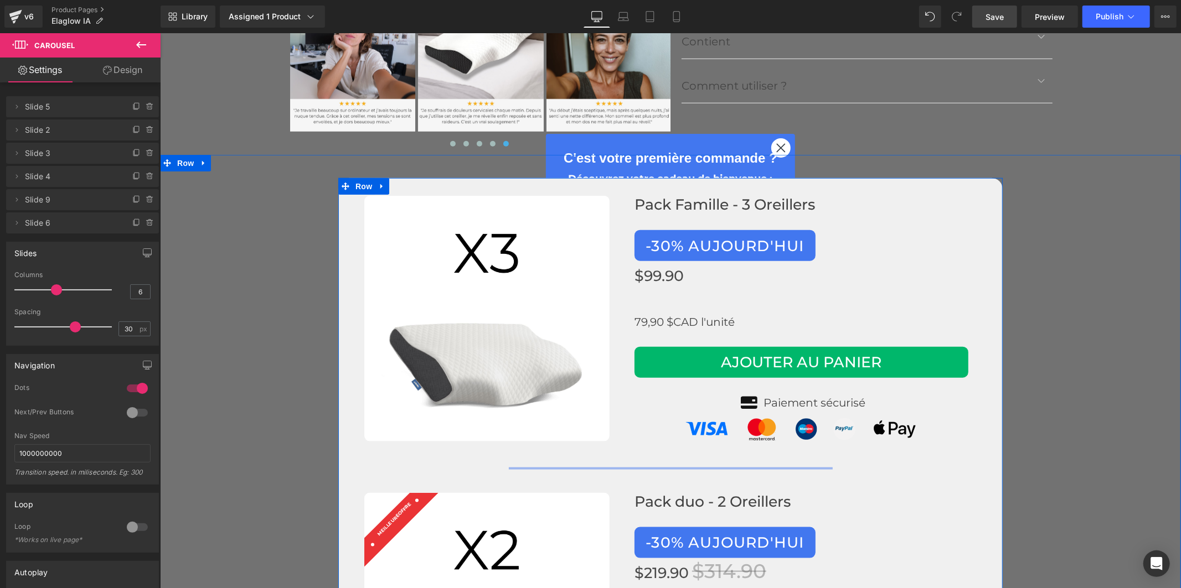
scroll to position [4490, 0]
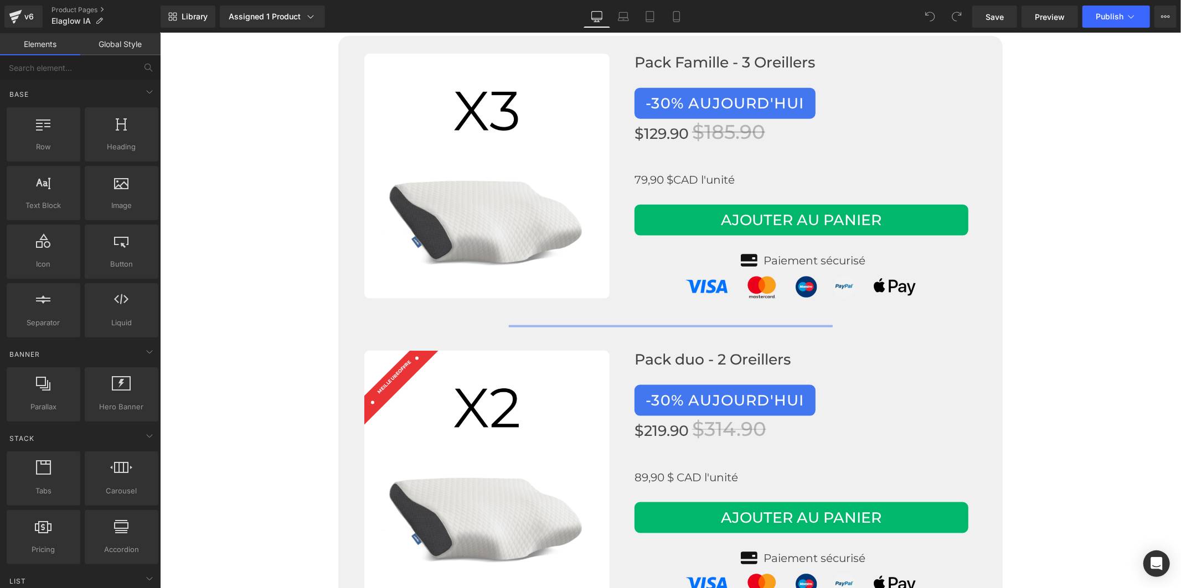
scroll to position [4742, 0]
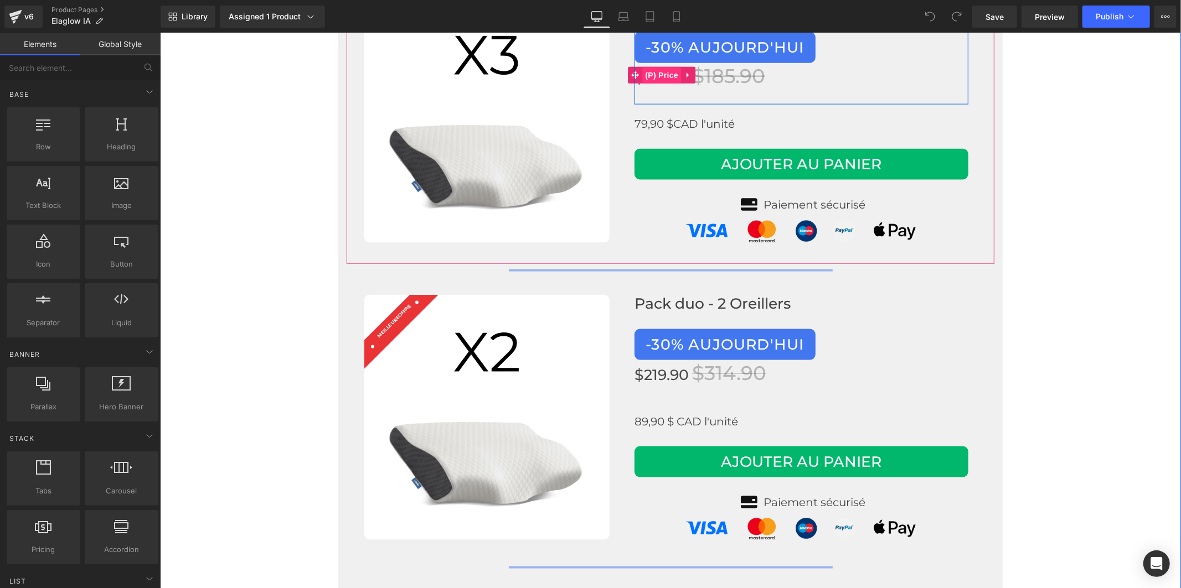
click at [653, 66] on span "(P) Price" at bounding box center [661, 74] width 39 height 17
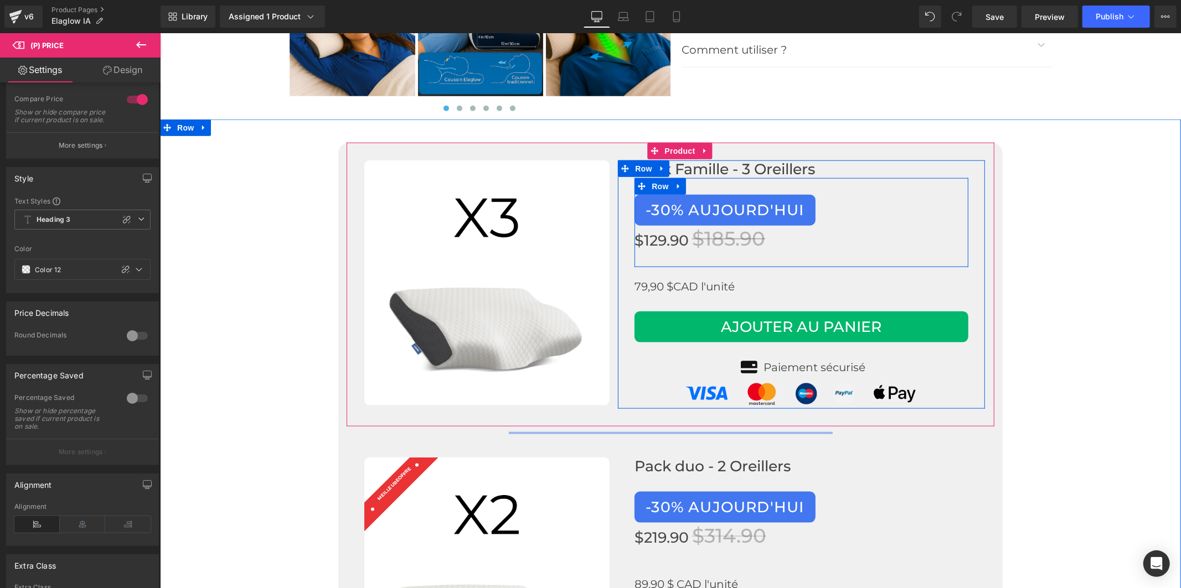
scroll to position [4558, 0]
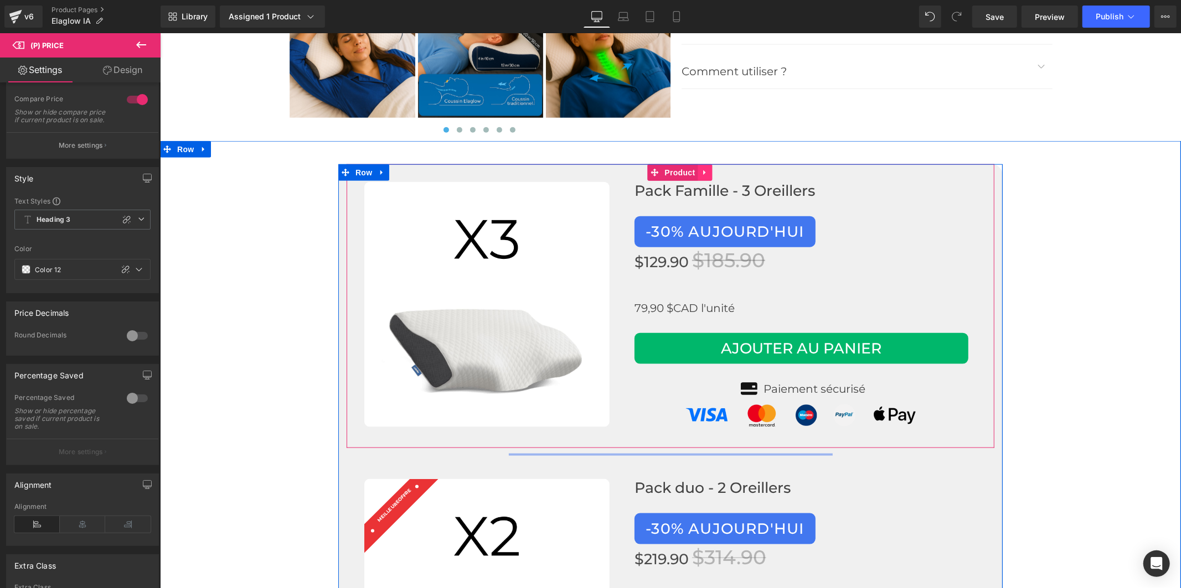
click at [702, 169] on icon at bounding box center [703, 171] width 2 height 5
click at [708, 168] on icon at bounding box center [712, 172] width 8 height 8
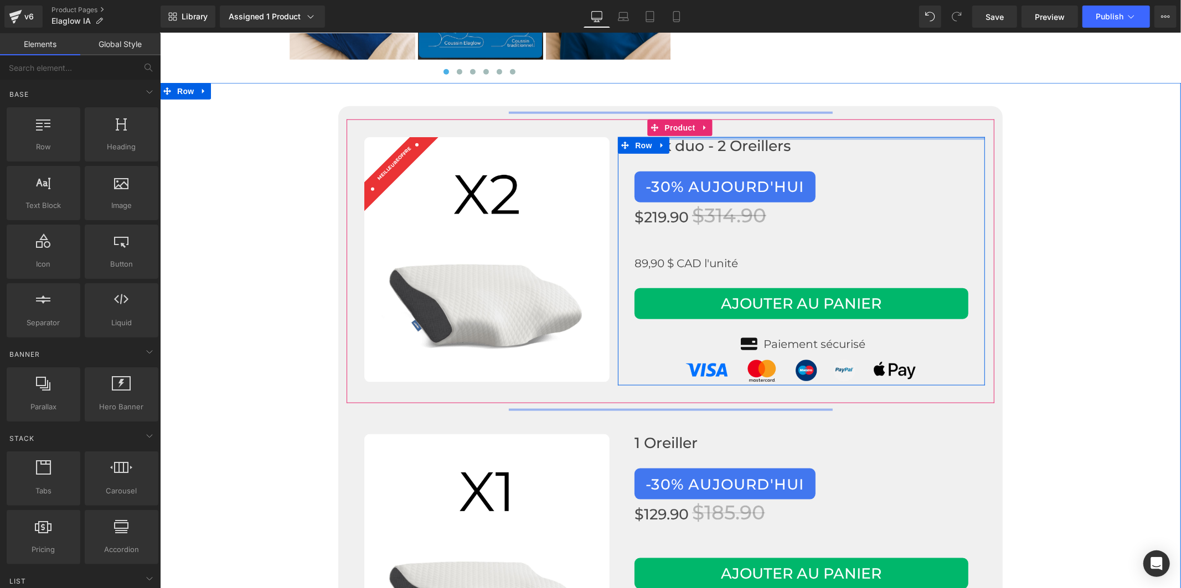
scroll to position [4500, 0]
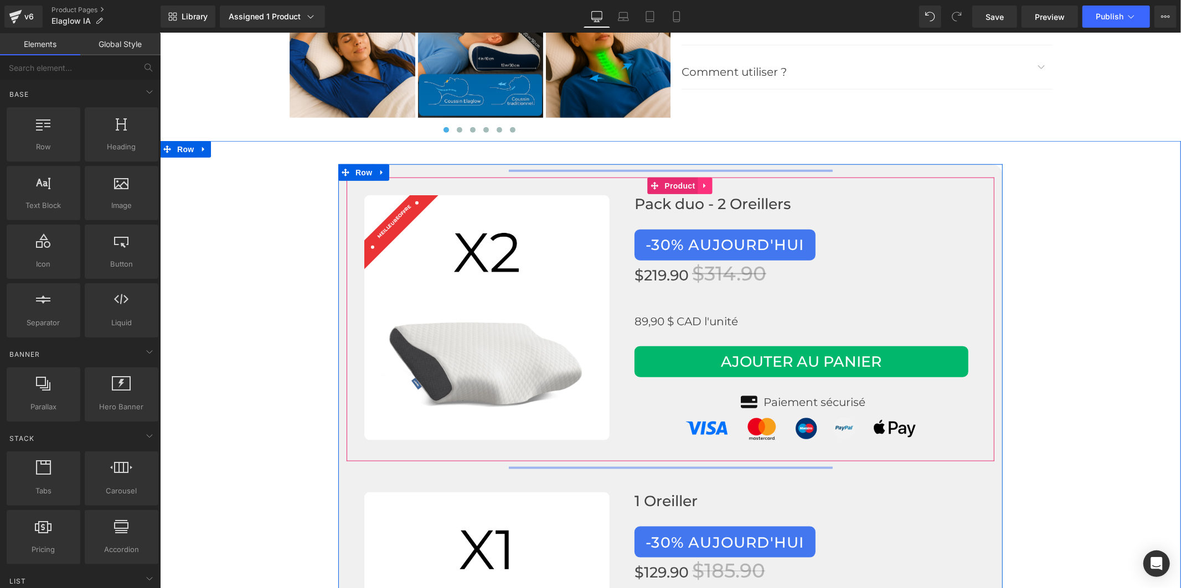
click at [702, 183] on icon at bounding box center [703, 185] width 2 height 5
click at [708, 182] on icon at bounding box center [712, 186] width 8 height 8
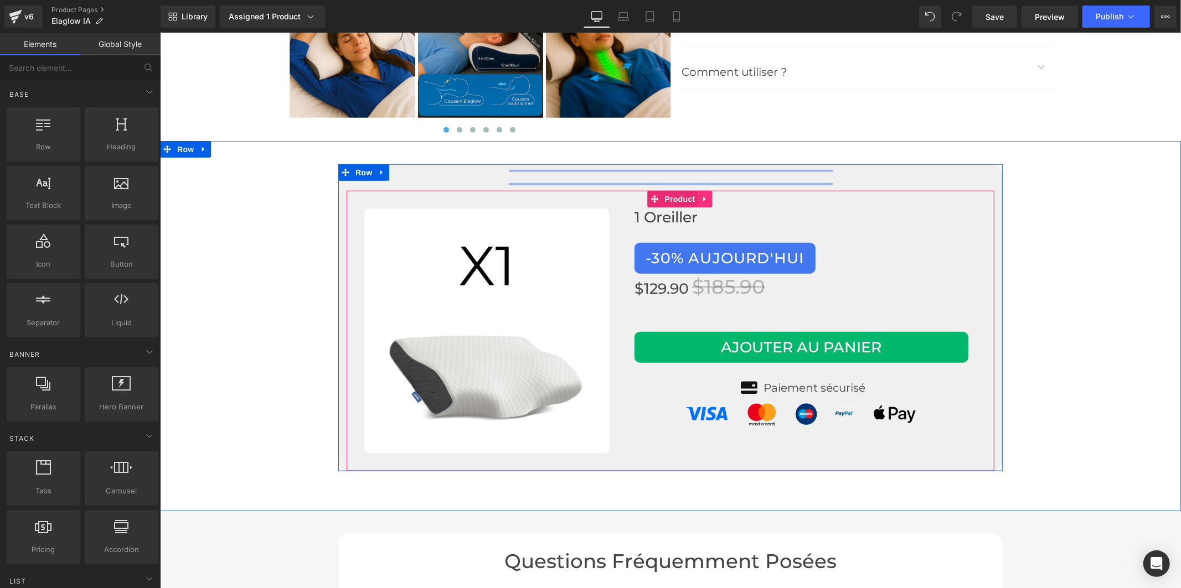
click at [697, 190] on link at bounding box center [704, 198] width 14 height 17
click at [708, 195] on icon at bounding box center [712, 199] width 8 height 8
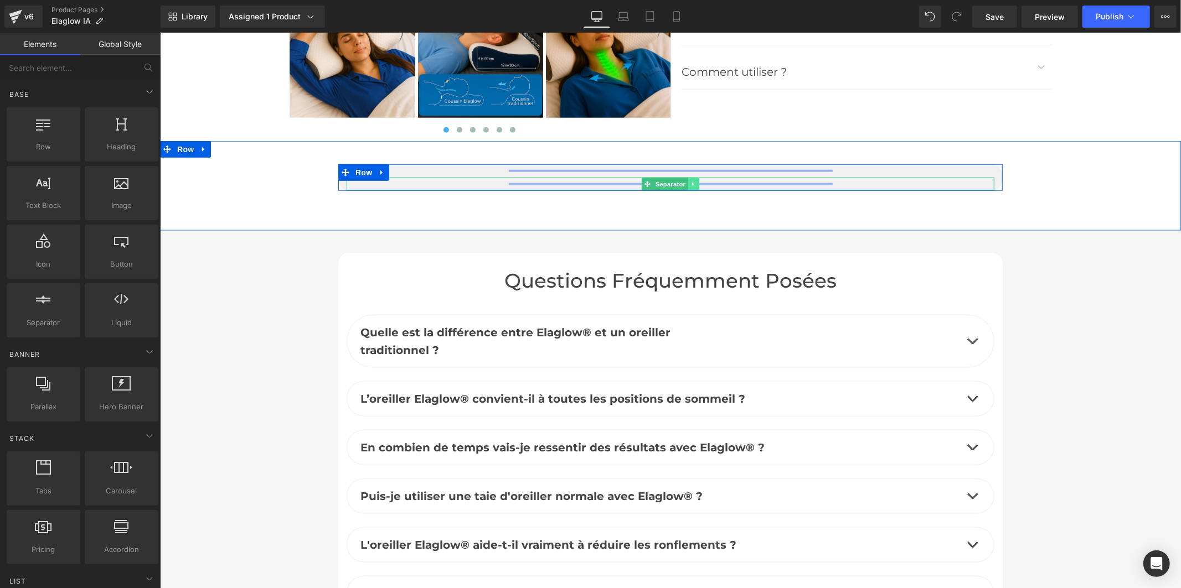
click at [691, 180] on icon at bounding box center [693, 183] width 6 height 7
click at [695, 180] on icon at bounding box center [698, 183] width 6 height 6
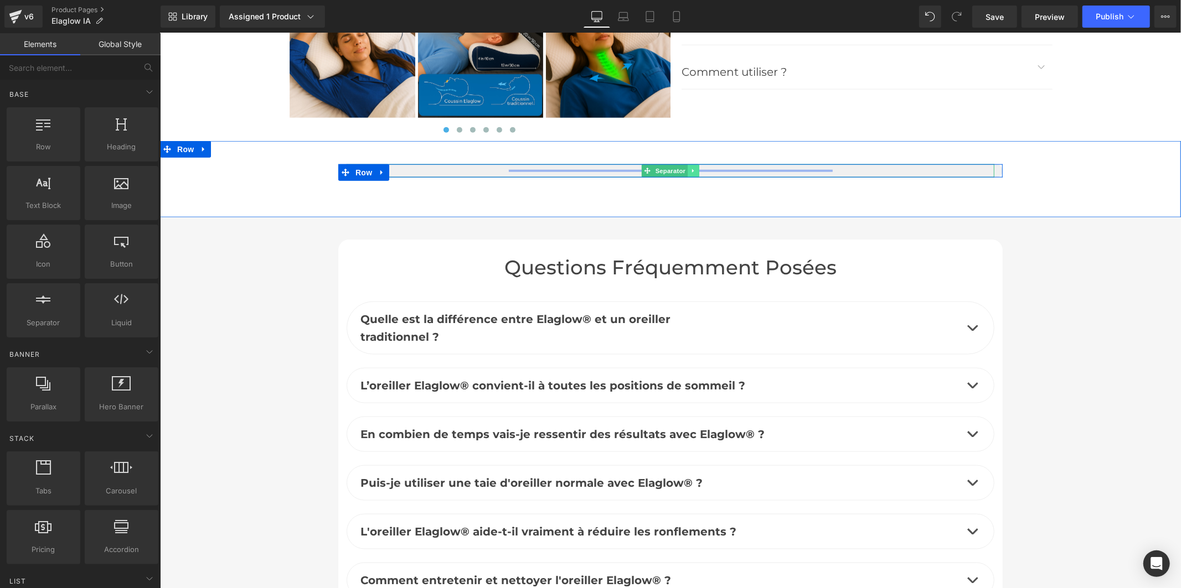
click at [687, 164] on link at bounding box center [693, 170] width 12 height 13
click at [693, 164] on link at bounding box center [699, 170] width 12 height 13
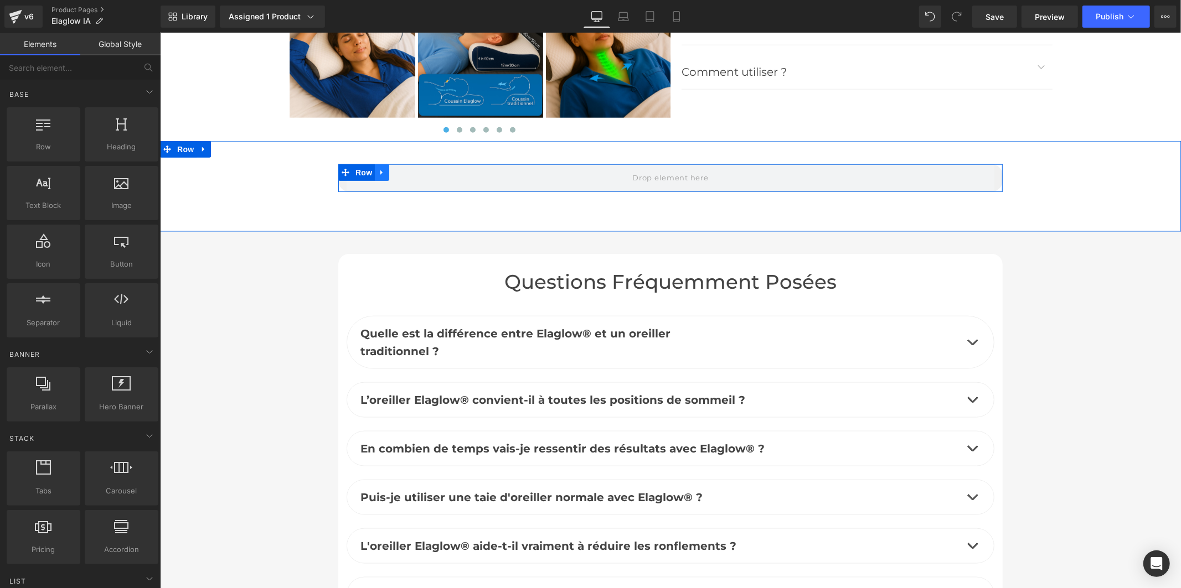
click at [379, 168] on icon at bounding box center [381, 172] width 8 height 8
click at [406, 168] on icon at bounding box center [410, 172] width 8 height 8
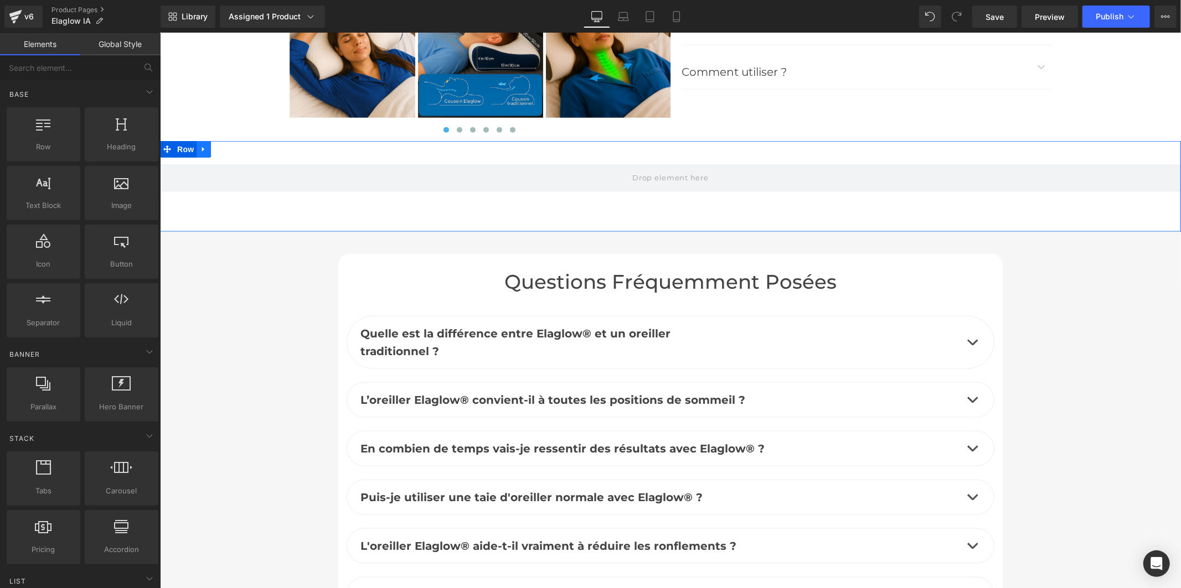
click at [199, 144] on icon at bounding box center [203, 148] width 8 height 8
click at [228, 145] on icon at bounding box center [232, 149] width 8 height 8
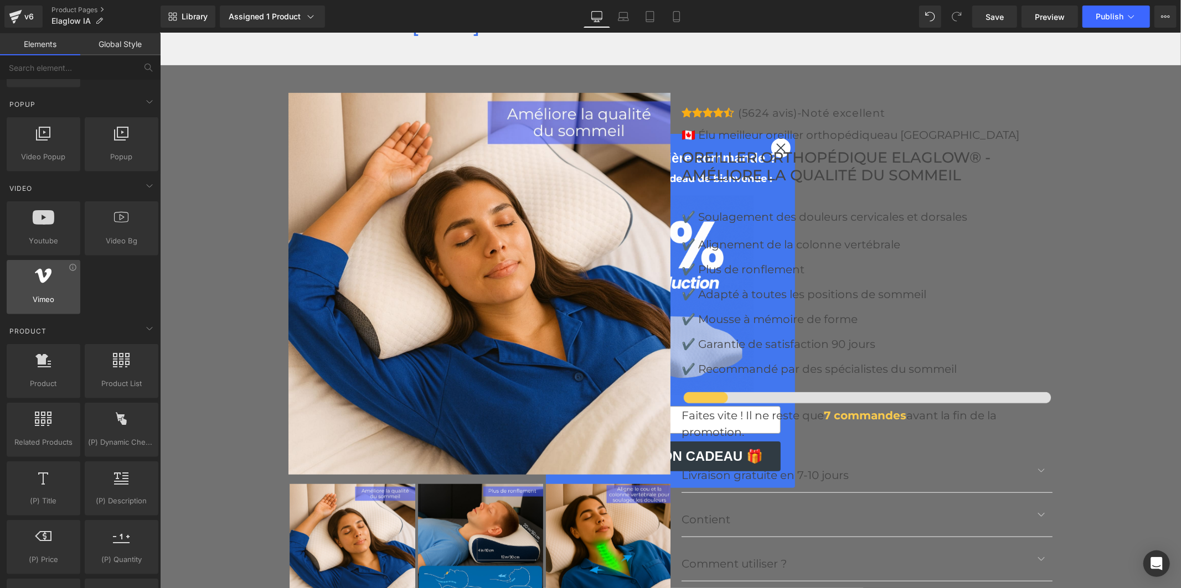
scroll to position [799, 0]
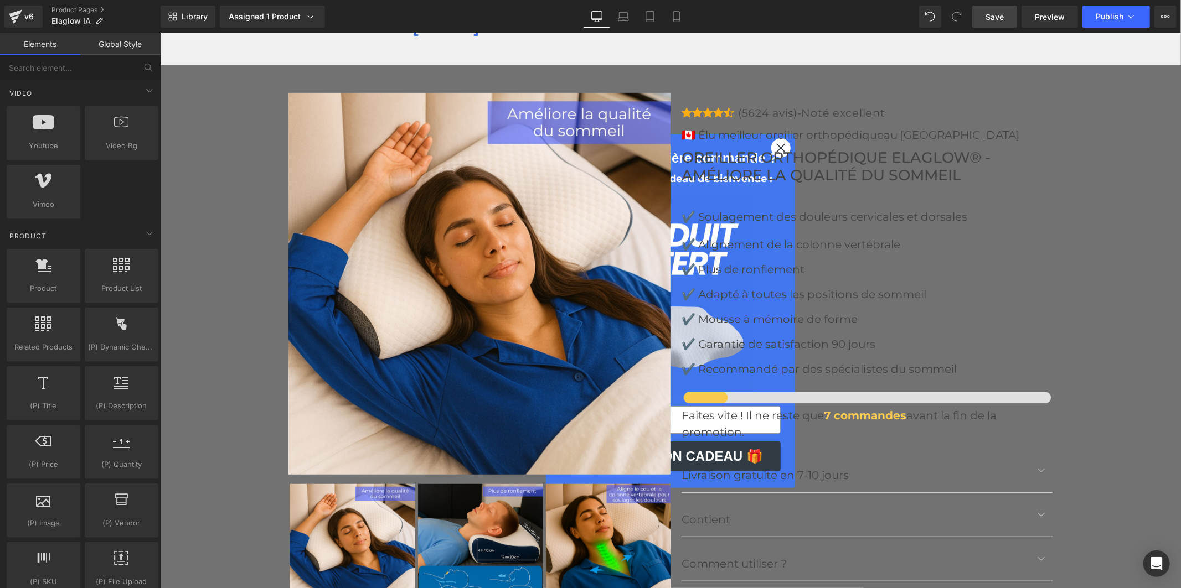
click at [991, 12] on span "Save" at bounding box center [994, 17] width 18 height 12
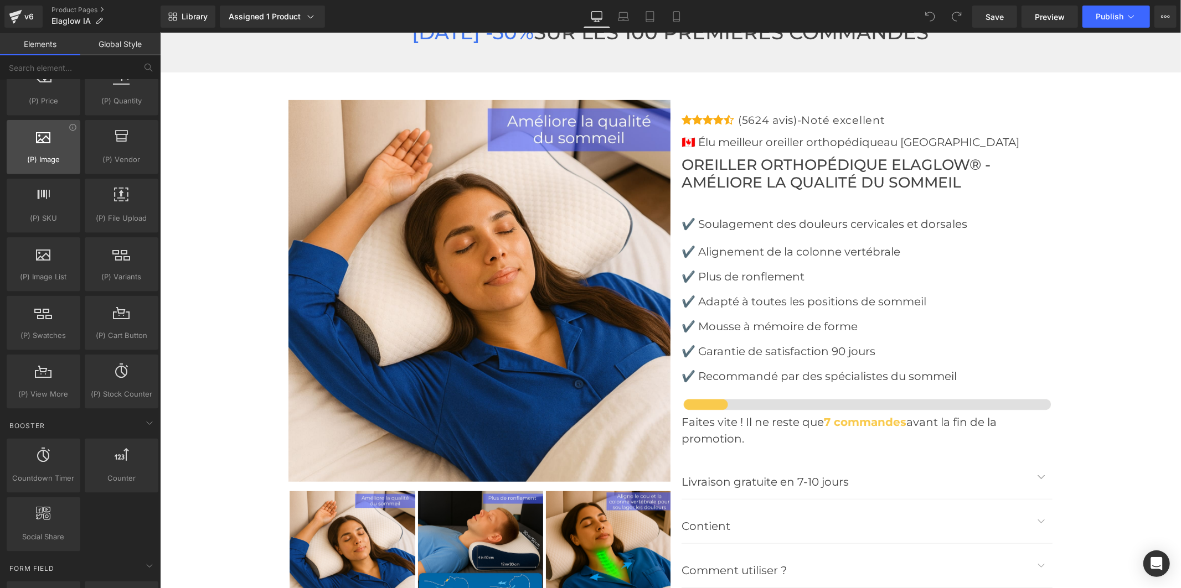
scroll to position [1168, 0]
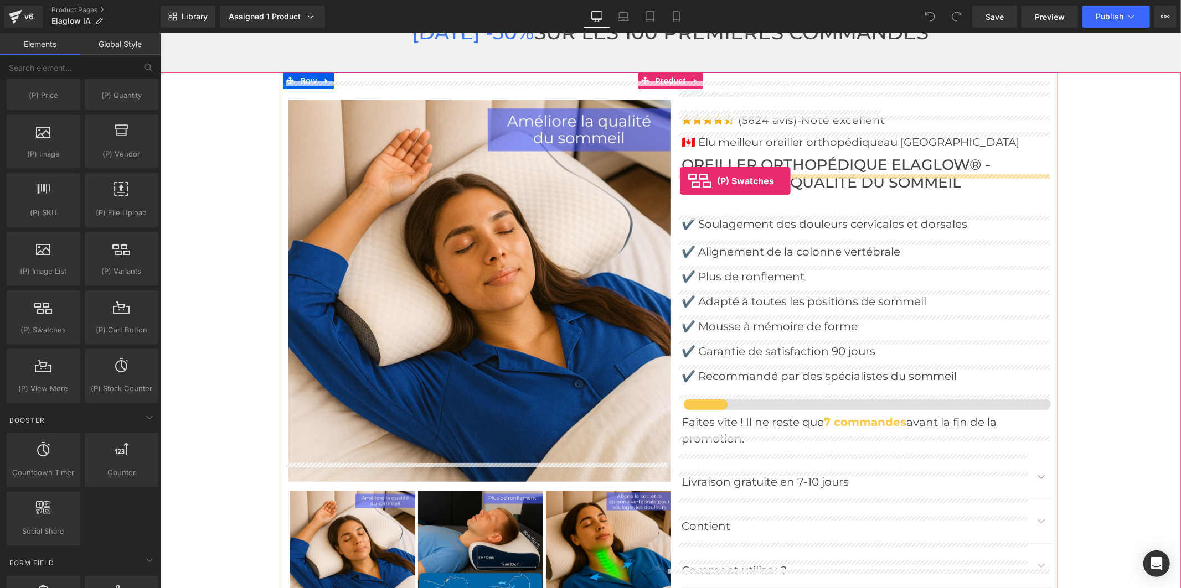
drag, startPoint x: 210, startPoint y: 357, endPoint x: 679, endPoint y: 180, distance: 501.2
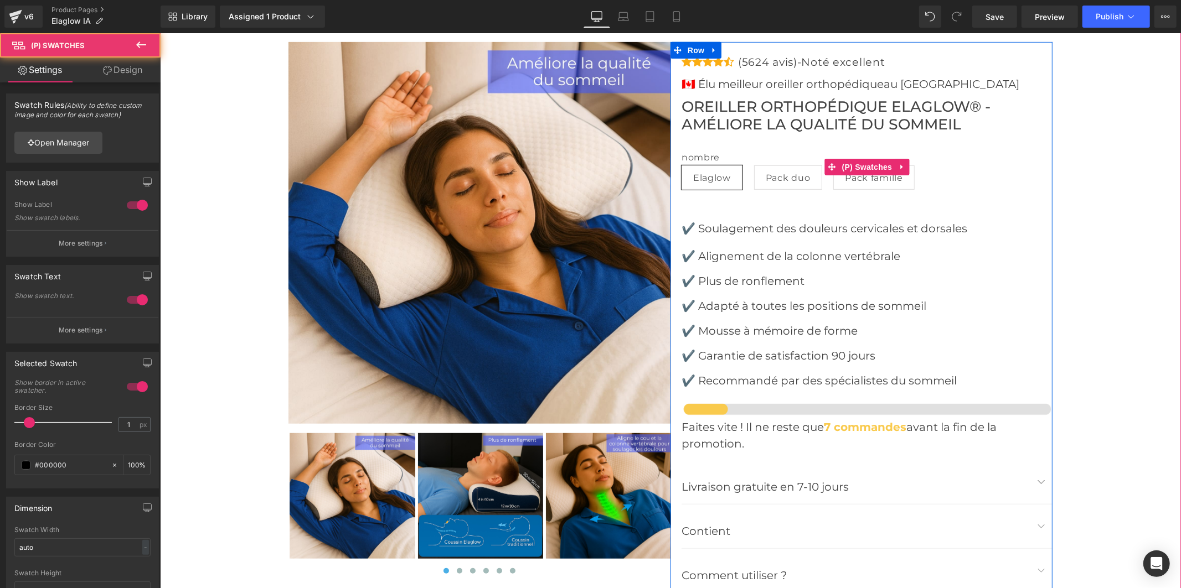
scroll to position [4001, 0]
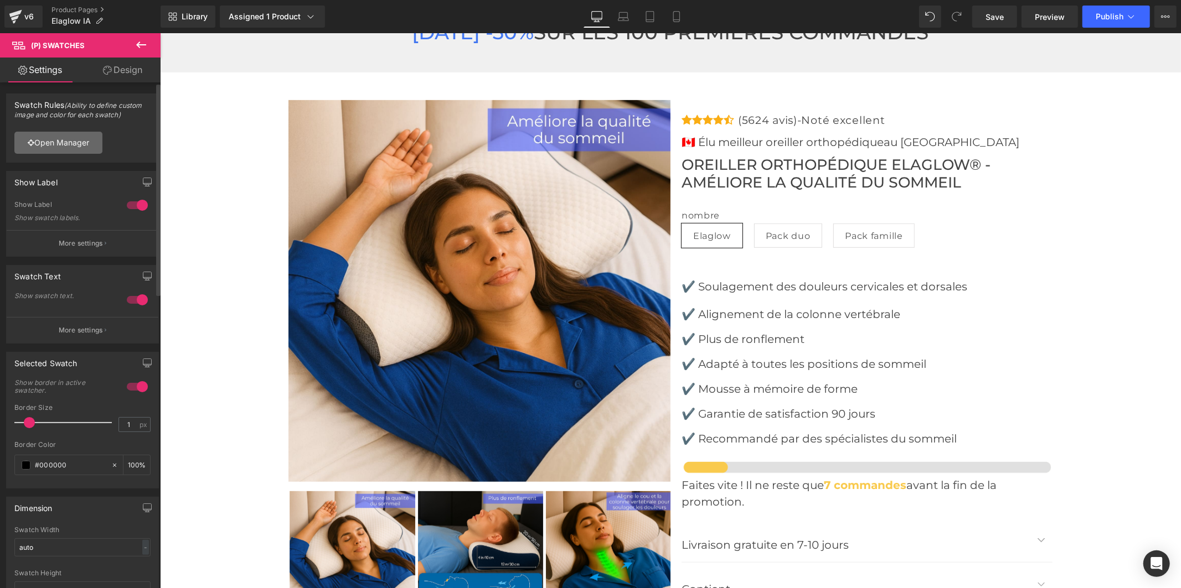
click at [71, 137] on link "Open Manager" at bounding box center [58, 143] width 88 height 22
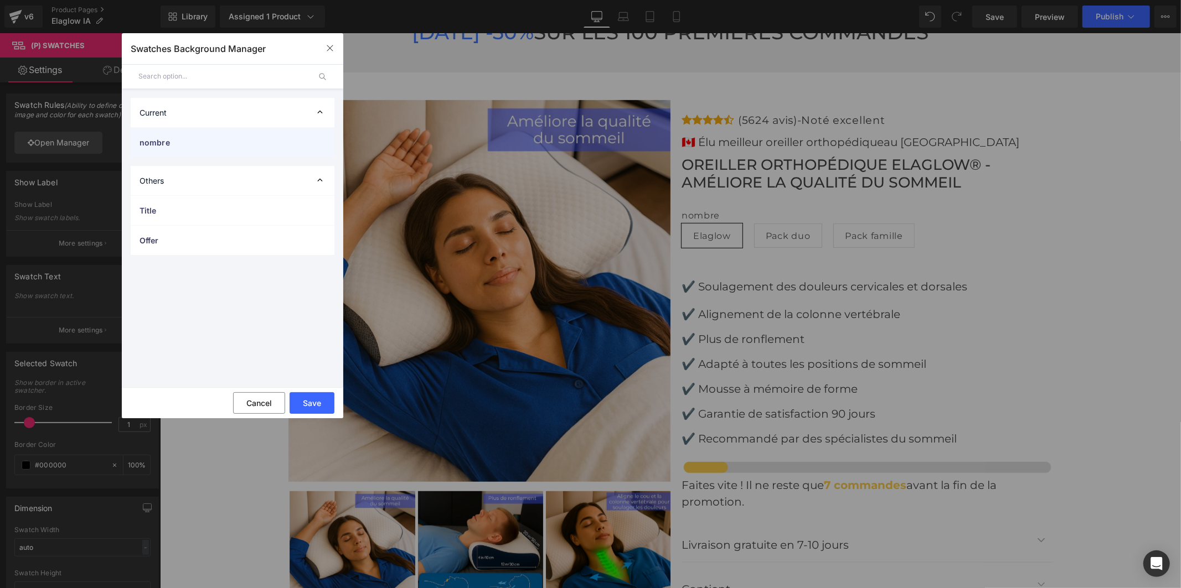
click at [239, 142] on span "nombre" at bounding box center [221, 143] width 164 height 12
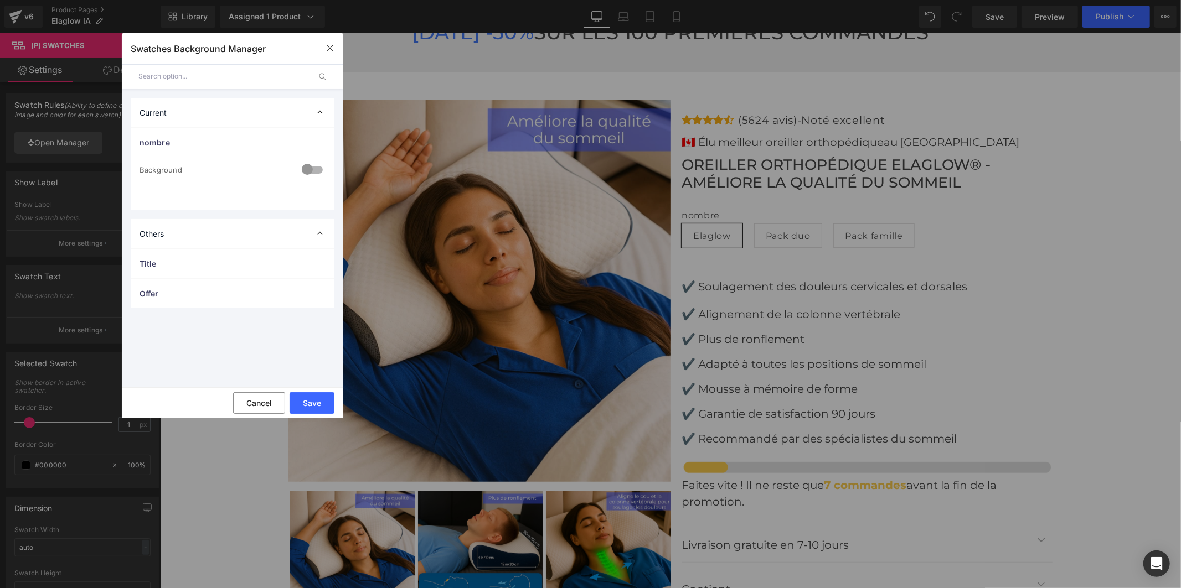
click at [317, 166] on div at bounding box center [312, 171] width 27 height 22
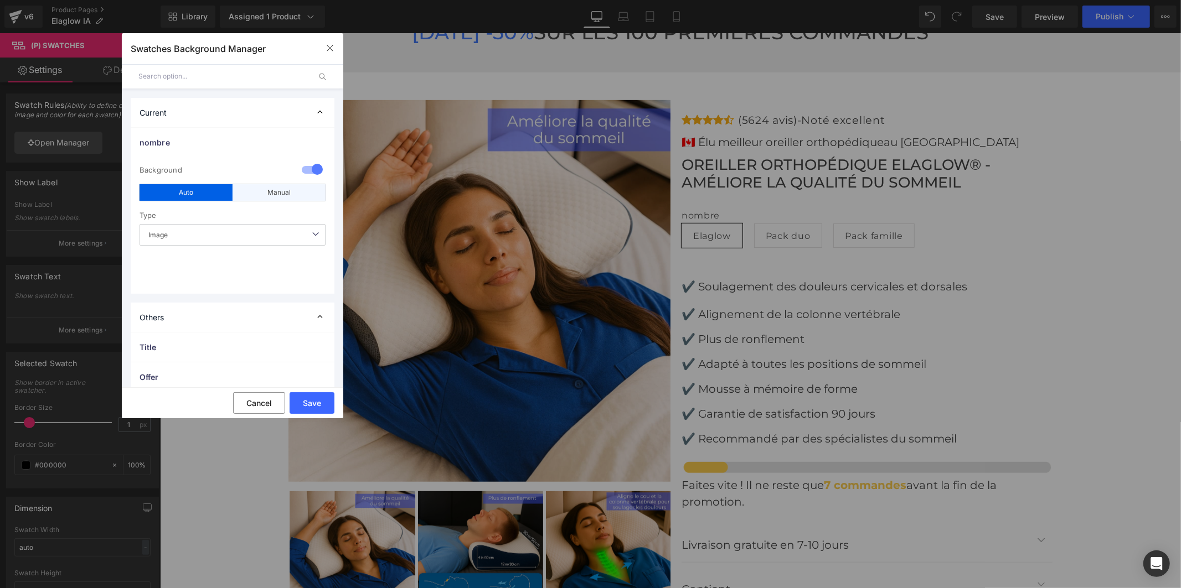
click at [285, 194] on div "Manual" at bounding box center [278, 192] width 93 height 17
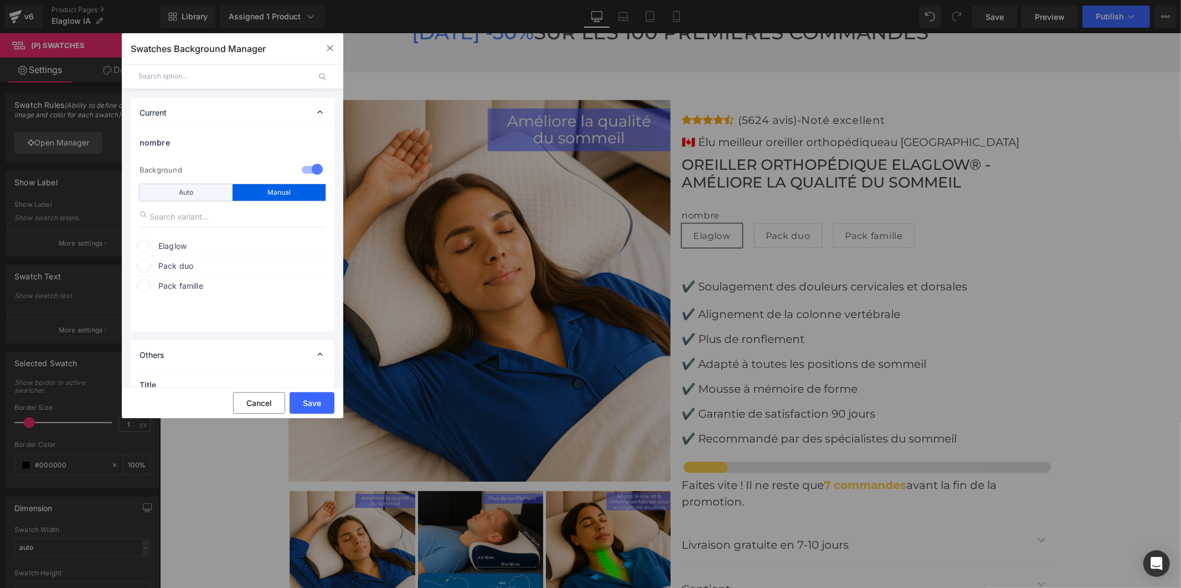
click at [213, 190] on div "Auto" at bounding box center [185, 192] width 93 height 17
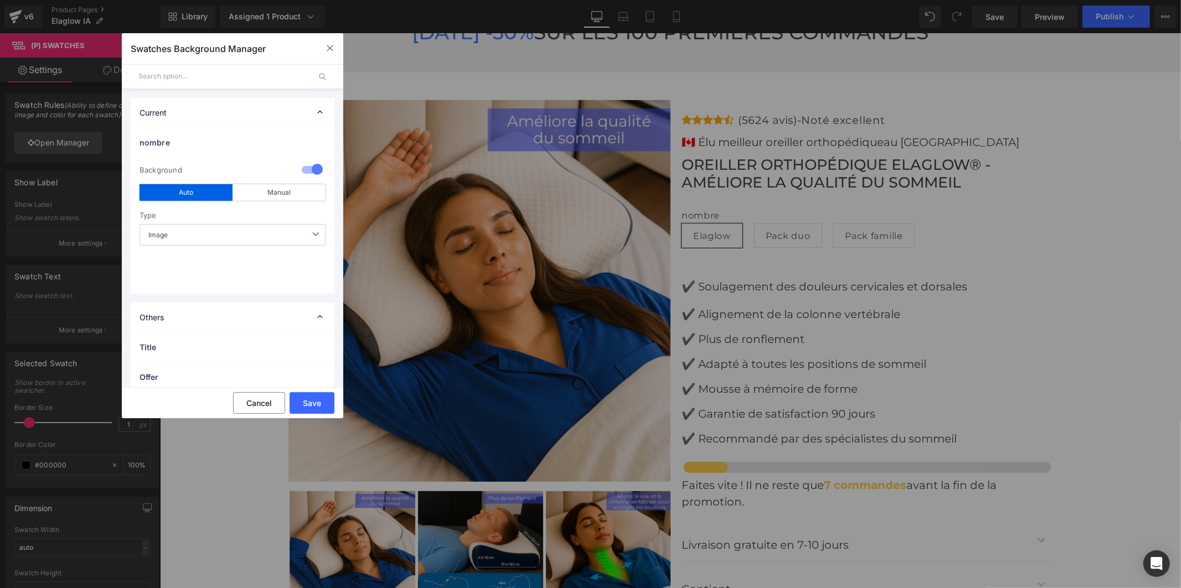
click at [249, 316] on div "Others" at bounding box center [233, 317] width 204 height 29
click at [231, 345] on span "Title" at bounding box center [221, 348] width 164 height 12
click at [278, 340] on div "Title" at bounding box center [233, 347] width 204 height 29
click at [319, 406] on button "Save" at bounding box center [311, 403] width 45 height 22
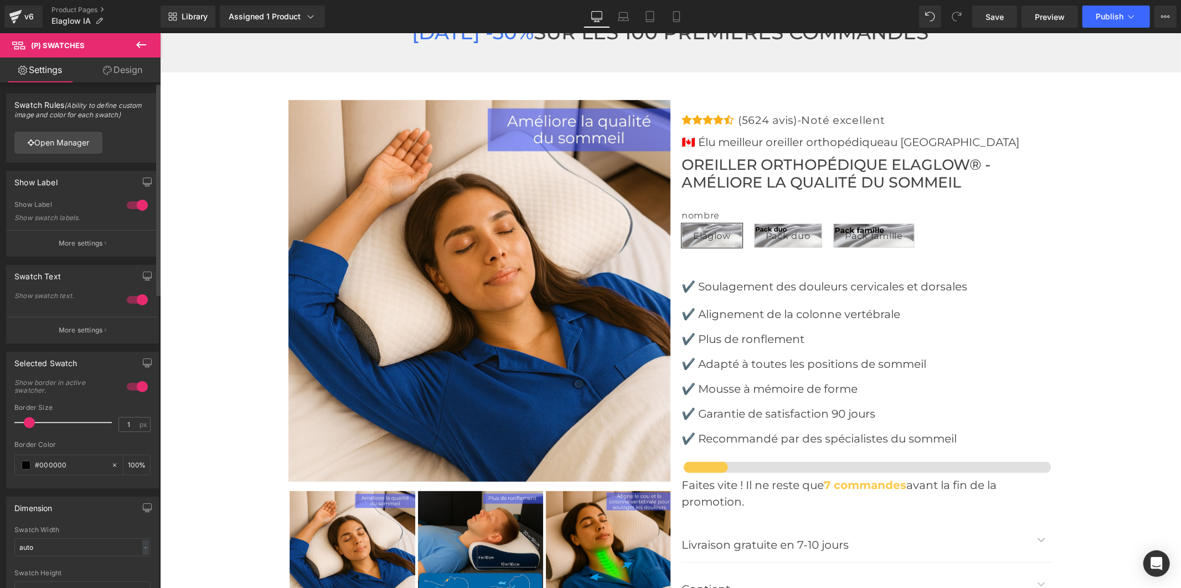
click at [128, 206] on div at bounding box center [137, 205] width 27 height 18
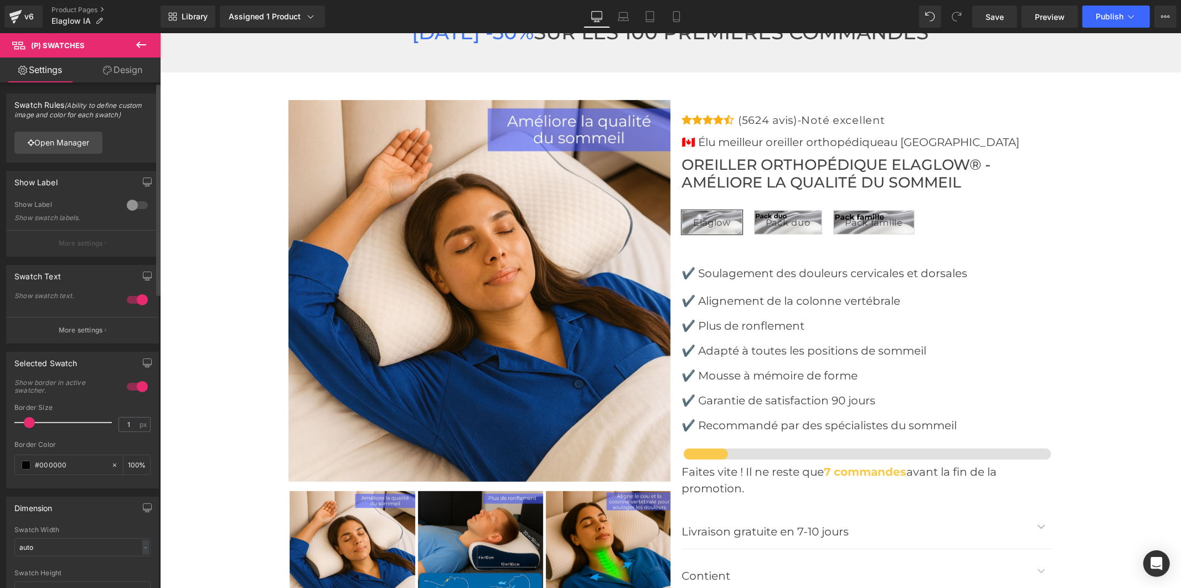
click at [126, 299] on div at bounding box center [137, 300] width 27 height 18
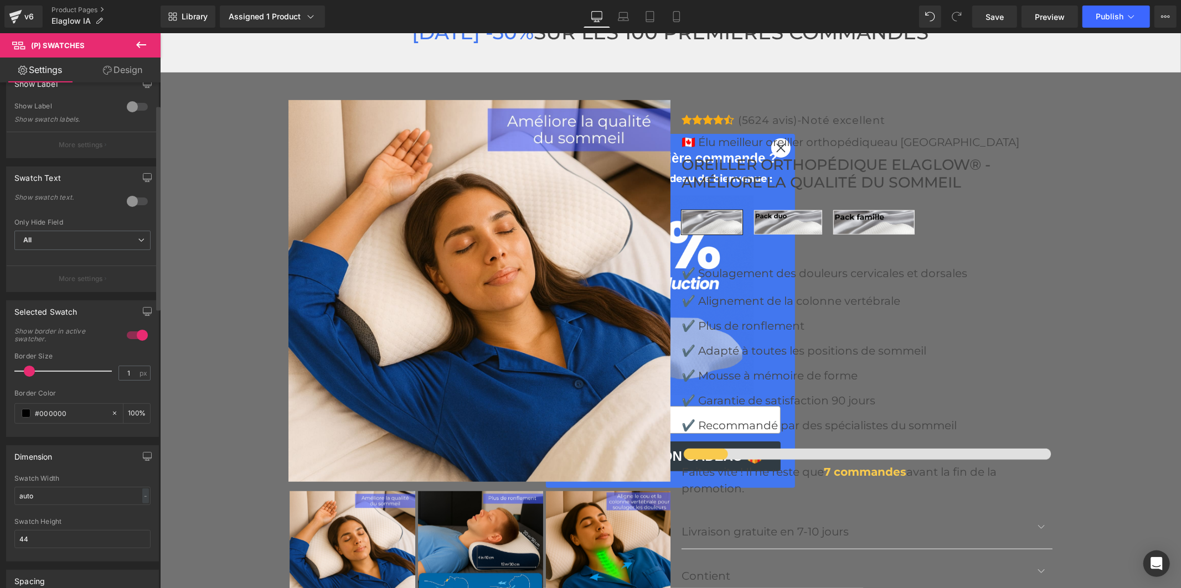
scroll to position [123, 0]
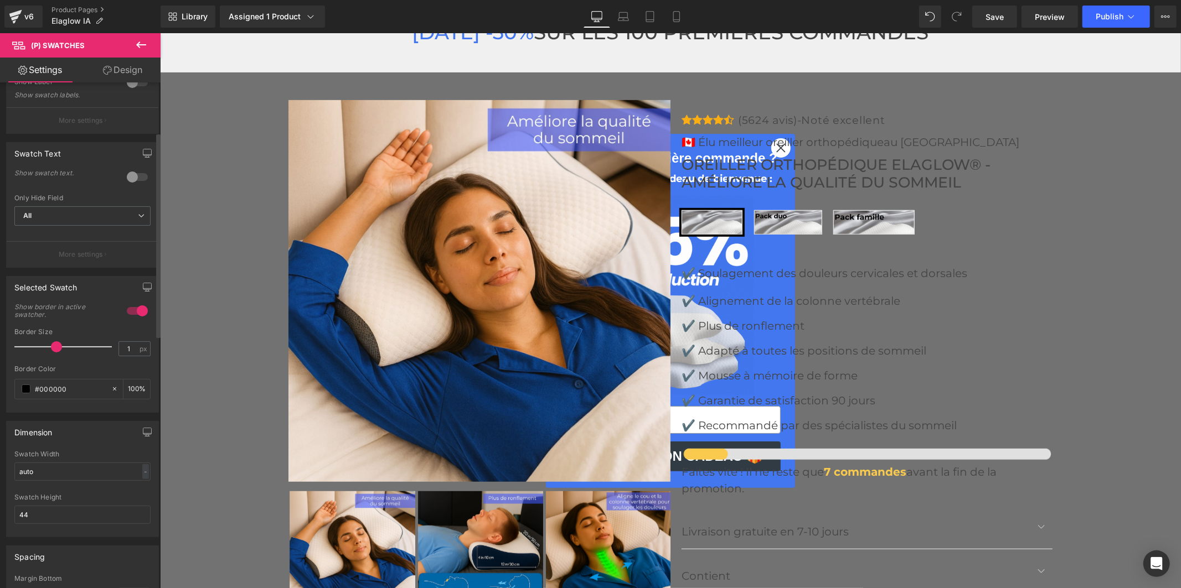
drag, startPoint x: 30, startPoint y: 345, endPoint x: 56, endPoint y: 328, distance: 31.2
click at [56, 328] on div "Border Size 1 px" at bounding box center [82, 346] width 136 height 37
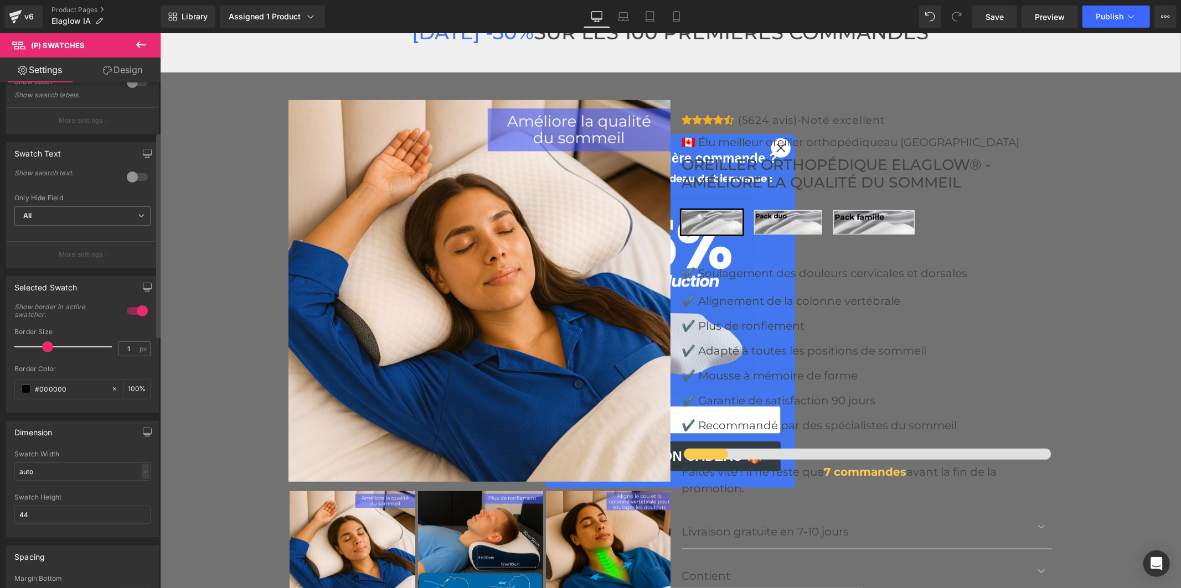
drag, startPoint x: 51, startPoint y: 346, endPoint x: 42, endPoint y: 345, distance: 10.0
click at [42, 345] on span at bounding box center [47, 347] width 11 height 11
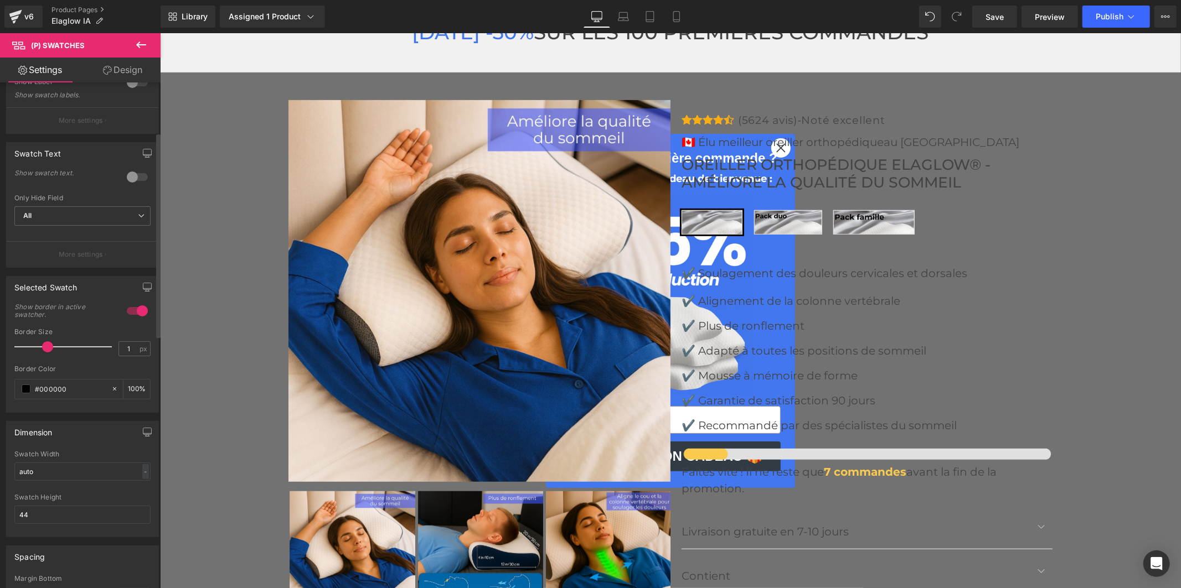
click at [47, 345] on span at bounding box center [47, 347] width 11 height 11
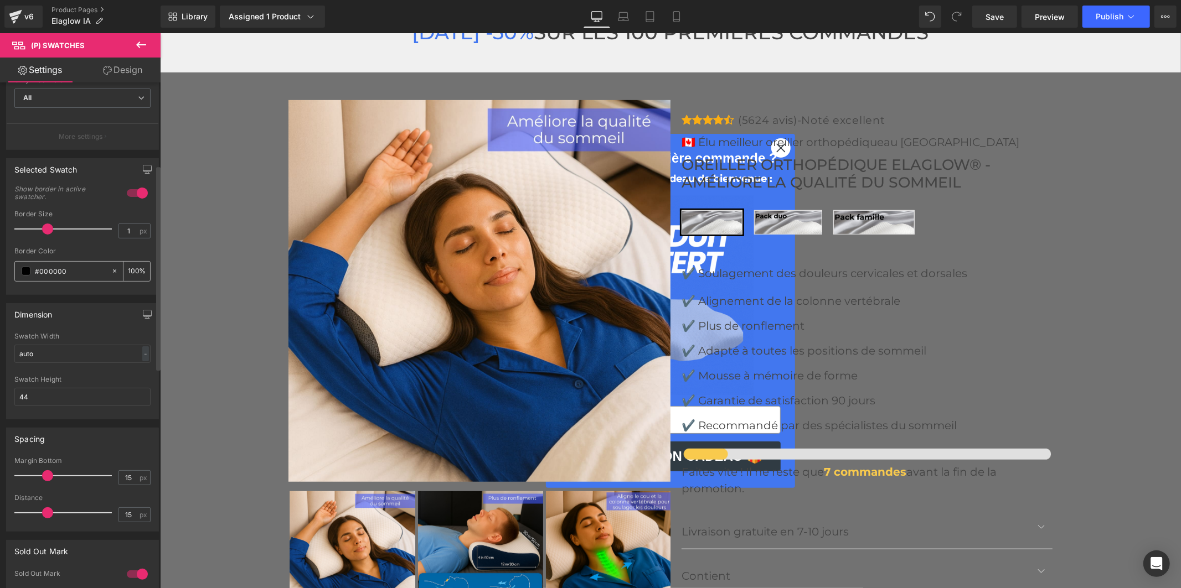
scroll to position [246, 0]
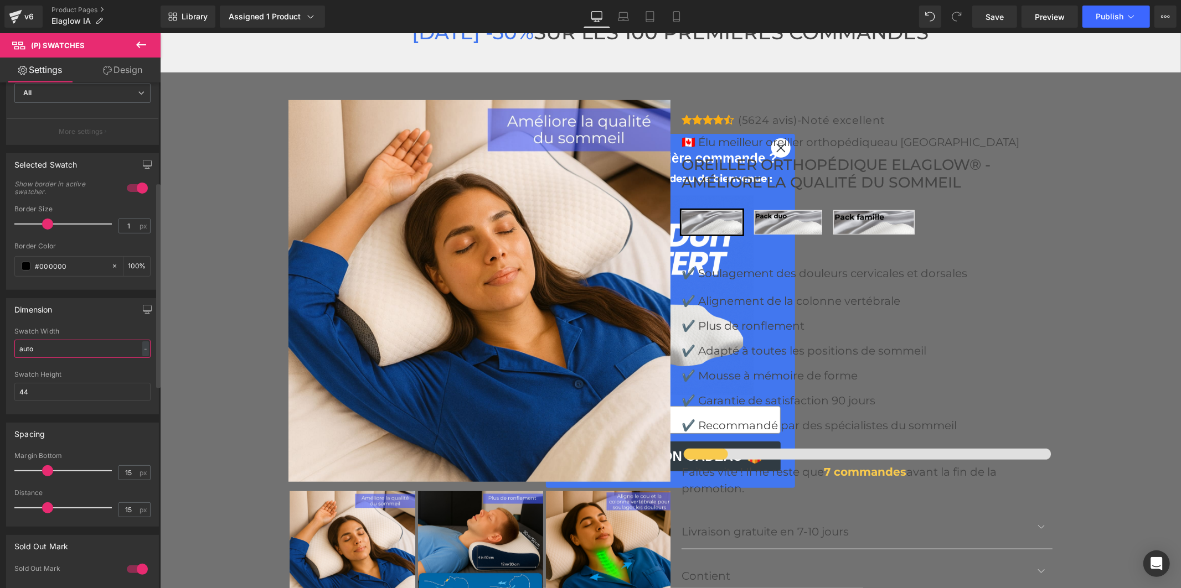
drag, startPoint x: 54, startPoint y: 351, endPoint x: 0, endPoint y: 339, distance: 55.2
click at [0, 339] on div "Dimension auto Swatch Width auto - % px 44px Swatch Height 44" at bounding box center [82, 352] width 165 height 125
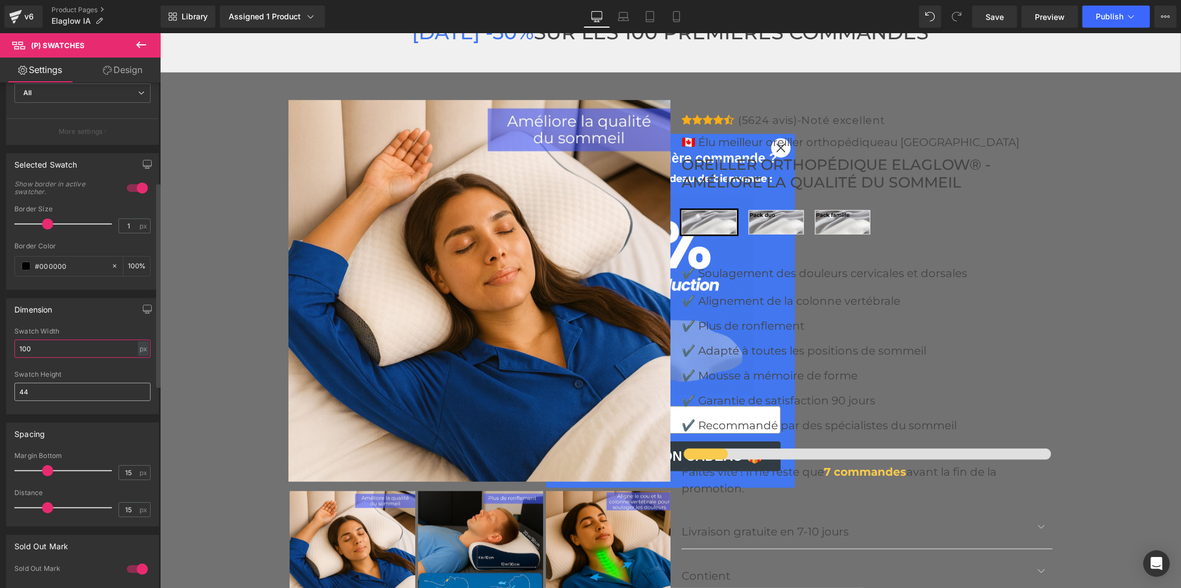
type input "100"
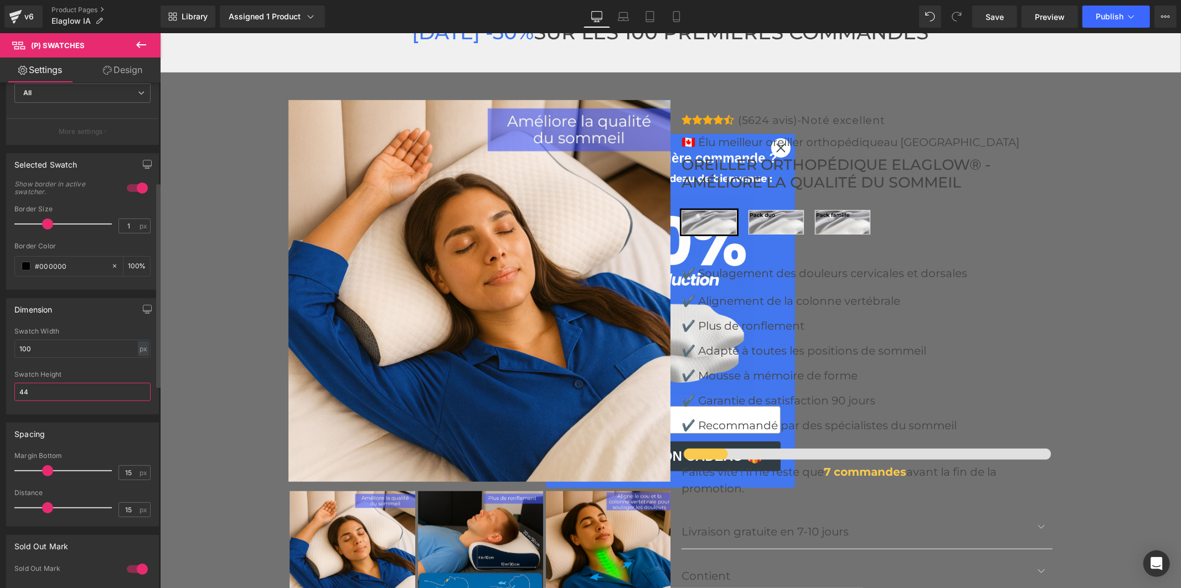
click at [39, 390] on input "44" at bounding box center [82, 392] width 136 height 18
drag, startPoint x: 39, startPoint y: 390, endPoint x: 10, endPoint y: 388, distance: 29.4
click at [10, 388] on div "auto Swatch Width 100 px % px 44px Swatch Height 44" at bounding box center [83, 371] width 152 height 86
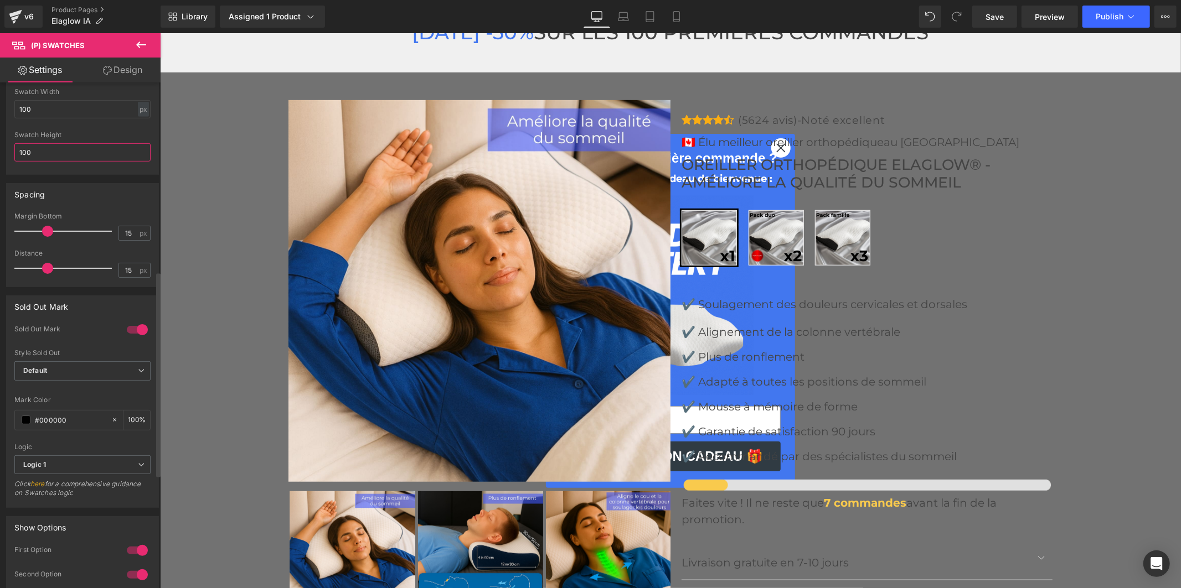
scroll to position [492, 0]
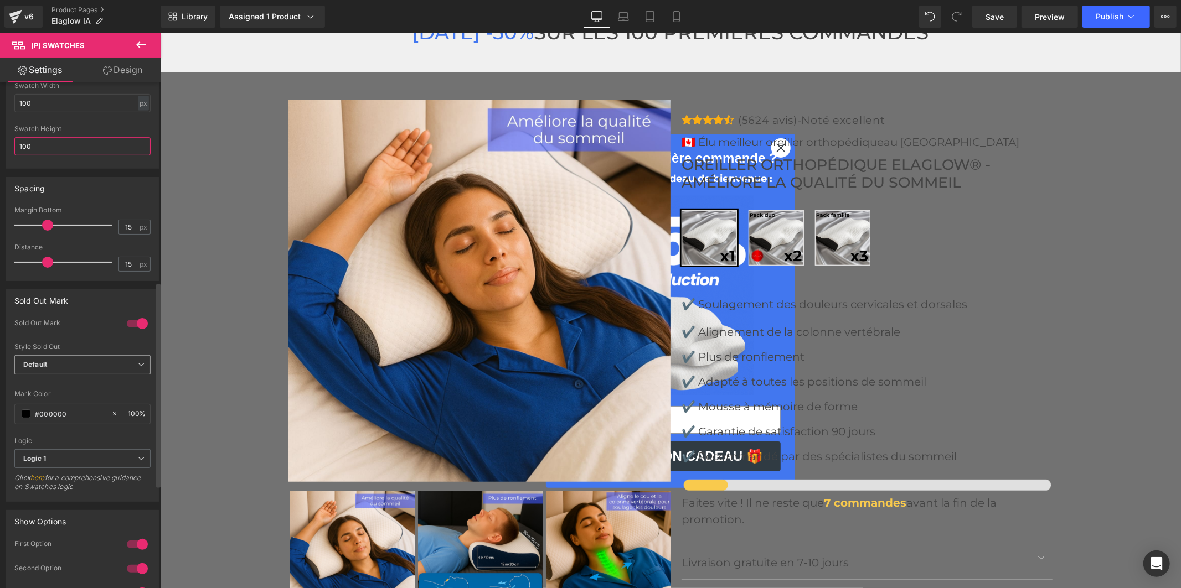
type input "100"
click at [109, 370] on span "Default" at bounding box center [82, 364] width 136 height 19
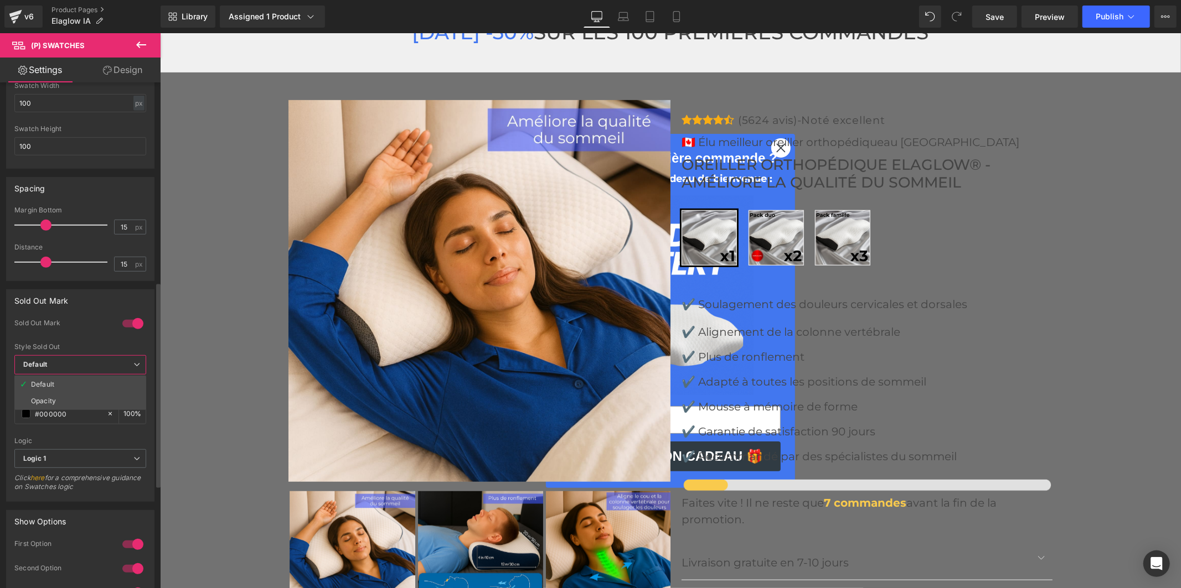
click at [111, 368] on span "Default" at bounding box center [80, 364] width 132 height 19
click at [994, 15] on span "Save" at bounding box center [994, 17] width 18 height 12
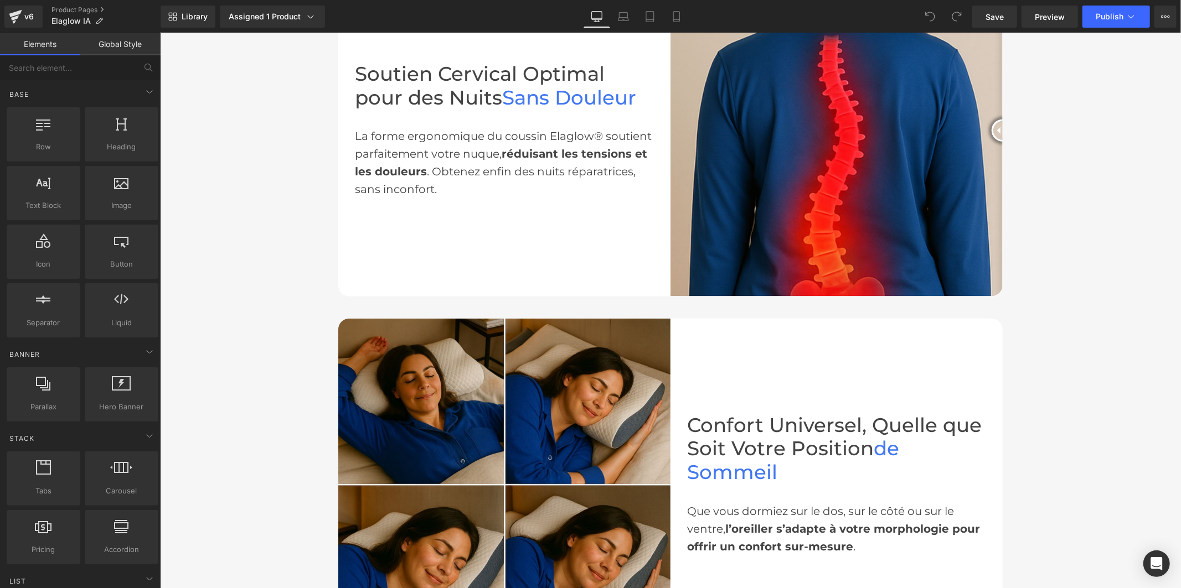
scroll to position [861, 0]
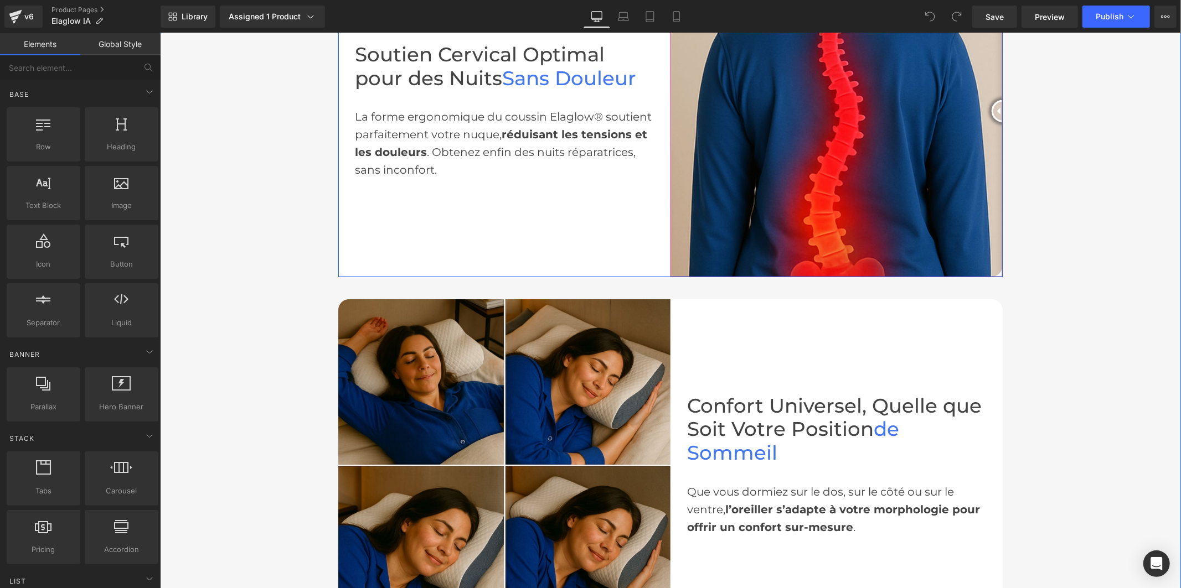
click at [760, 111] on img at bounding box center [836, 111] width 332 height 332
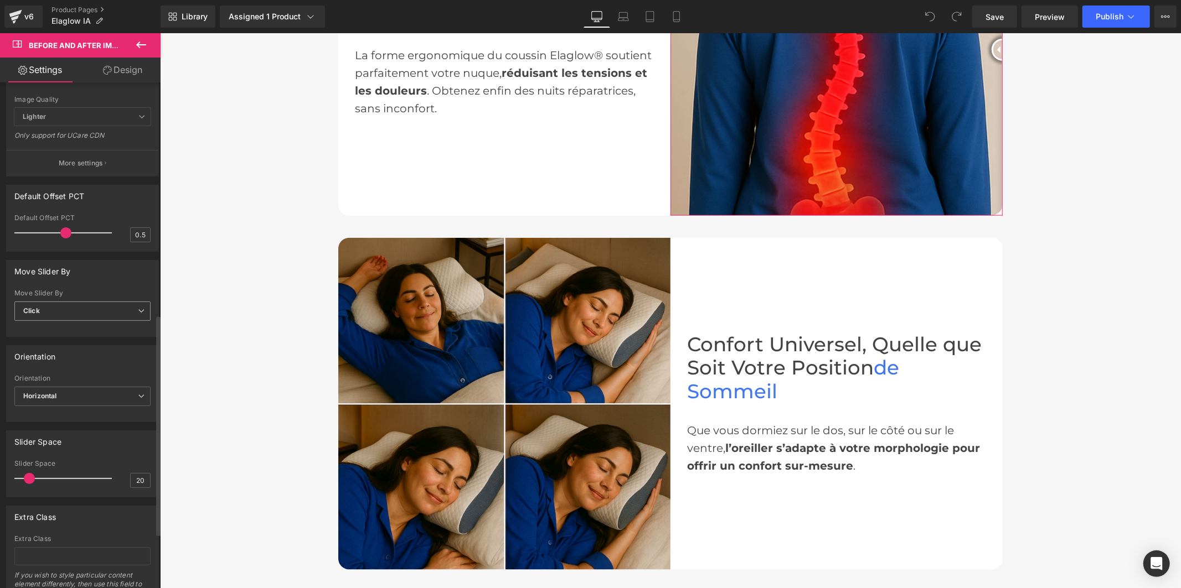
scroll to position [615, 0]
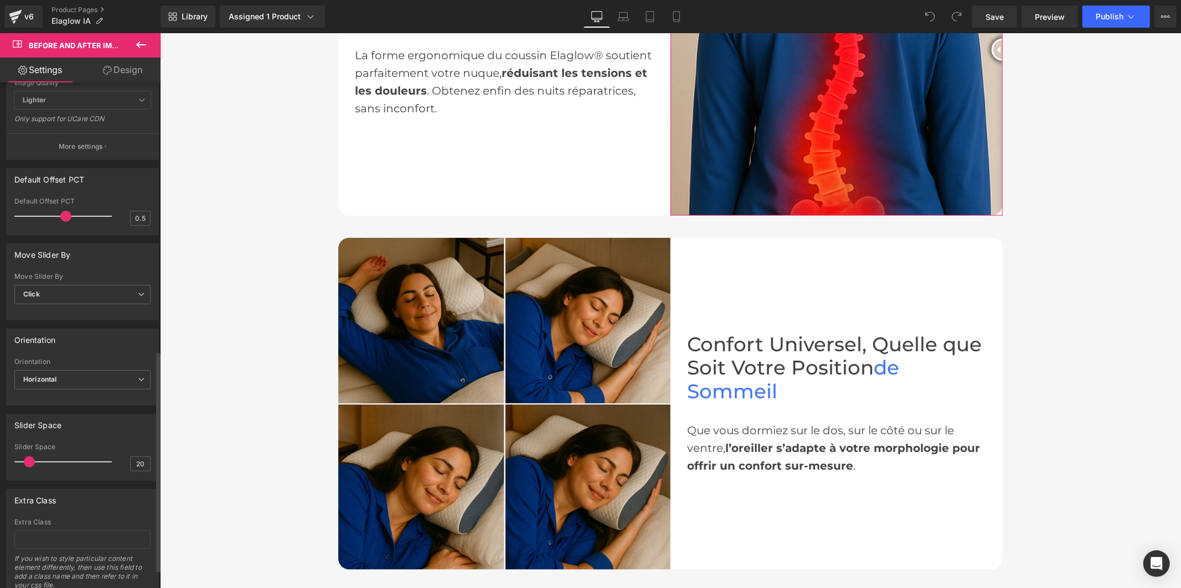
drag, startPoint x: 30, startPoint y: 461, endPoint x: 33, endPoint y: 425, distance: 36.1
click at [33, 425] on div "Slider Space 20 Slider Space 20" at bounding box center [82, 447] width 153 height 67
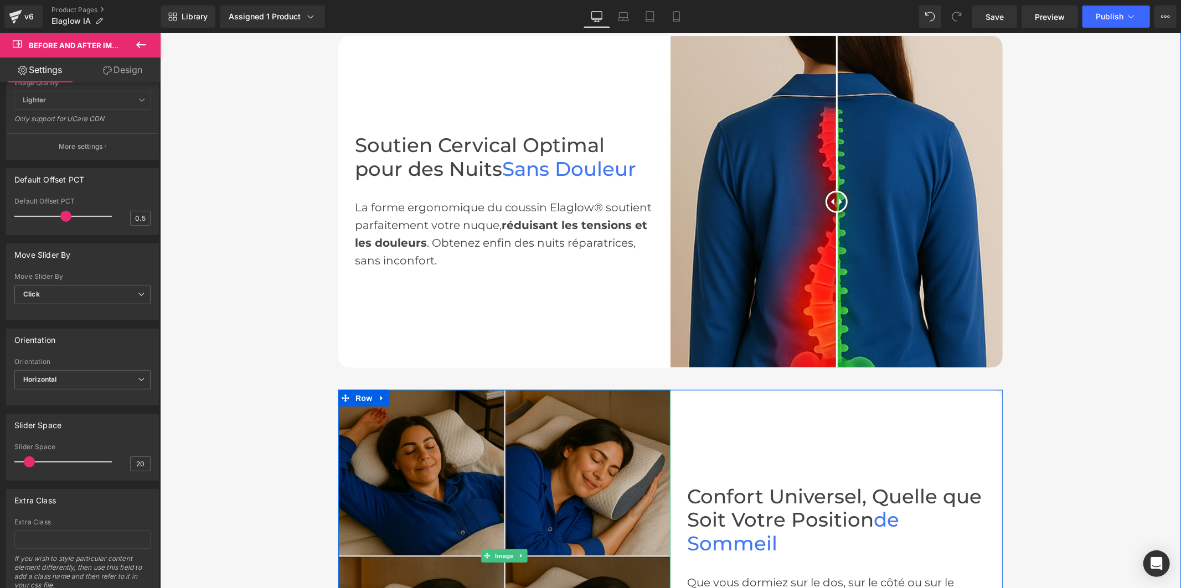
scroll to position [738, 0]
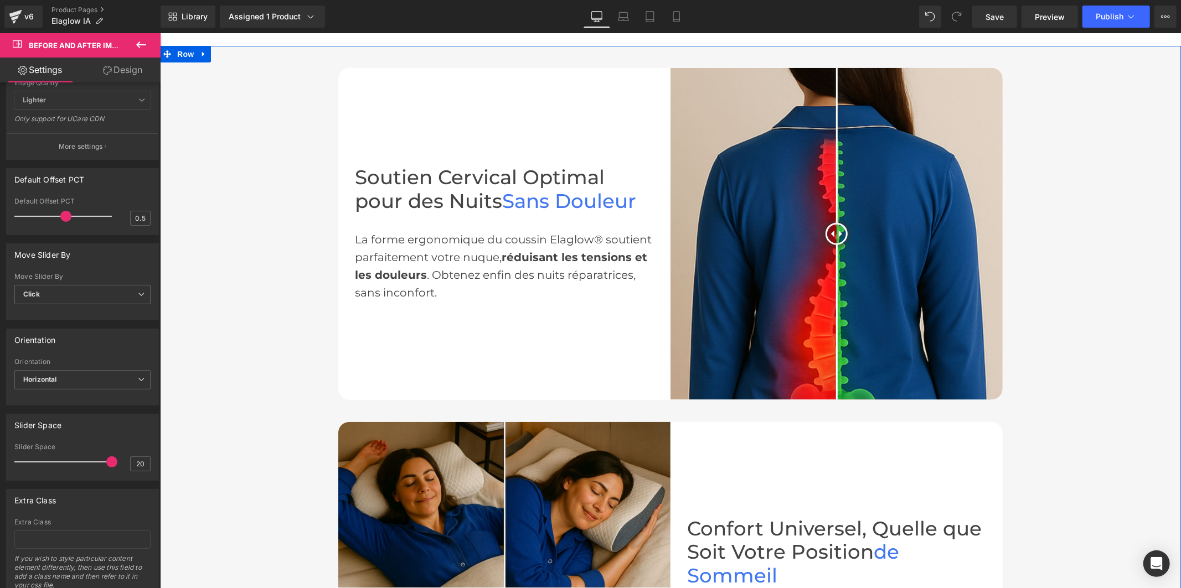
drag, startPoint x: 188, startPoint y: 493, endPoint x: 162, endPoint y: 443, distance: 55.9
drag, startPoint x: 106, startPoint y: 460, endPoint x: 30, endPoint y: 452, distance: 76.3
click at [30, 452] on div at bounding box center [66, 462] width 92 height 22
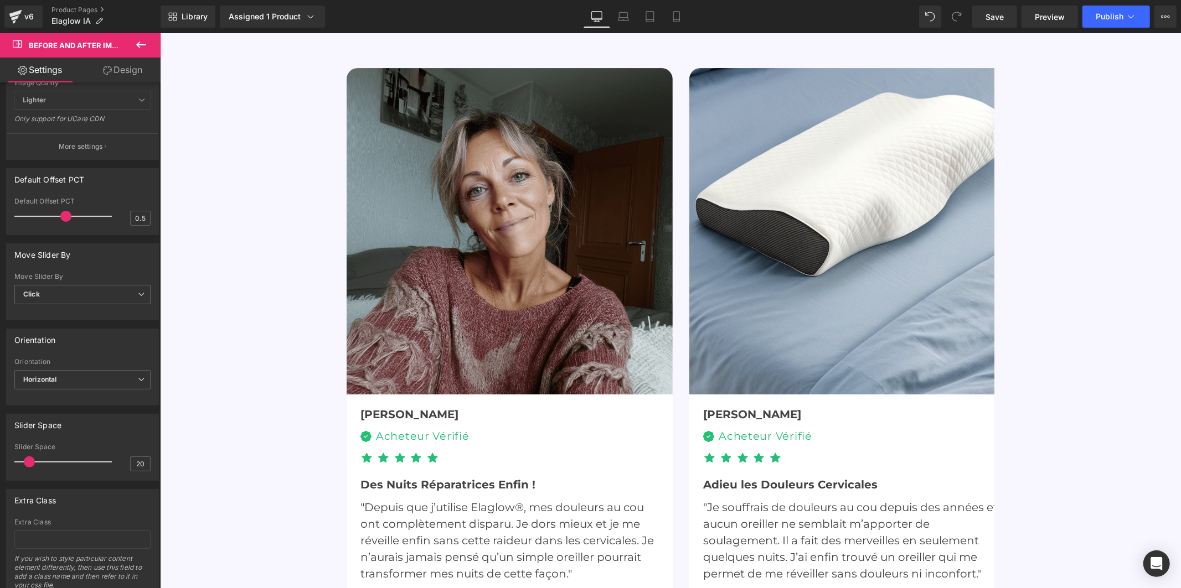
scroll to position [3013, 0]
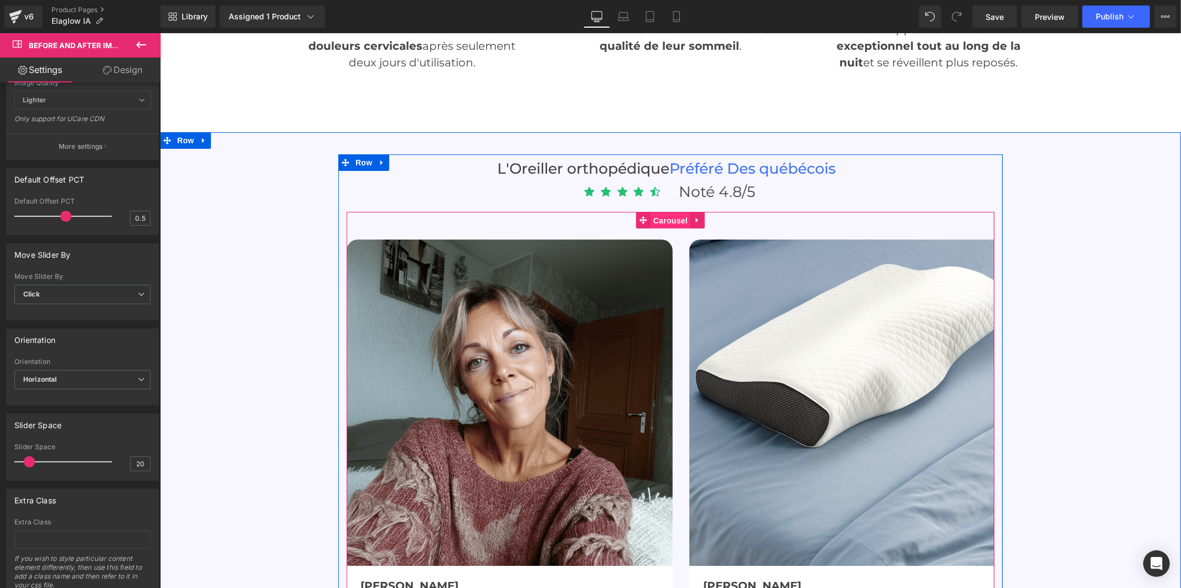
click at [671, 212] on span "Carousel" at bounding box center [670, 220] width 40 height 17
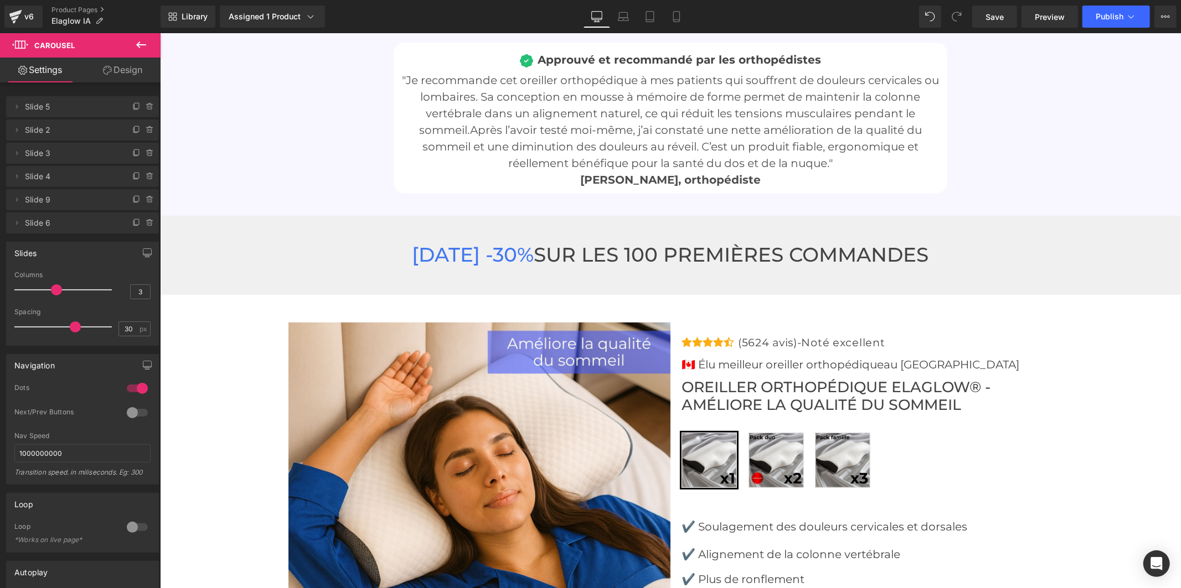
scroll to position [3875, 0]
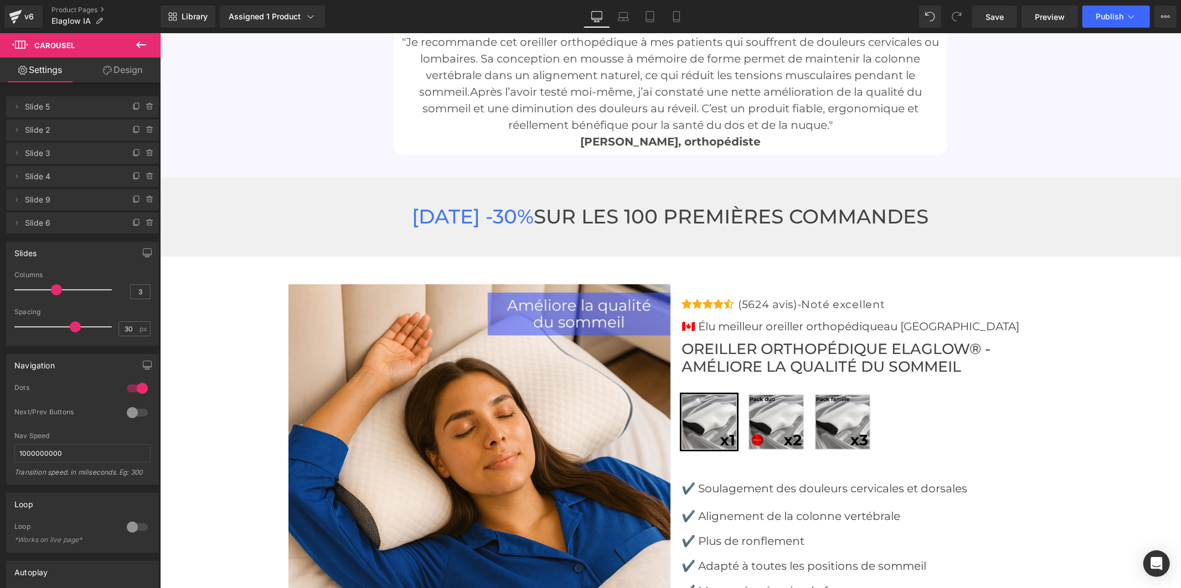
click at [138, 48] on icon at bounding box center [141, 44] width 13 height 13
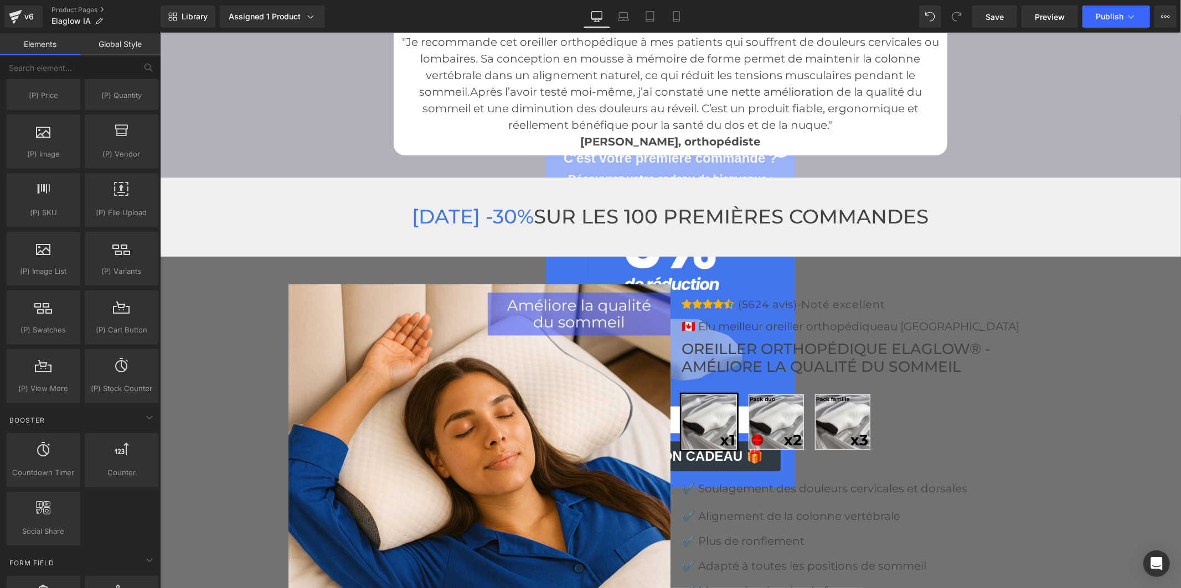
scroll to position [1045, 0]
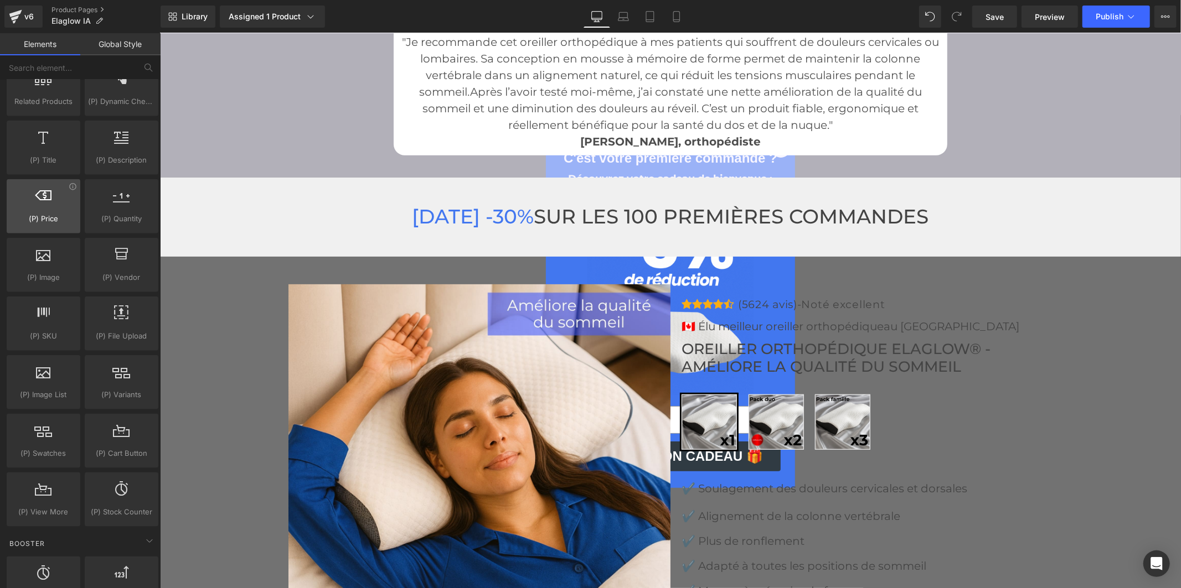
click at [53, 217] on span "(P) Price" at bounding box center [43, 219] width 67 height 12
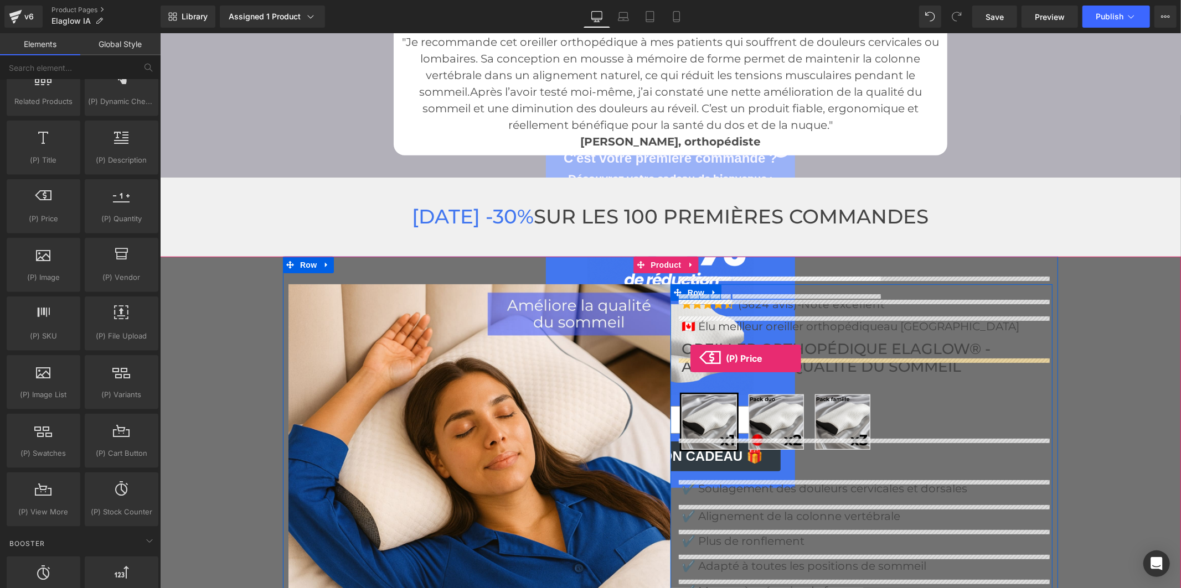
drag, startPoint x: 213, startPoint y: 249, endPoint x: 690, endPoint y: 358, distance: 489.4
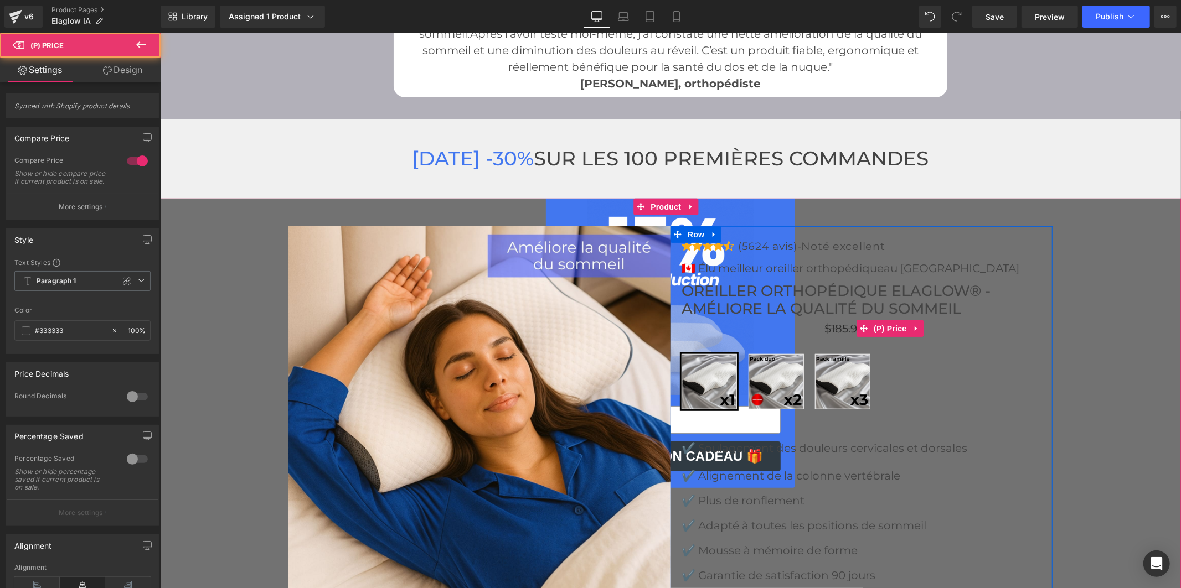
scroll to position [3816, 0]
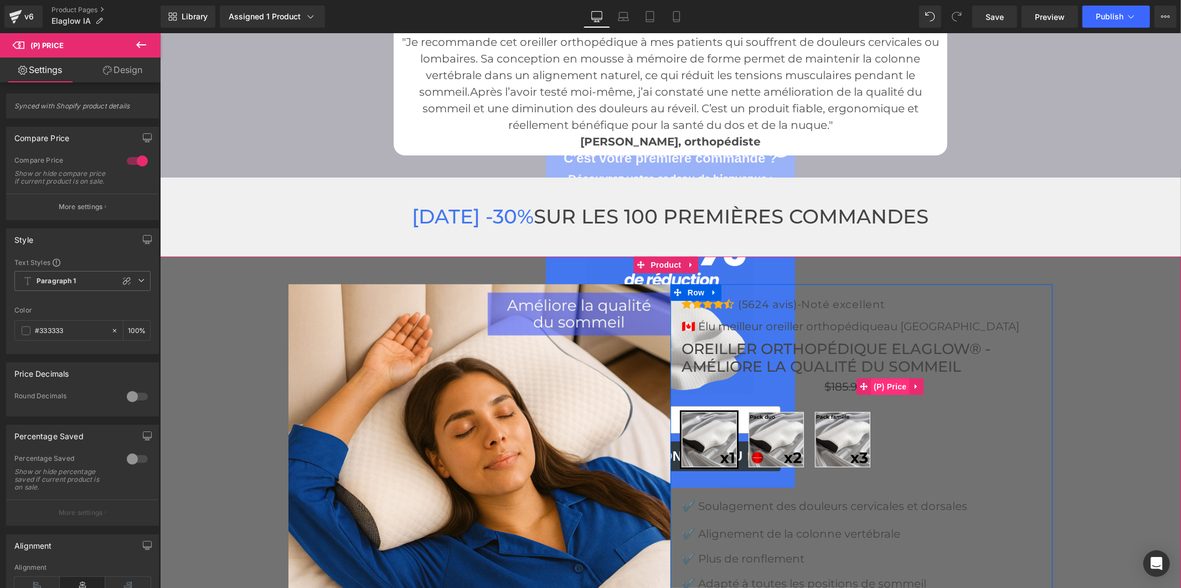
click at [877, 378] on span "(P) Price" at bounding box center [889, 386] width 39 height 17
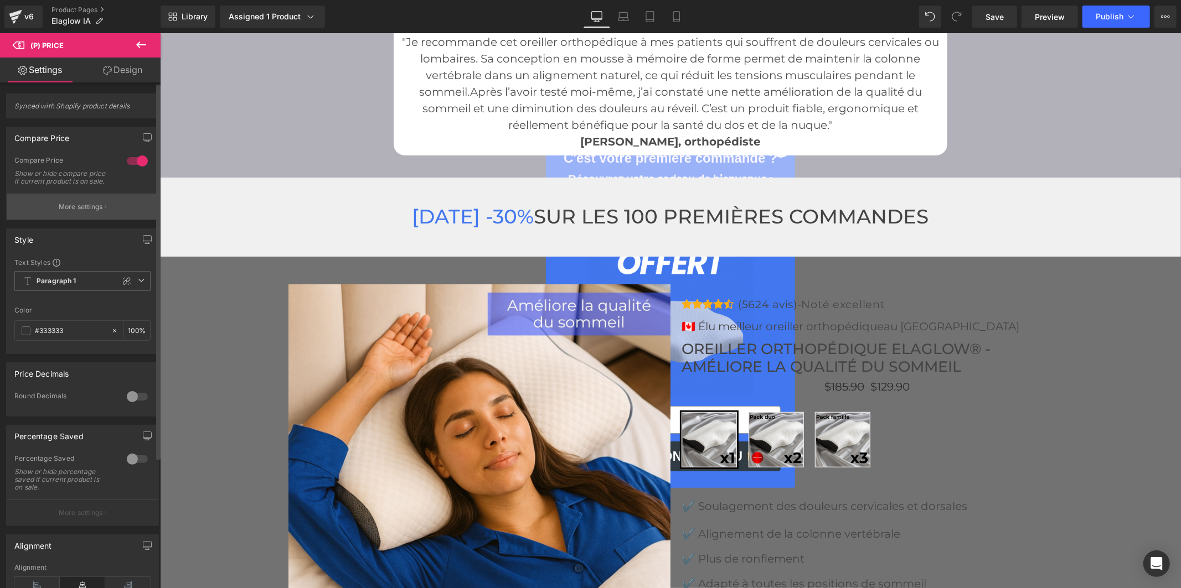
click at [118, 214] on button "More settings" at bounding box center [83, 207] width 152 height 26
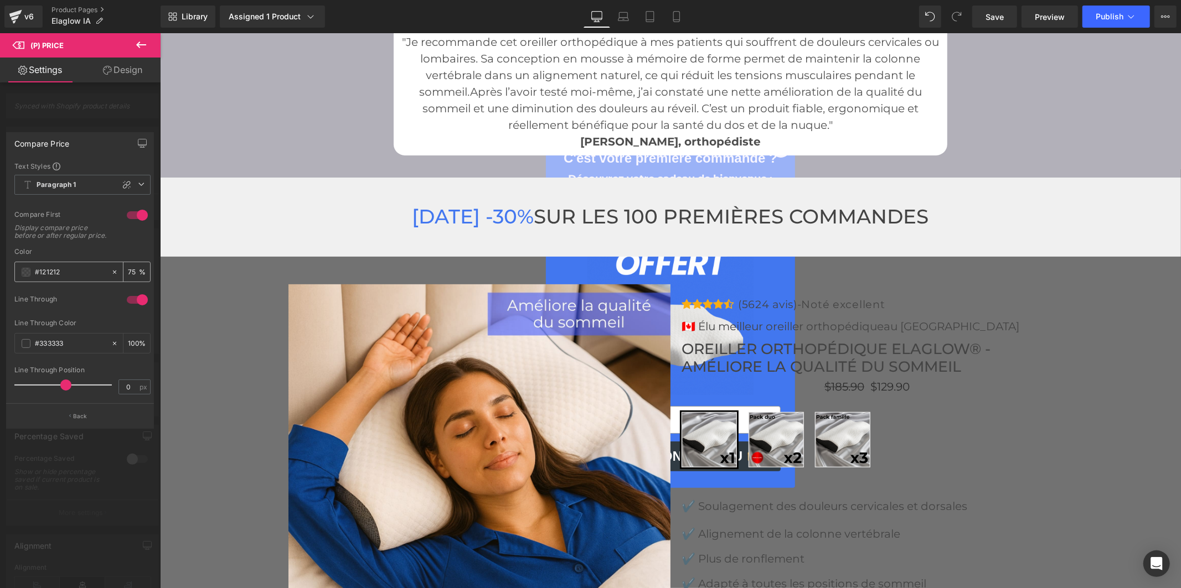
drag, startPoint x: 78, startPoint y: 268, endPoint x: 27, endPoint y: 268, distance: 51.5
click at [27, 268] on div "#121212" at bounding box center [63, 271] width 96 height 19
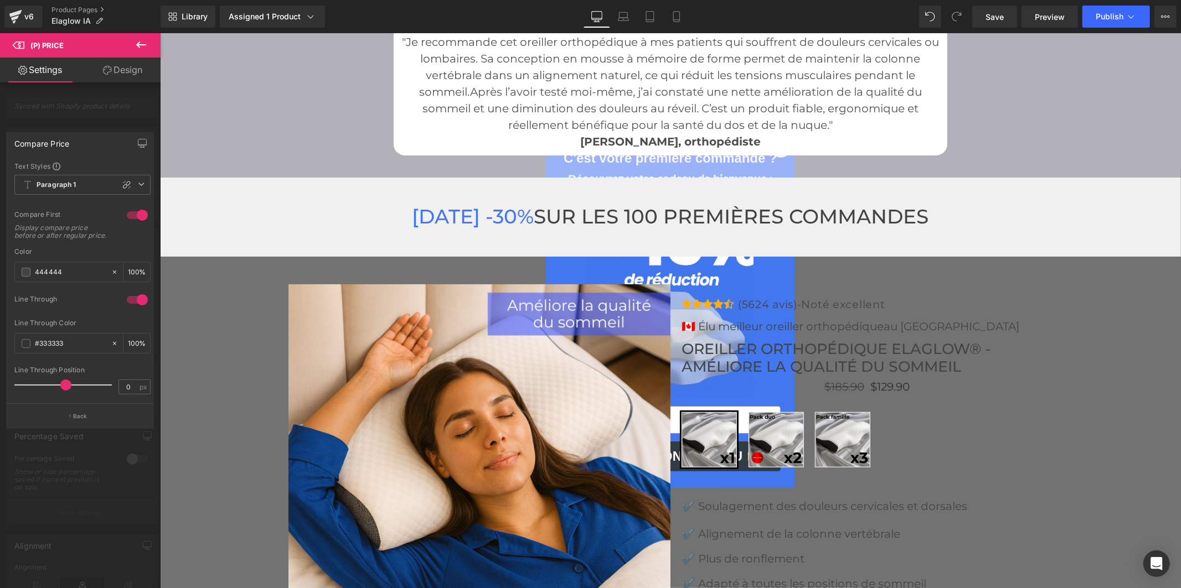
type input "444444"
click at [128, 301] on div at bounding box center [137, 300] width 27 height 18
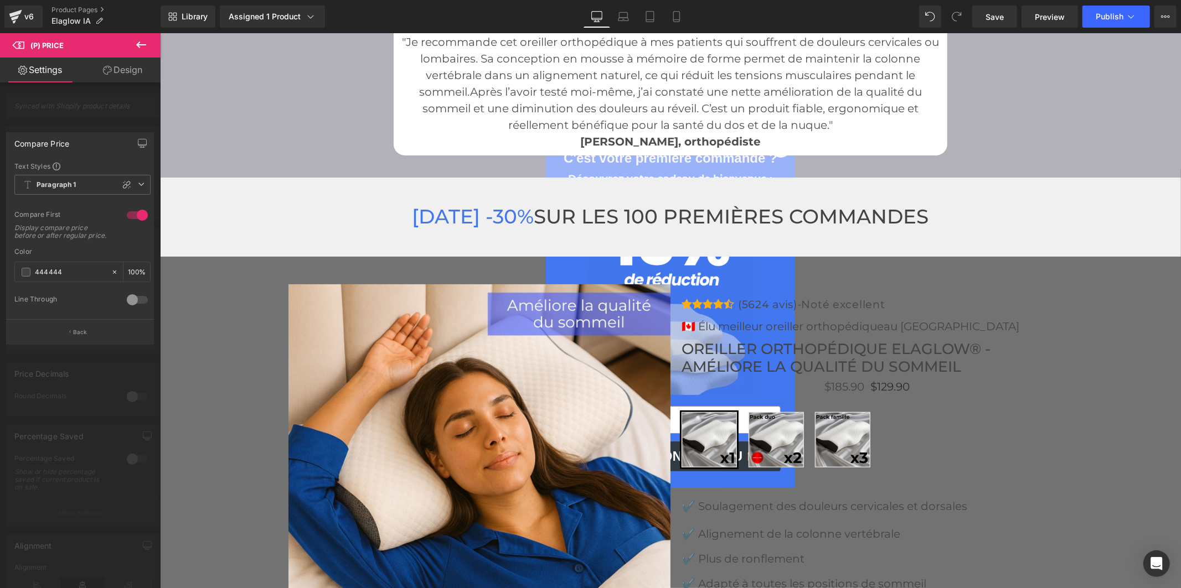
click at [128, 298] on div at bounding box center [137, 300] width 27 height 18
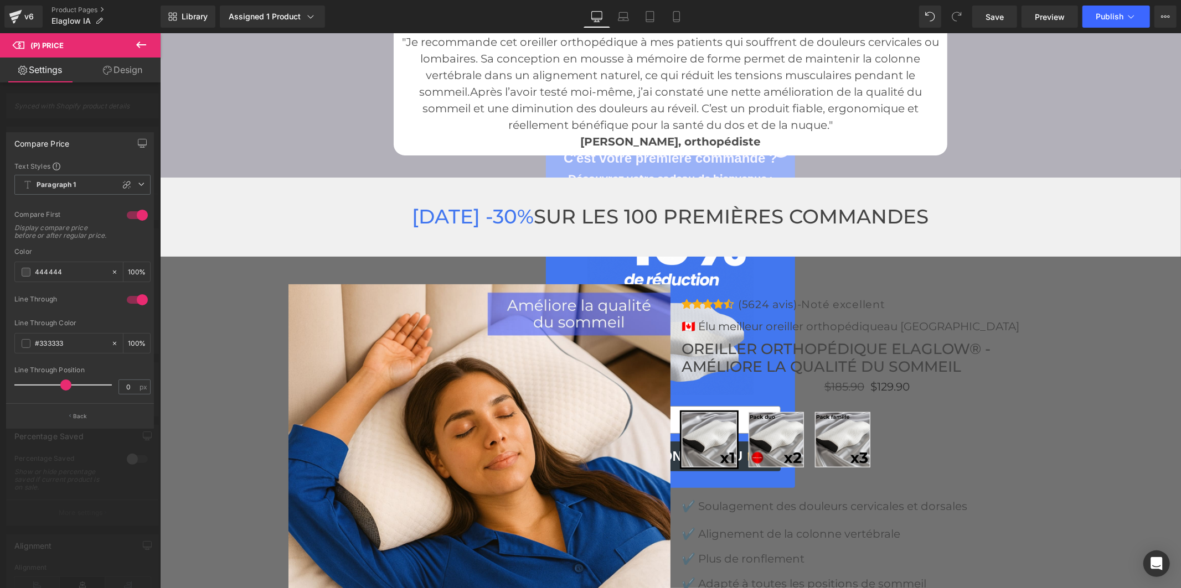
click at [126, 214] on div at bounding box center [137, 215] width 27 height 18
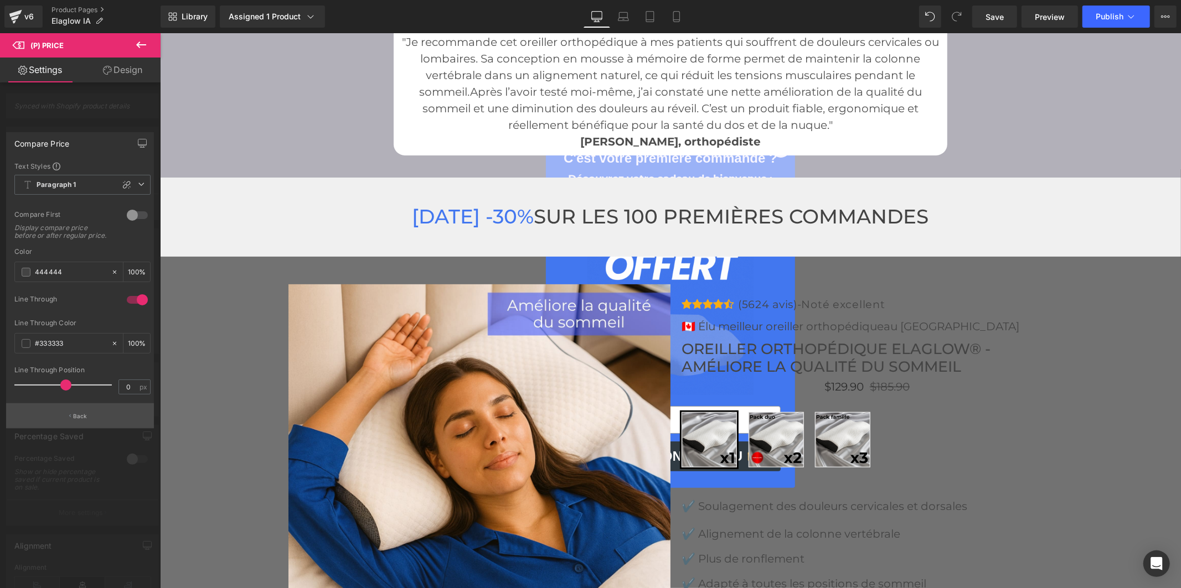
click at [71, 422] on button "Back" at bounding box center [80, 416] width 148 height 25
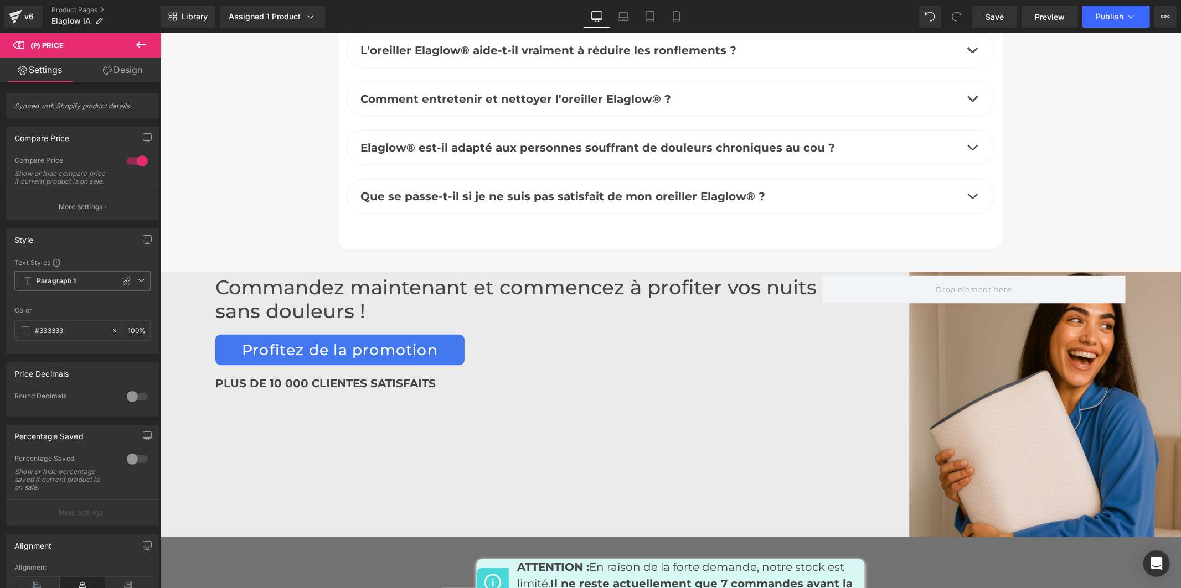
scroll to position [4985, 0]
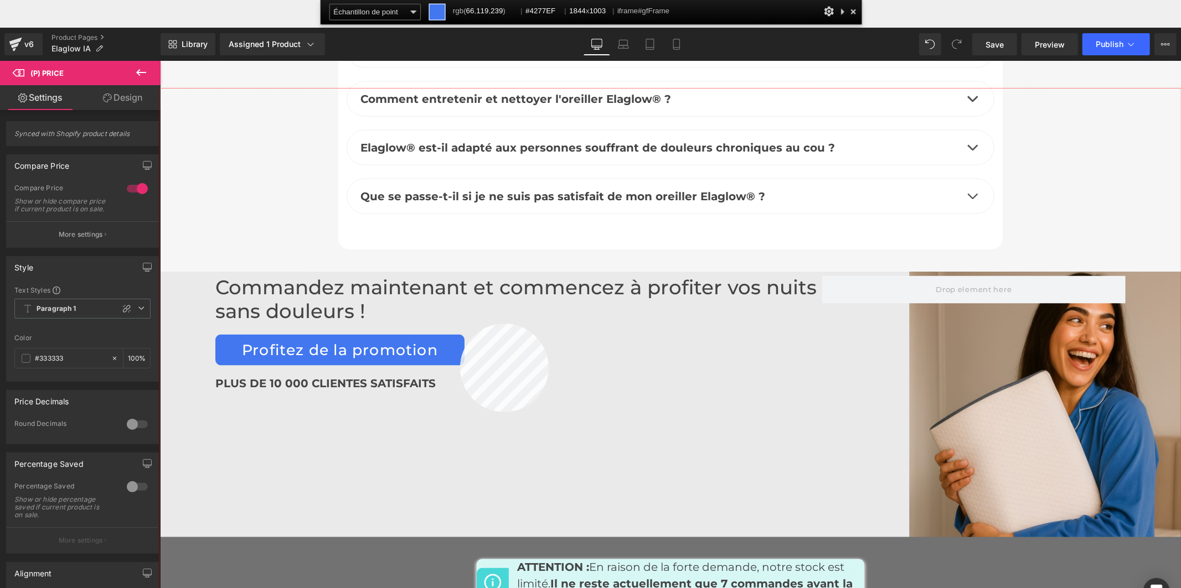
click at [451, 329] on div at bounding box center [670, 366] width 1021 height 555
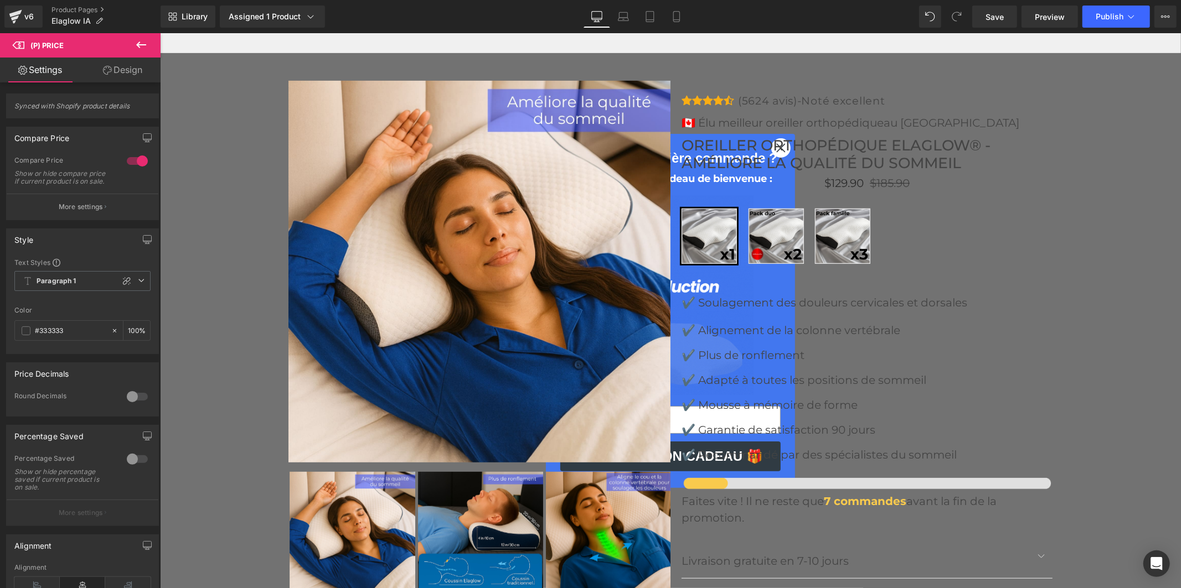
scroll to position [4001, 0]
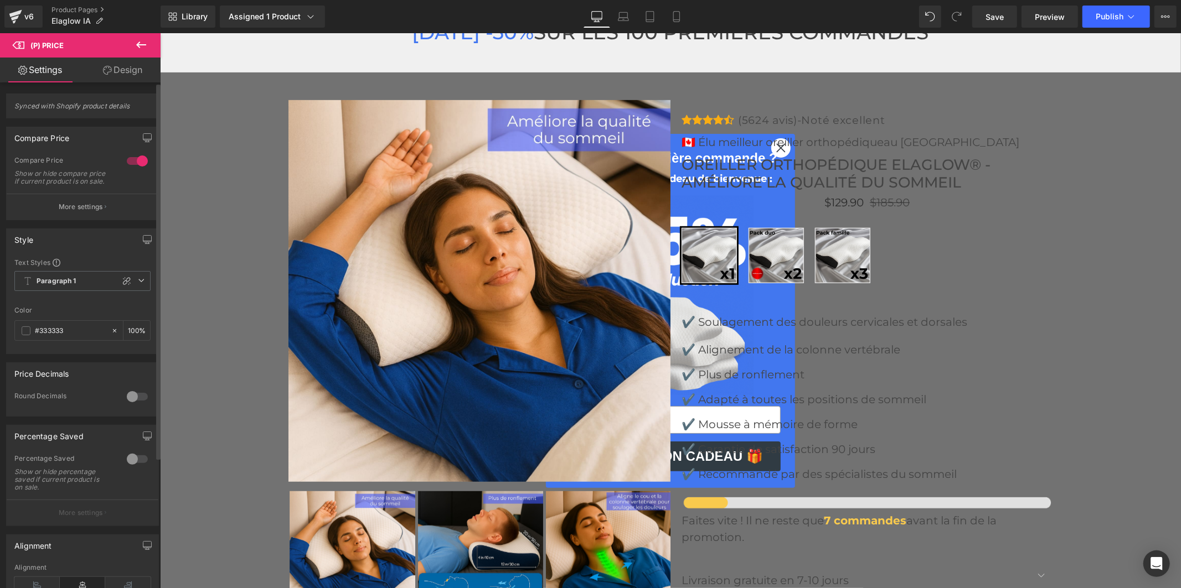
drag, startPoint x: 70, startPoint y: 336, endPoint x: 4, endPoint y: 327, distance: 65.9
click at [4, 327] on div "Style Text Styles Custom HEADING Heading 1 Heading 2 Heading 3 Heading 4 Headin…" at bounding box center [82, 287] width 165 height 134
paste input "4277EF"
type input "#4277EF"
click at [104, 291] on span "Paragraph 1" at bounding box center [82, 281] width 136 height 20
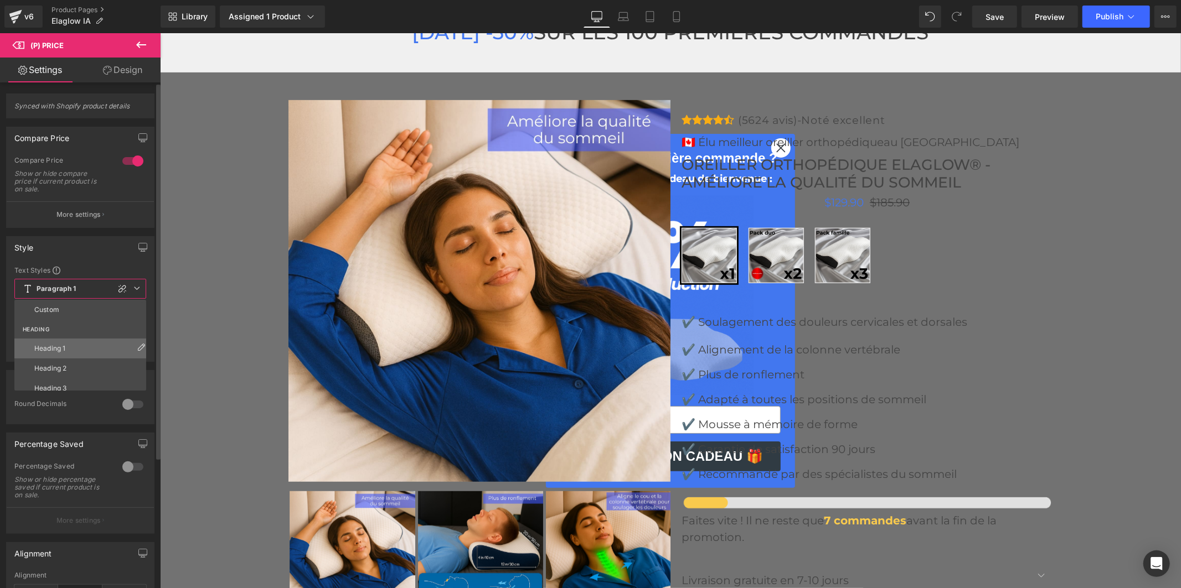
click at [84, 349] on li "Heading 1" at bounding box center [82, 349] width 137 height 20
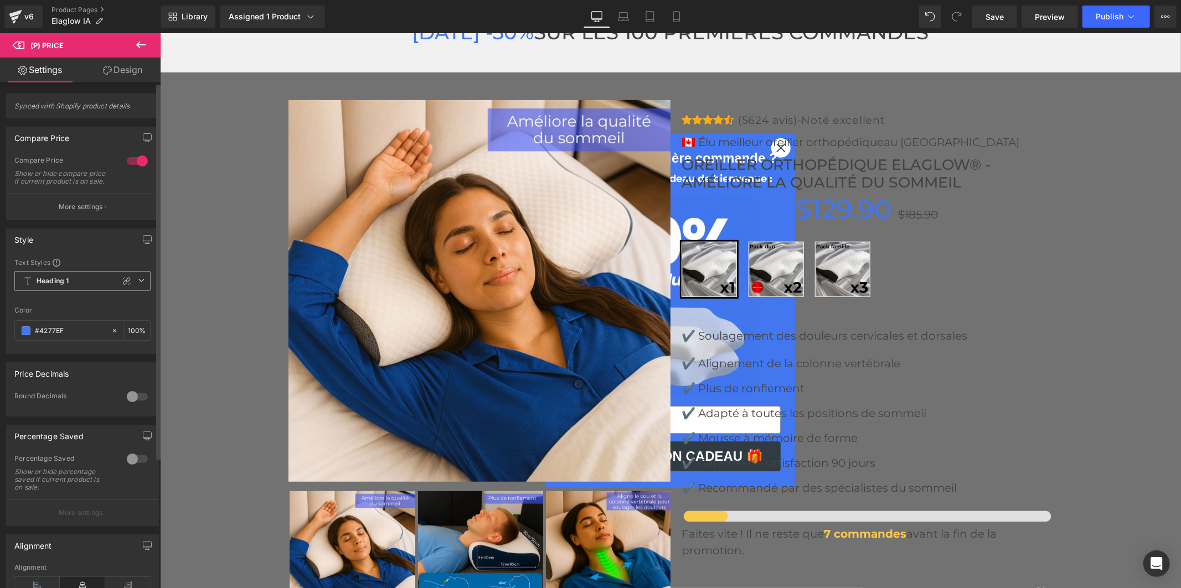
click at [80, 288] on span "Heading 1" at bounding box center [82, 281] width 136 height 20
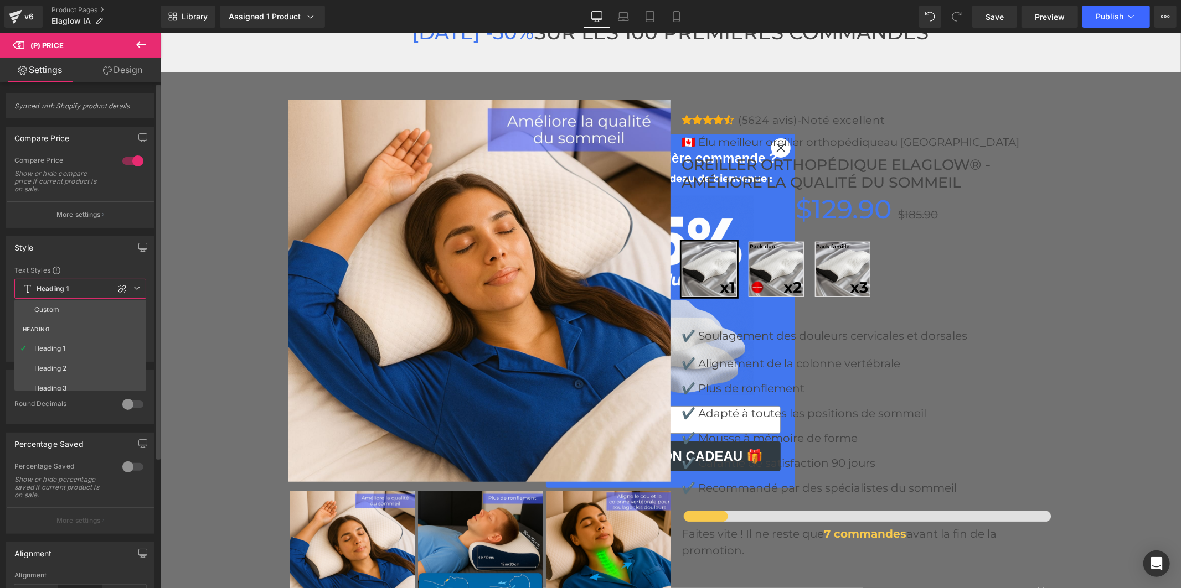
click at [70, 382] on li "Heading 3" at bounding box center [82, 389] width 137 height 20
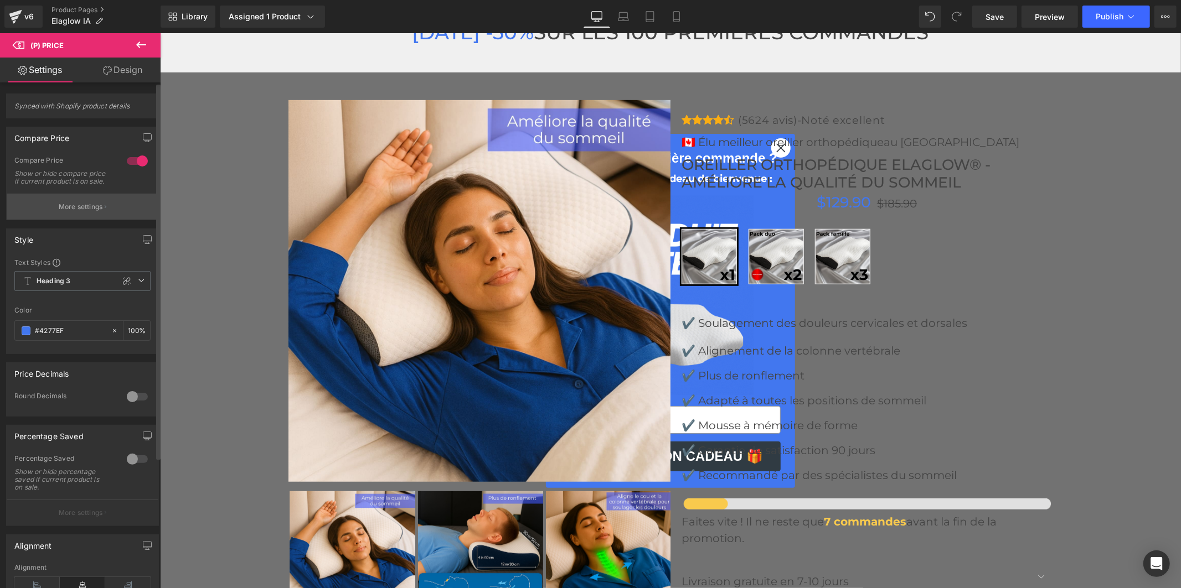
click at [81, 209] on p "More settings" at bounding box center [81, 207] width 44 height 10
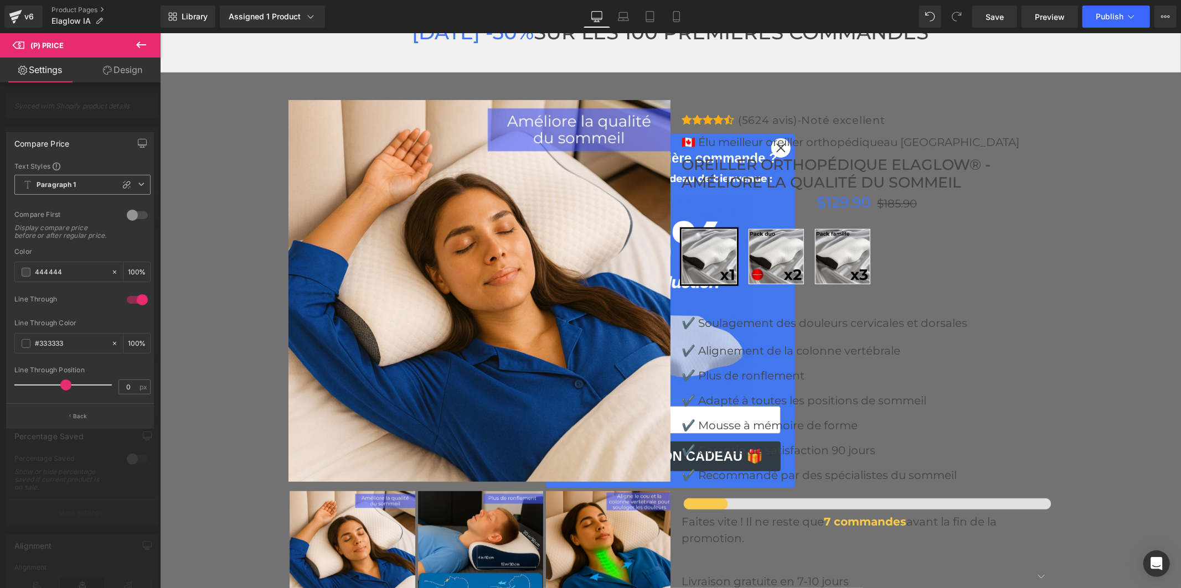
click at [91, 189] on span "Paragraph 1" at bounding box center [82, 185] width 136 height 20
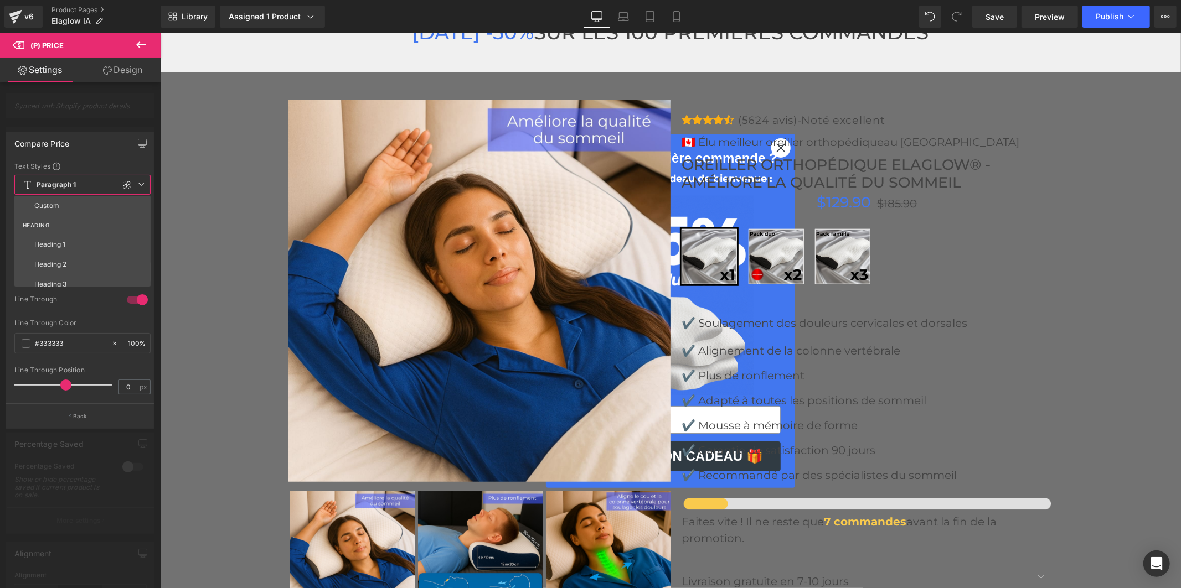
click at [79, 262] on li "Heading 2" at bounding box center [84, 265] width 141 height 20
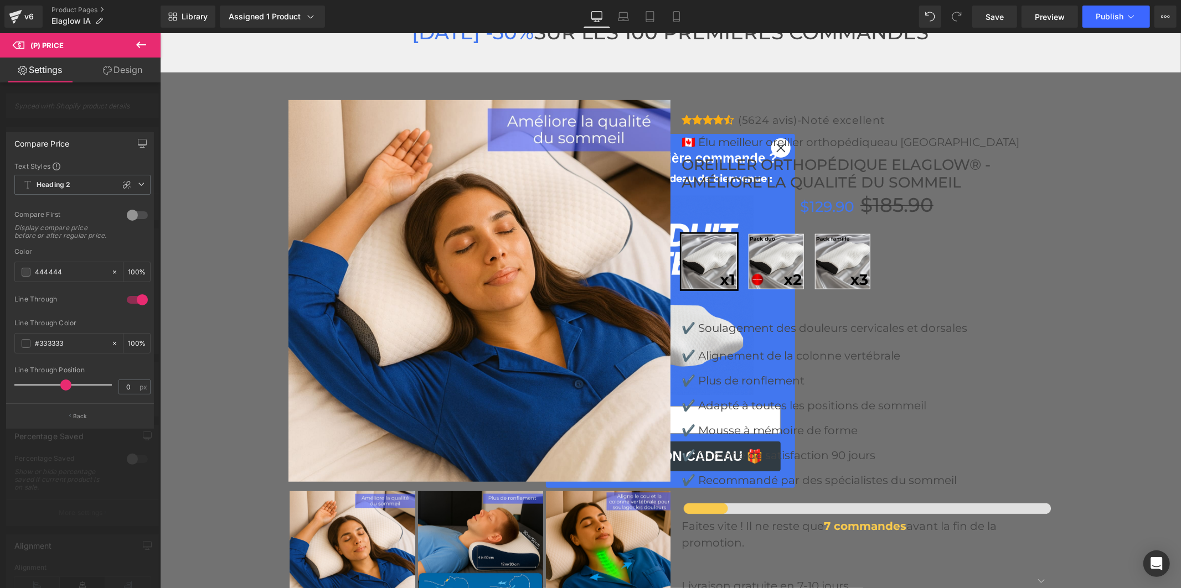
click at [70, 384] on span at bounding box center [65, 385] width 11 height 11
click at [59, 111] on div at bounding box center [80, 313] width 161 height 561
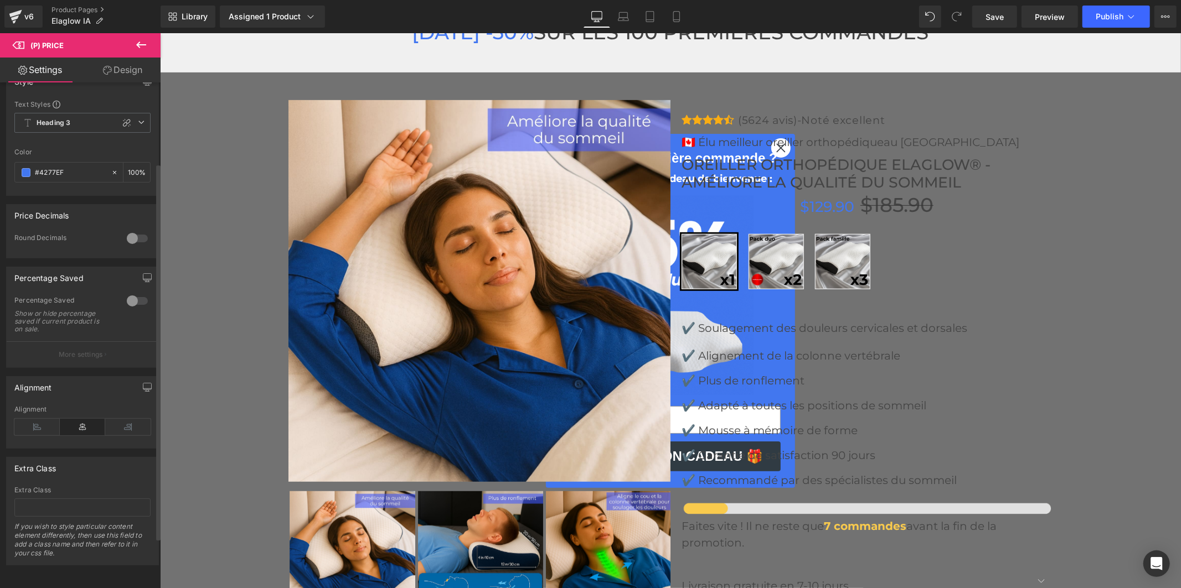
scroll to position [175, 0]
click at [45, 419] on icon at bounding box center [36, 427] width 45 height 17
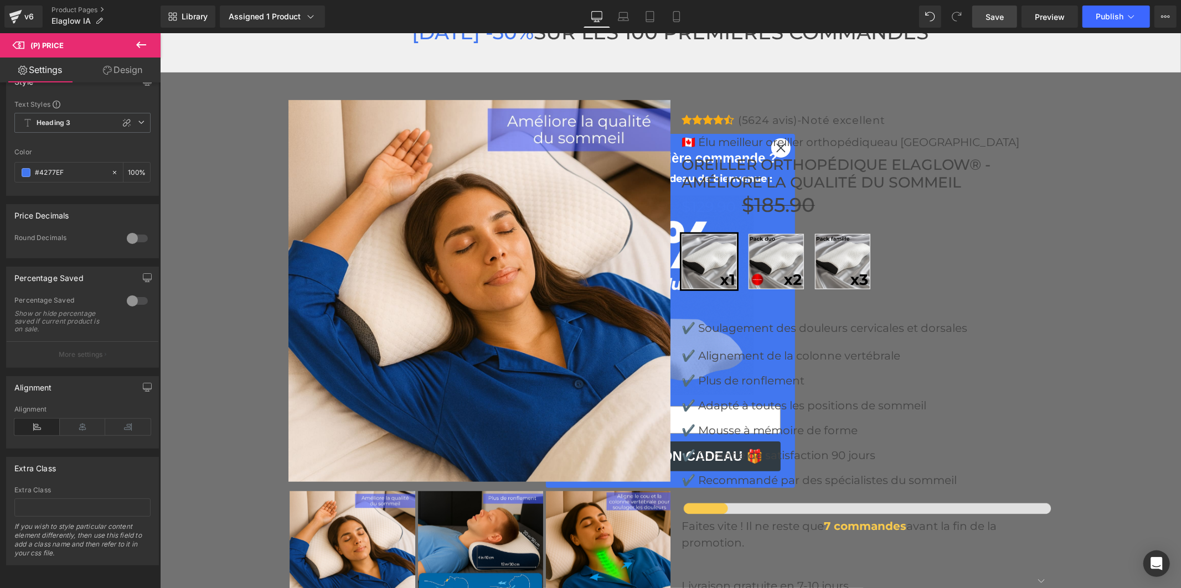
click at [1010, 15] on link "Save" at bounding box center [994, 17] width 45 height 22
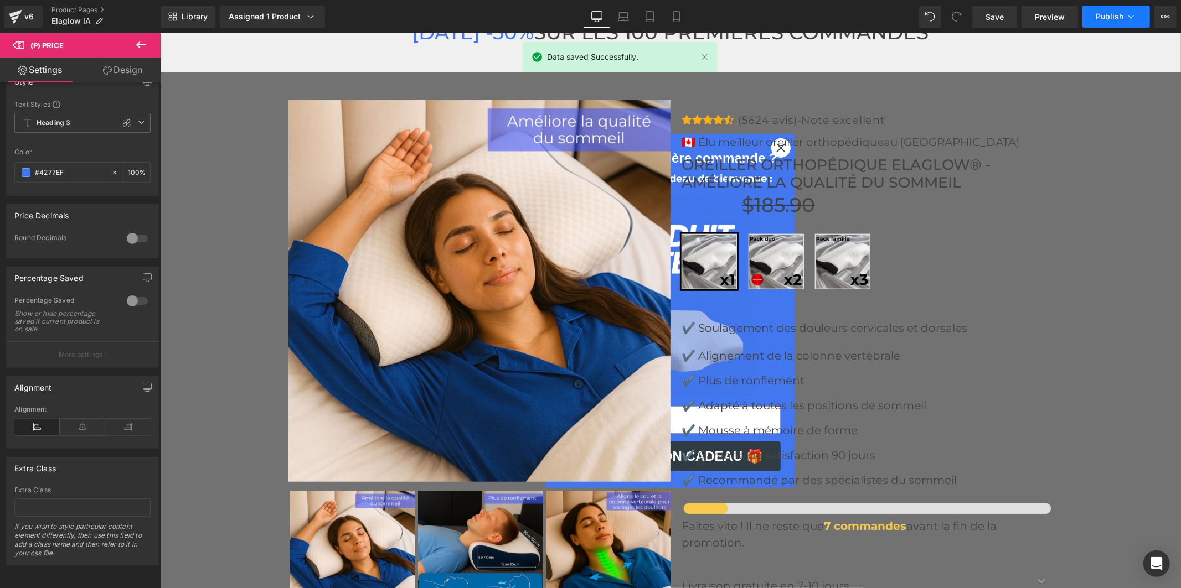
click at [1096, 6] on button "Publish" at bounding box center [1116, 17] width 68 height 22
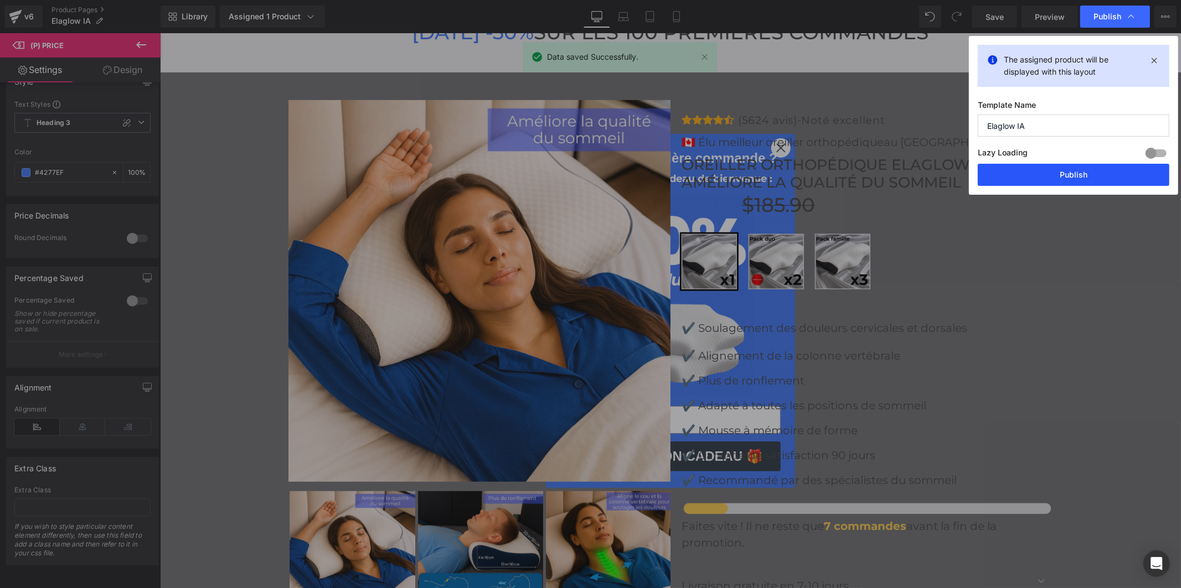
click at [1088, 179] on button "Publish" at bounding box center [1073, 175] width 192 height 22
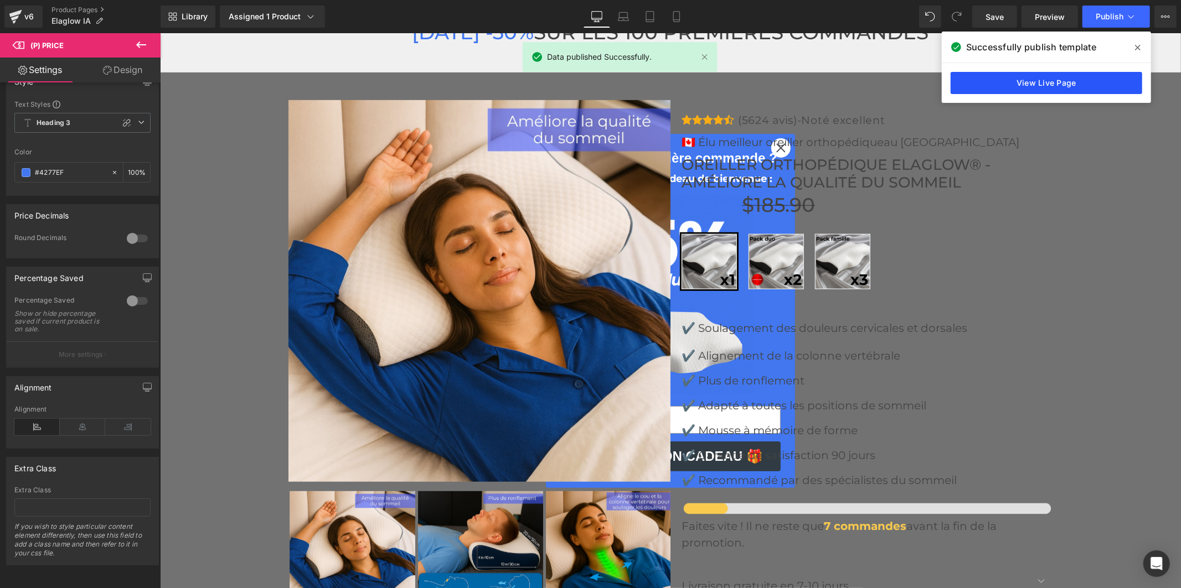
click at [1070, 83] on link "View Live Page" at bounding box center [1046, 83] width 192 height 22
